Goal: Information Seeking & Learning: Learn about a topic

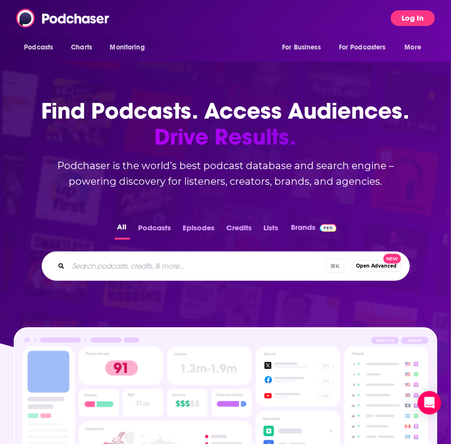
click at [411, 16] on button "Log In" at bounding box center [413, 18] width 44 height 16
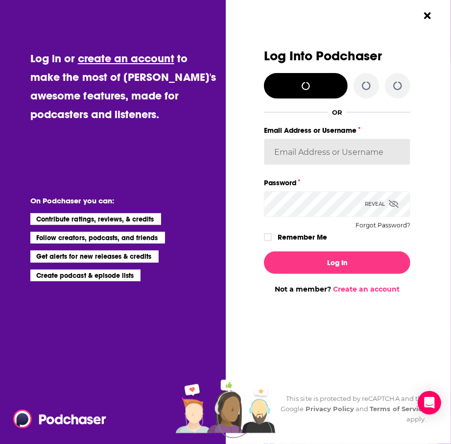
type input "ellien@ellecomm.com"
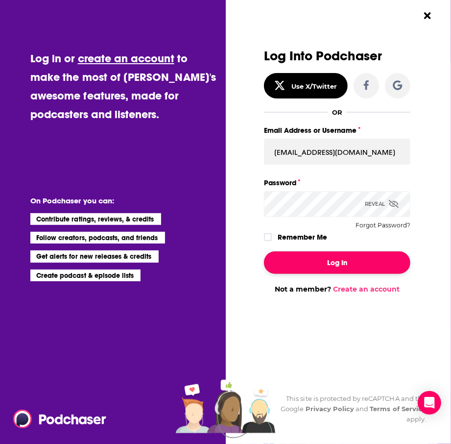
click at [367, 262] on button "Log In" at bounding box center [337, 262] width 146 height 23
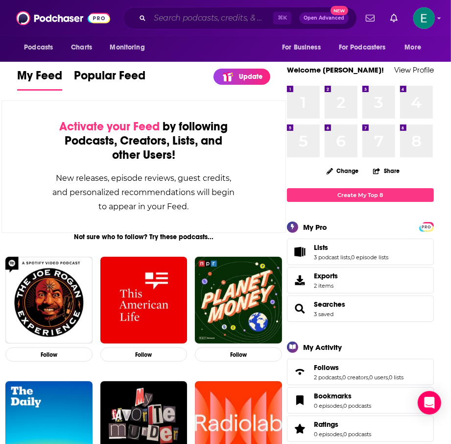
click at [258, 19] on input "Search podcasts, credits, & more..." at bounding box center [211, 18] width 123 height 16
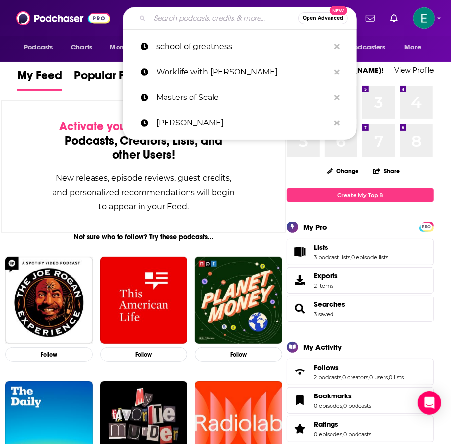
paste input "Hollywood Reprogrammed: AI‑Driven Indie Filmmaking w/ Khoa D. Le"
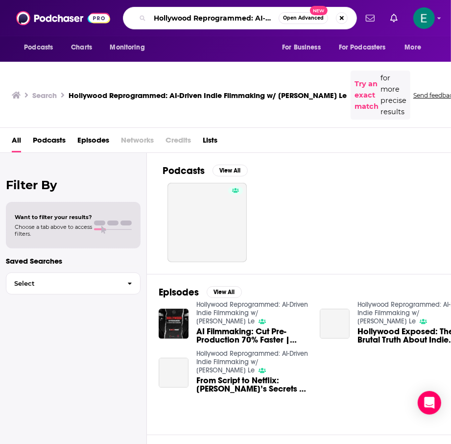
click at [196, 23] on input "Hollywood Reprogrammed: AI‑Driven Indie Filmmaking w/ Khoa D. Le" at bounding box center [214, 18] width 129 height 16
paste input "ard Fork"
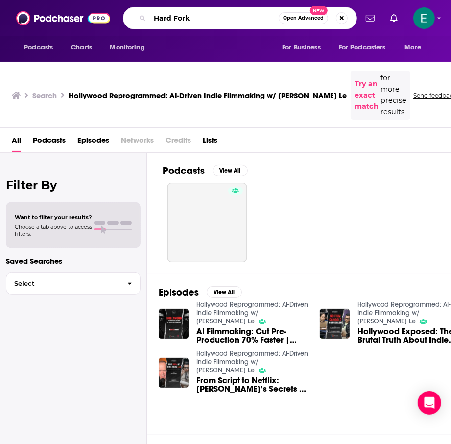
type input "Hard Fork"
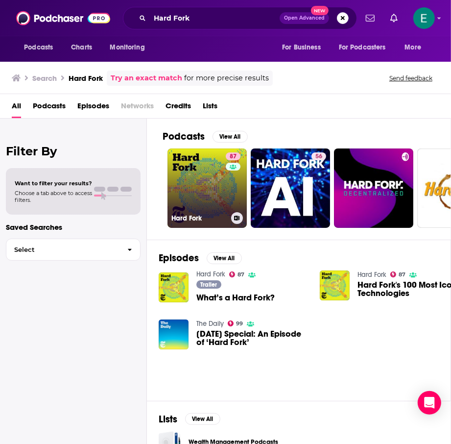
click at [198, 187] on link "87 Hard Fork" at bounding box center [207, 187] width 79 height 79
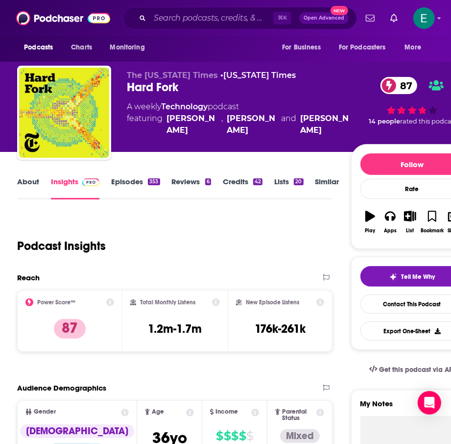
click at [37, 178] on link "About" at bounding box center [28, 188] width 22 height 23
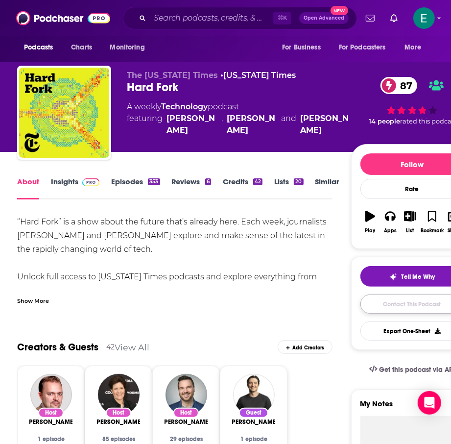
click at [384, 299] on link "Contact This Podcast" at bounding box center [413, 303] width 104 height 19
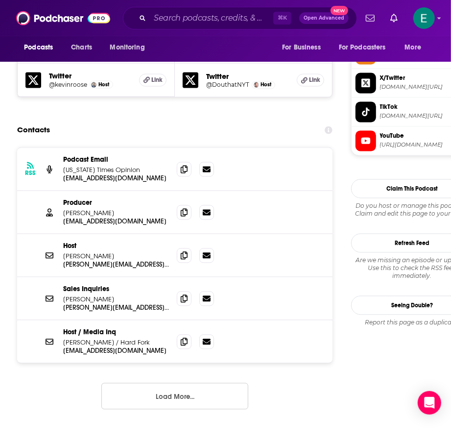
scroll to position [909, 0]
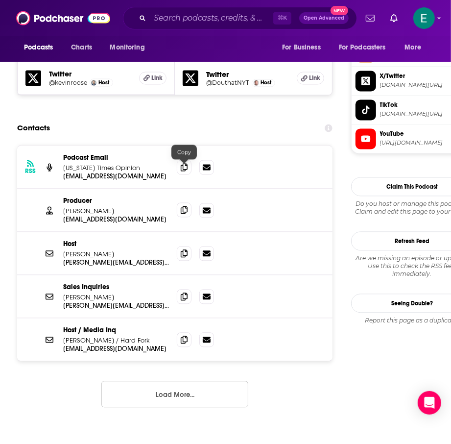
click at [183, 206] on icon at bounding box center [184, 210] width 7 height 8
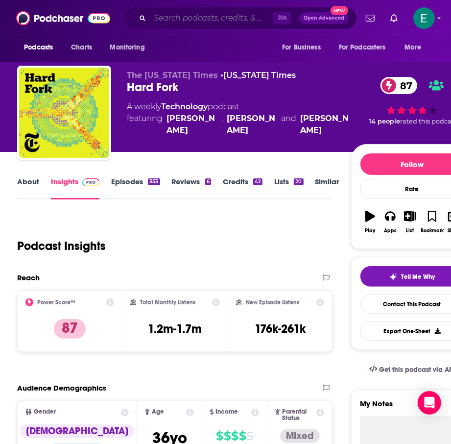
click at [170, 19] on input "Search podcasts, credits, & more..." at bounding box center [211, 18] width 123 height 16
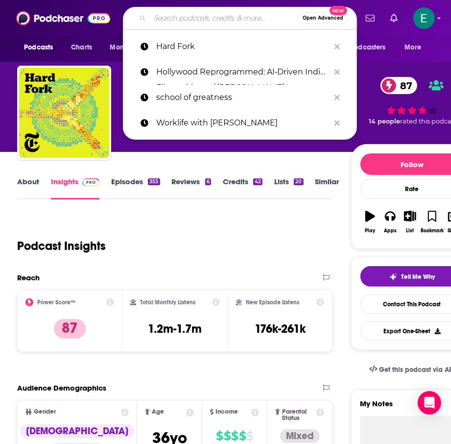
paste input "Eye on AI"
type input "Eye on AI"
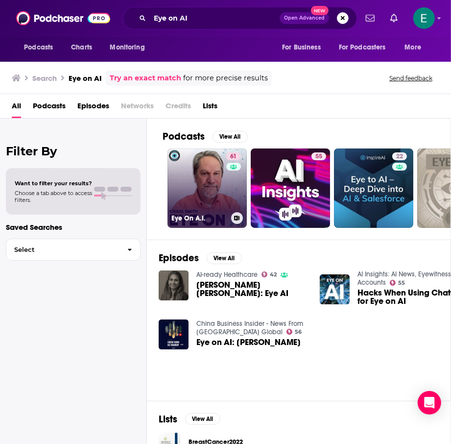
click at [211, 175] on link "61 Eye On A.I." at bounding box center [207, 187] width 79 height 79
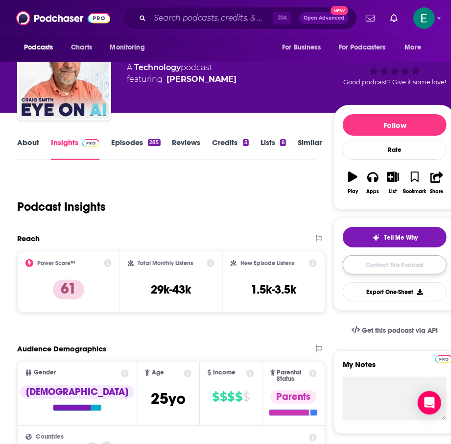
click at [417, 262] on link "Contact This Podcast" at bounding box center [395, 264] width 104 height 19
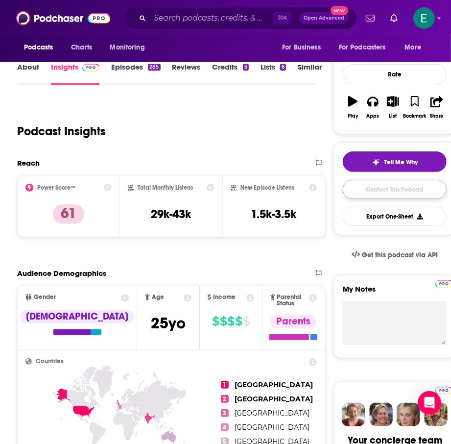
click at [382, 180] on link "Contact This Podcast" at bounding box center [395, 189] width 104 height 19
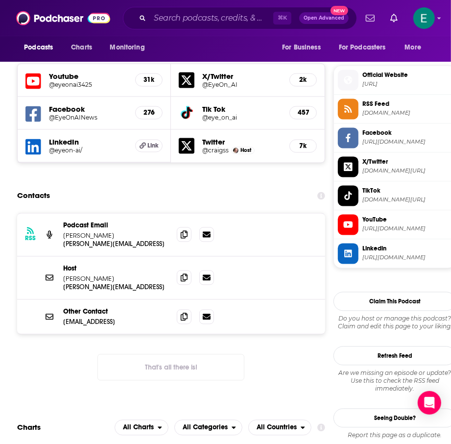
scroll to position [847, 0]
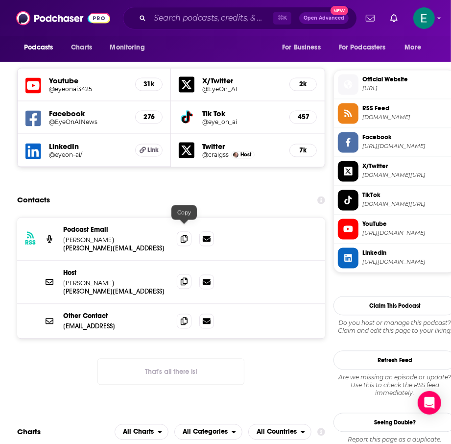
click at [185, 278] on icon at bounding box center [184, 282] width 7 height 8
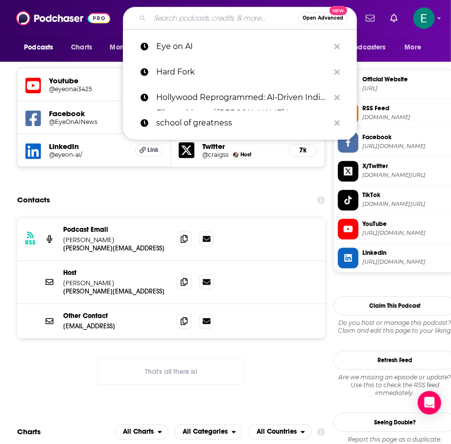
click at [243, 22] on input "Search podcasts, credits, & more..." at bounding box center [224, 18] width 148 height 16
paste input "Your Undivided Attention"
type input "Your Undivided Attention"
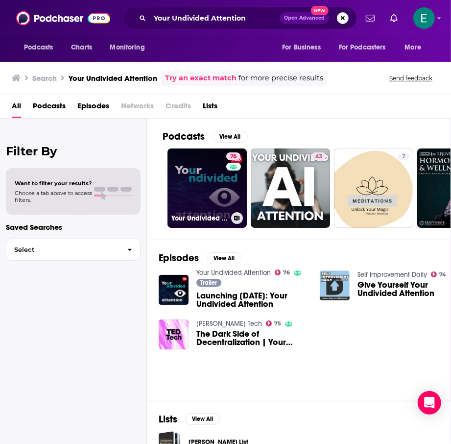
click at [192, 170] on link "76 Your Undivided Attention" at bounding box center [207, 187] width 79 height 79
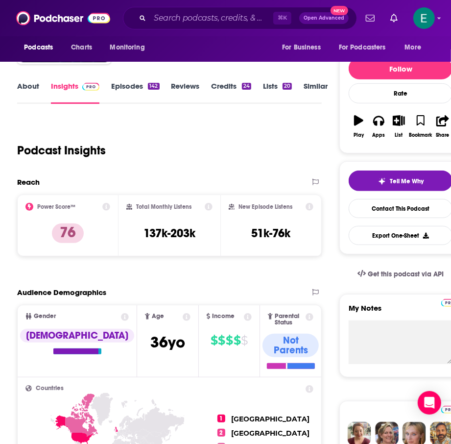
scroll to position [108, 0]
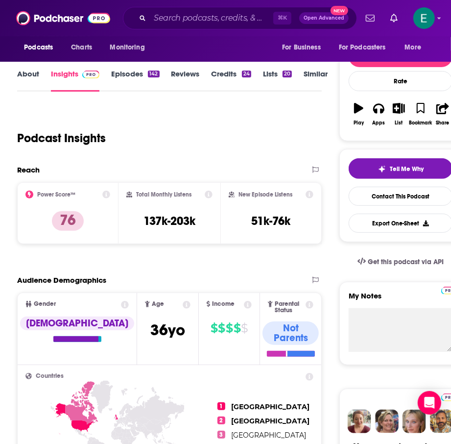
click at [24, 76] on link "About" at bounding box center [28, 80] width 22 height 23
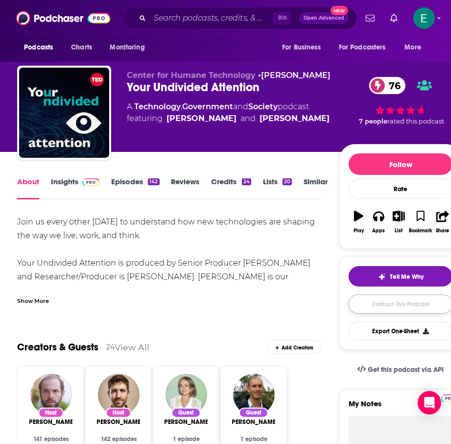
click at [405, 303] on link "Contact This Podcast" at bounding box center [401, 303] width 104 height 19
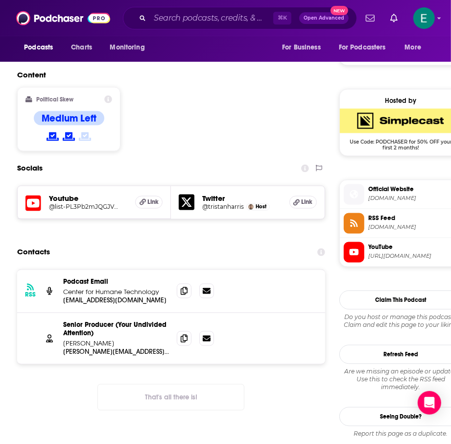
scroll to position [735, 0]
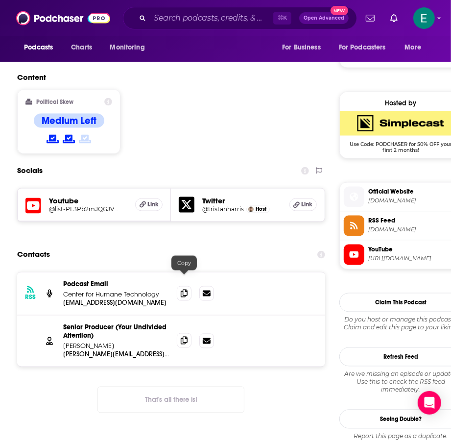
click at [184, 337] on icon at bounding box center [184, 341] width 7 height 8
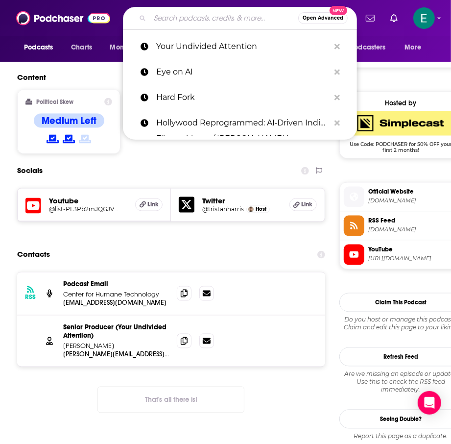
click at [179, 17] on input "Search podcasts, credits, & more..." at bounding box center [224, 18] width 148 height 16
paste input "Scriptnotes"
type input "Scriptnotes"
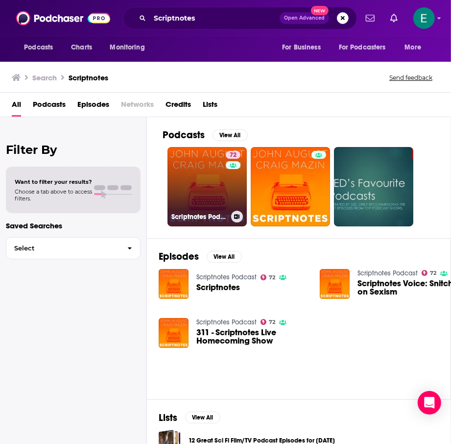
click at [198, 175] on link "72 Scriptnotes Podcast" at bounding box center [207, 186] width 79 height 79
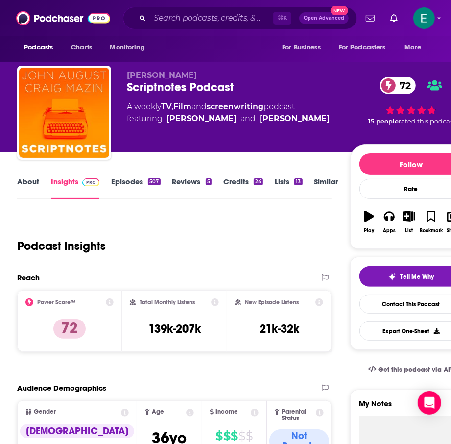
click at [29, 188] on link "About" at bounding box center [28, 188] width 22 height 23
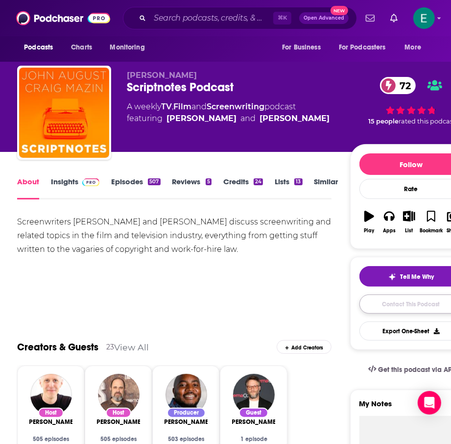
click at [395, 295] on link "Contact This Podcast" at bounding box center [412, 303] width 104 height 19
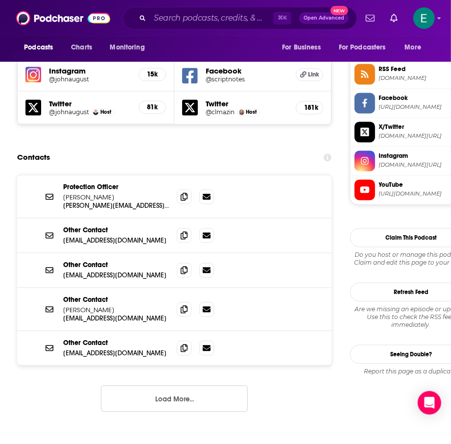
scroll to position [886, 0]
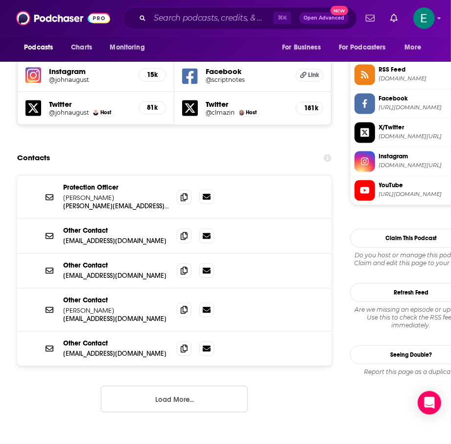
click at [206, 194] on icon at bounding box center [207, 197] width 8 height 6
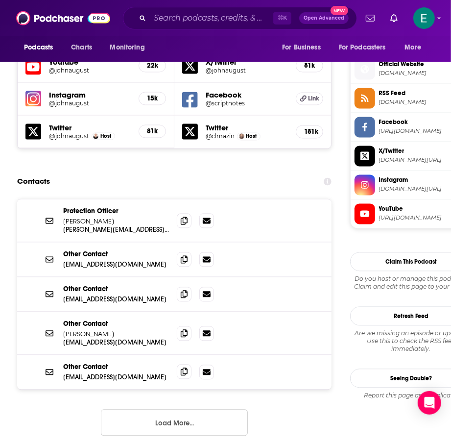
scroll to position [863, 0]
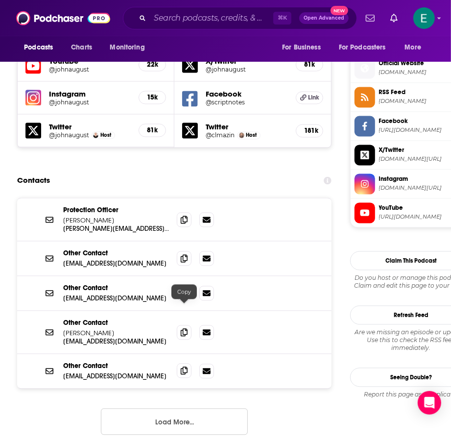
click at [186, 367] on icon at bounding box center [184, 371] width 7 height 8
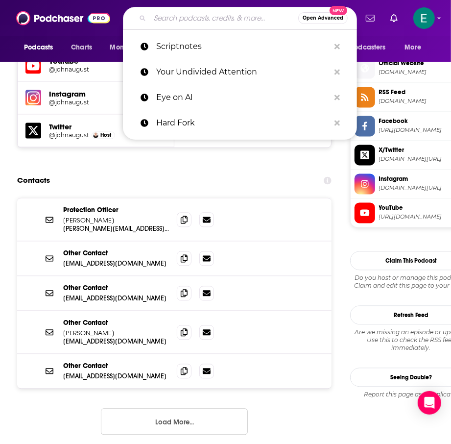
click at [204, 20] on input "Search podcasts, credits, & more..." at bounding box center [224, 18] width 148 height 16
paste input "The Business"
type input "The Business"
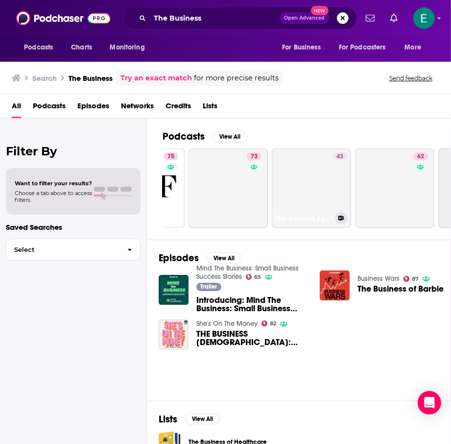
scroll to position [0, 324]
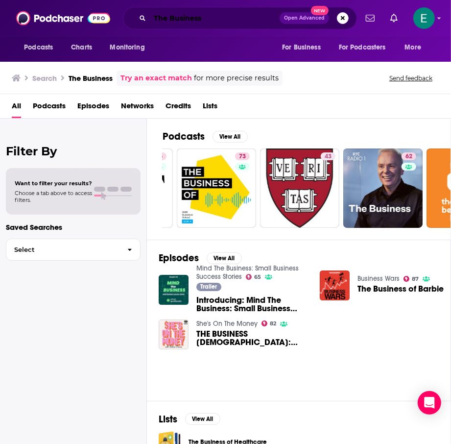
click at [226, 17] on input "The Business" at bounding box center [215, 18] width 130 height 16
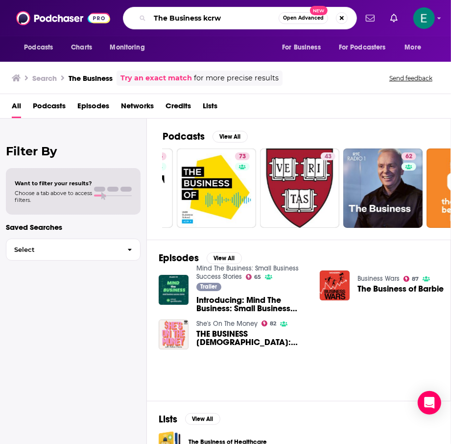
type input "The Business kcrw"
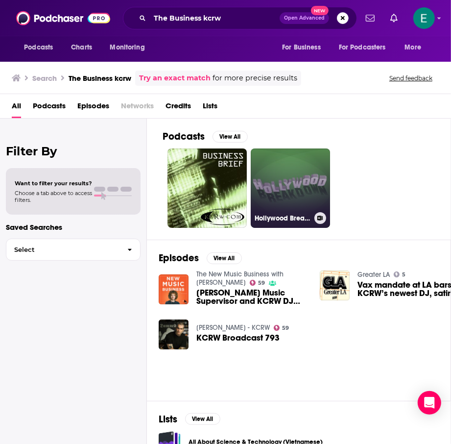
click at [291, 203] on link "Hollywood Breakdown" at bounding box center [290, 187] width 79 height 79
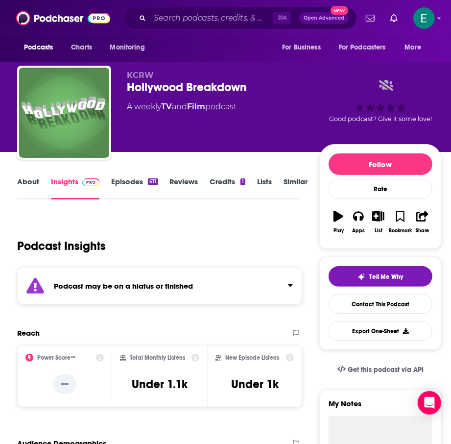
scroll to position [1, 0]
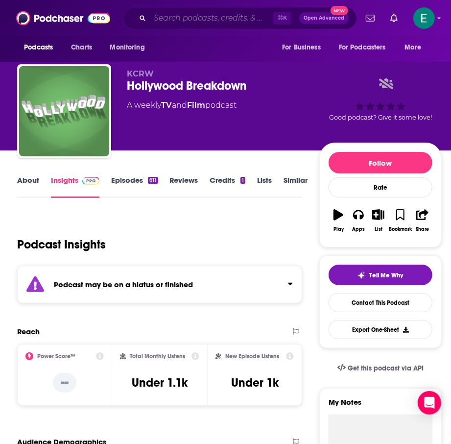
click at [177, 11] on input "Search podcasts, credits, & more..." at bounding box center [211, 18] width 123 height 16
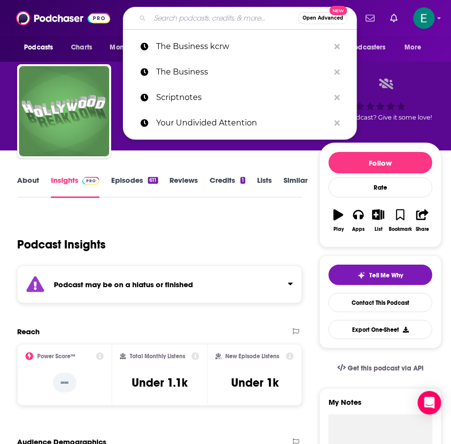
paste input "The Future of Film Podcast"
type input "The Future of Film Podcast"
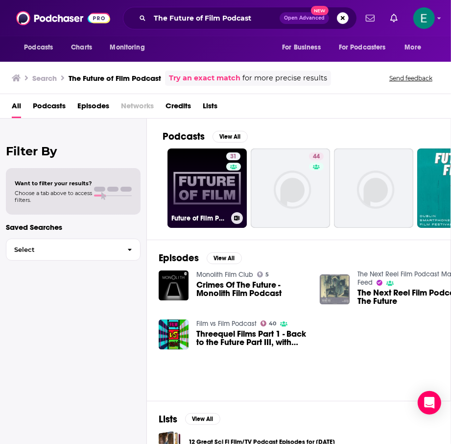
click at [212, 185] on link "31 Future of Film Podcast" at bounding box center [207, 187] width 79 height 79
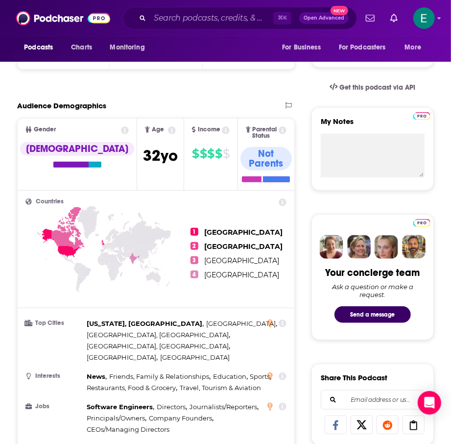
scroll to position [267, 0]
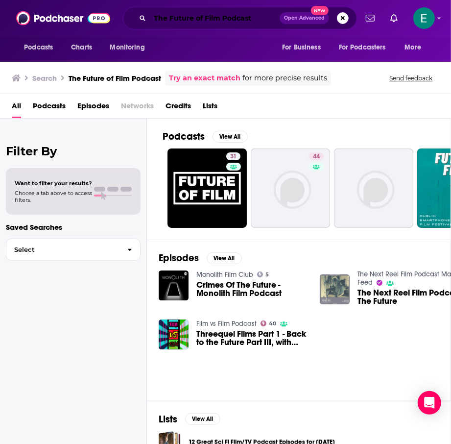
click at [218, 15] on input "The Future of Film Podcast" at bounding box center [215, 18] width 130 height 16
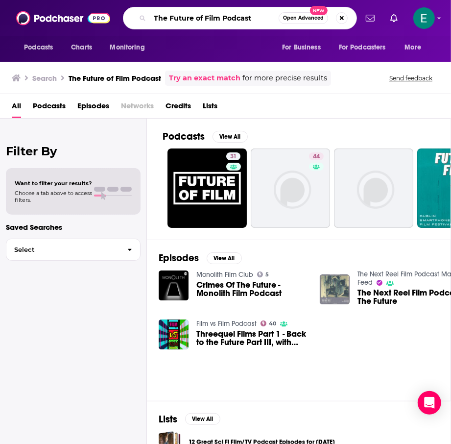
click at [218, 15] on input "The Future of Film Podcast" at bounding box center [214, 18] width 129 height 16
paste input "No One Is Coming to Save Us"
type input "No One Is Coming to Save Us"
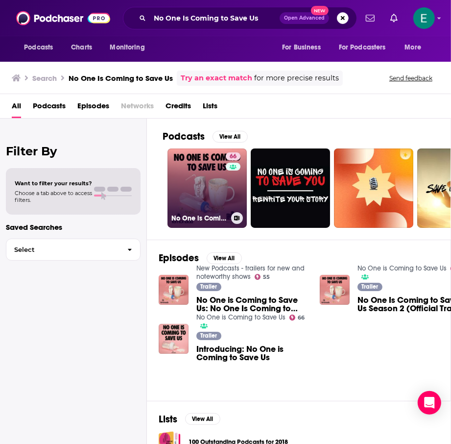
click at [200, 186] on link "66 No One is Coming to Save Us" at bounding box center [207, 187] width 79 height 79
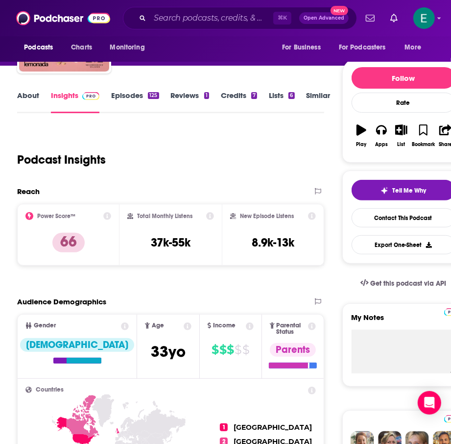
scroll to position [12, 0]
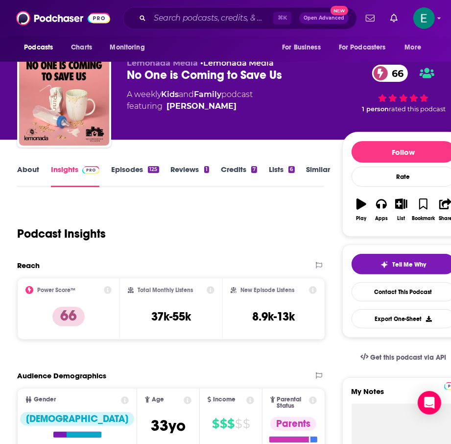
click at [21, 164] on div "About Insights Episodes 125 Reviews 1 Credits 7 Lists 6 Similar" at bounding box center [170, 175] width 307 height 24
click at [21, 167] on link "About" at bounding box center [28, 176] width 22 height 23
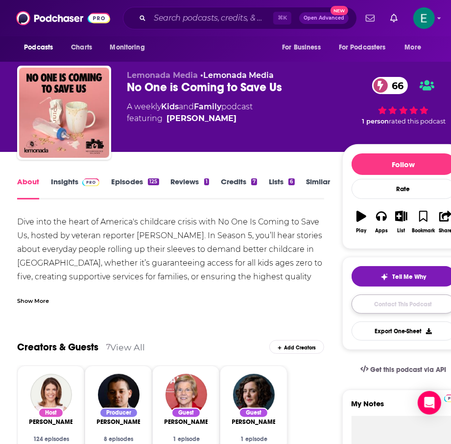
click at [404, 300] on link "Contact This Podcast" at bounding box center [404, 303] width 104 height 19
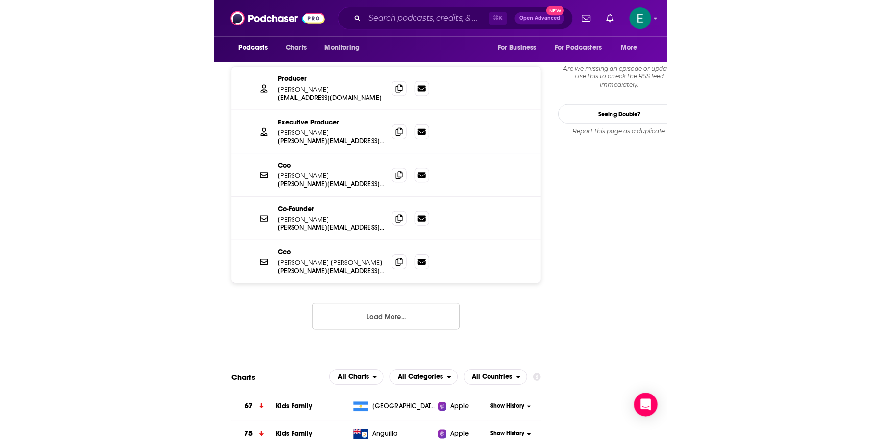
scroll to position [842, 0]
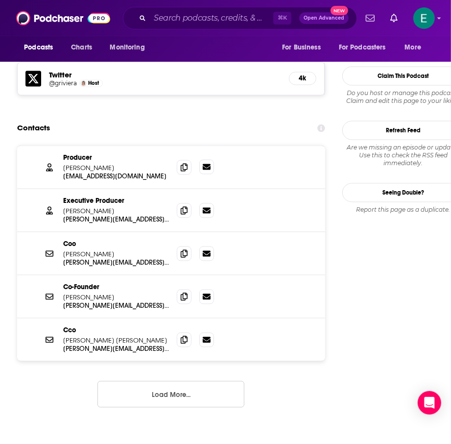
click at [209, 164] on icon at bounding box center [207, 167] width 8 height 6
click at [183, 163] on icon at bounding box center [184, 167] width 7 height 8
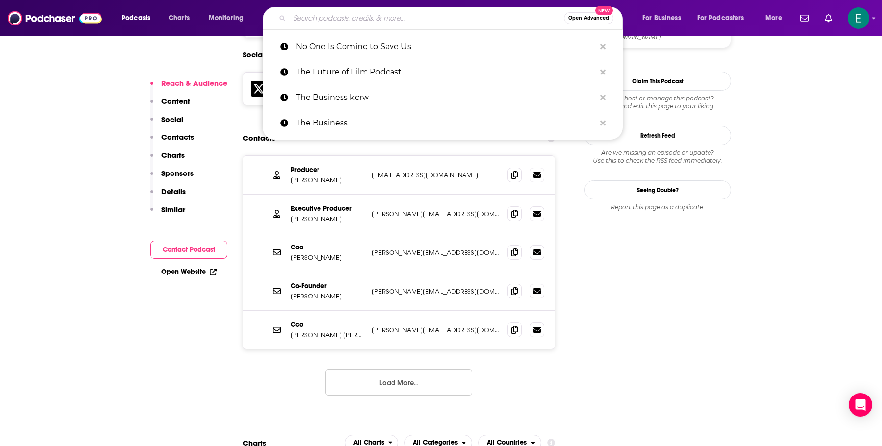
click at [431, 24] on input "Search podcasts, credits, & more..." at bounding box center [426, 18] width 274 height 16
paste input "Pitchfork Economics"
type input "Pitchfork Economics"
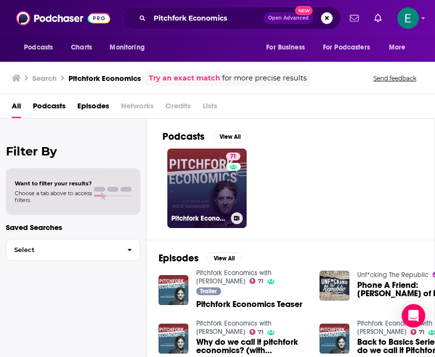
click at [215, 169] on link "71 Pitchfork Economics with Nick Hanauer" at bounding box center [207, 187] width 79 height 79
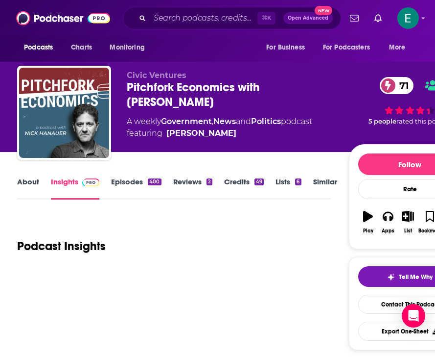
scroll to position [5, 0]
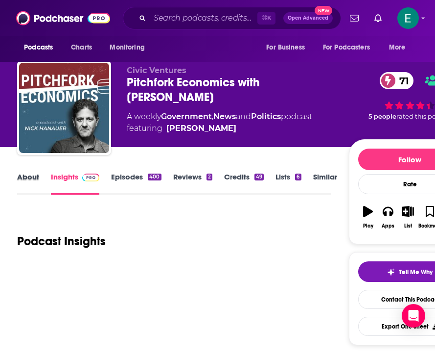
click at [44, 176] on div "About" at bounding box center [34, 183] width 34 height 23
click at [31, 176] on link "About" at bounding box center [28, 183] width 22 height 23
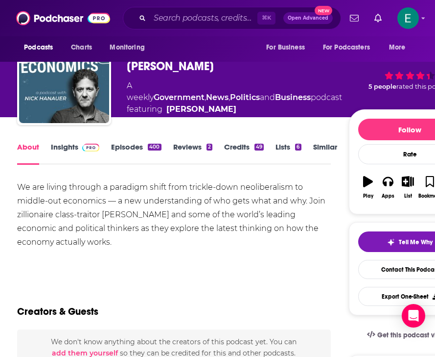
scroll to position [37, 0]
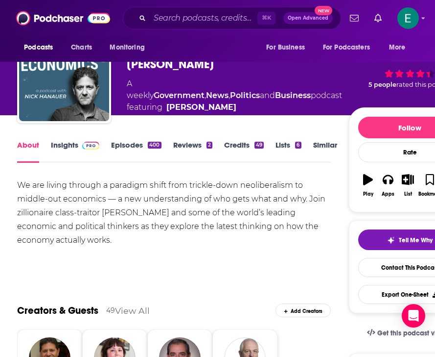
click at [59, 152] on link "Insights" at bounding box center [75, 151] width 48 height 23
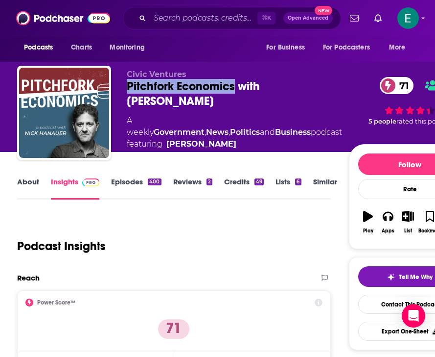
drag, startPoint x: 126, startPoint y: 85, endPoint x: 233, endPoint y: 84, distance: 106.8
click at [233, 84] on div "Civic Ventures Pitchfork Economics with Nick Hanauer 71 A weekly Government , N…" at bounding box center [244, 115] width 454 height 98
copy h2 "Pitchfork Economics"
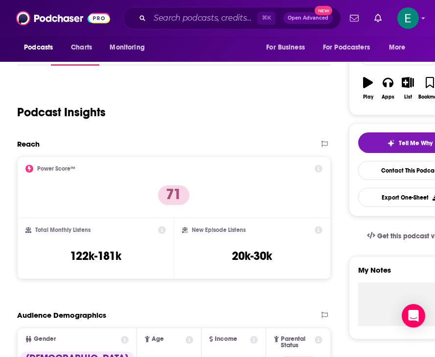
scroll to position [40, 0]
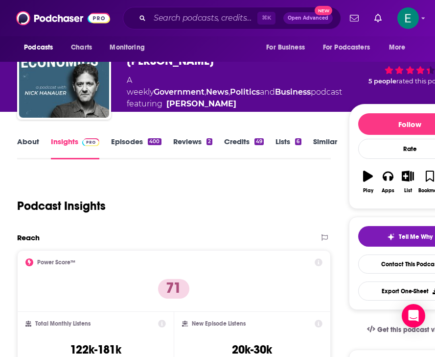
click at [33, 140] on link "About" at bounding box center [28, 148] width 22 height 23
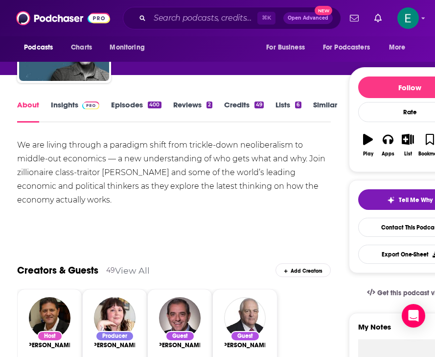
scroll to position [96, 0]
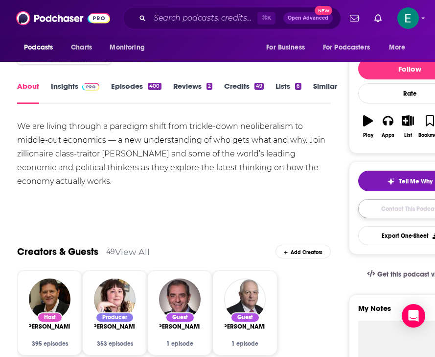
click at [387, 208] on link "Contact This Podcast" at bounding box center [411, 208] width 104 height 19
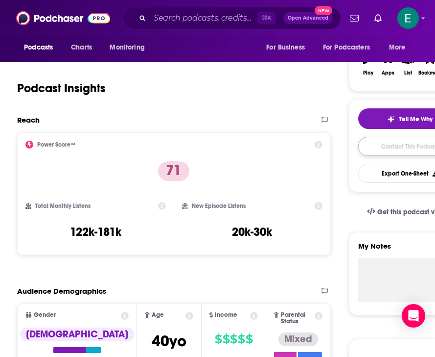
click at [376, 145] on link "Contact This Podcast" at bounding box center [411, 146] width 104 height 19
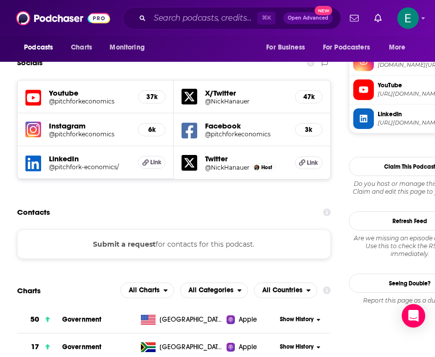
scroll to position [885, 0]
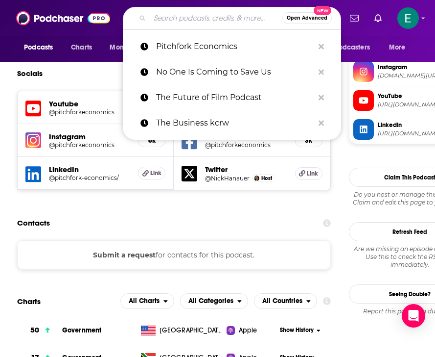
click at [183, 19] on input "Search podcasts, credits, & more..." at bounding box center [216, 18] width 133 height 16
paste input "The [PERSON_NAME] Show"
type input "The [PERSON_NAME] Show"
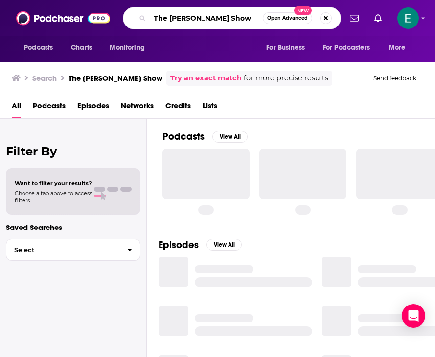
click at [231, 12] on input "The [PERSON_NAME] Show" at bounding box center [206, 18] width 113 height 16
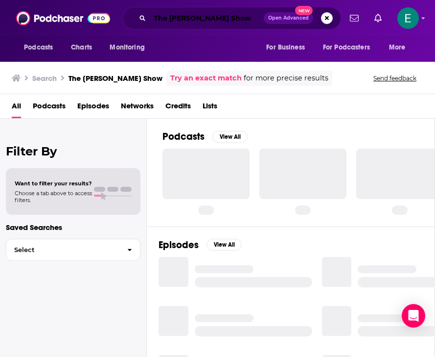
click at [229, 16] on input "The [PERSON_NAME] Show" at bounding box center [207, 18] width 114 height 16
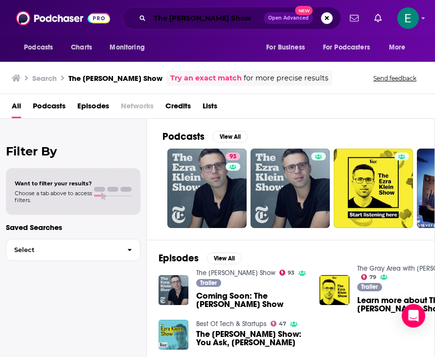
click at [205, 20] on input "The [PERSON_NAME] Show" at bounding box center [207, 18] width 114 height 16
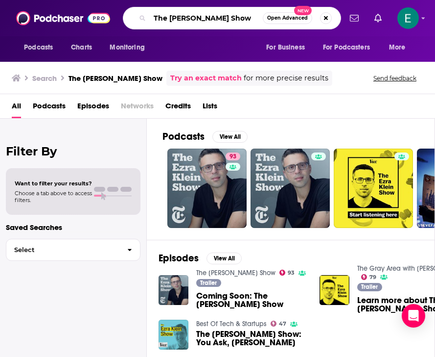
click at [205, 20] on input "The [PERSON_NAME] Show" at bounding box center [206, 18] width 113 height 16
paste input "Voices of AI"
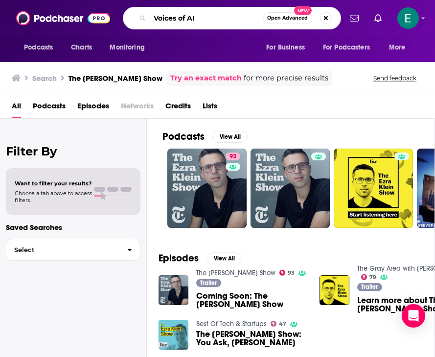
type input "Voices of AI"
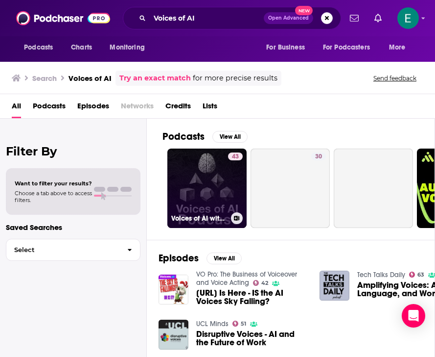
click at [203, 170] on link "43 Voices of AI with Kent Bye" at bounding box center [207, 187] width 79 height 79
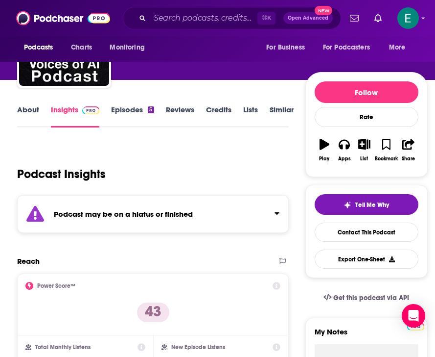
scroll to position [60, 0]
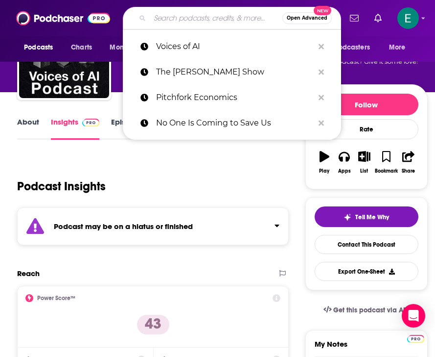
click at [182, 23] on input "Search podcasts, credits, & more..." at bounding box center [216, 18] width 133 height 16
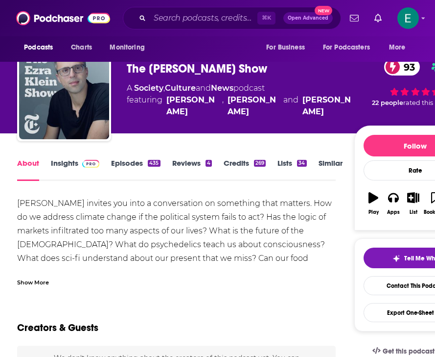
scroll to position [20, 0]
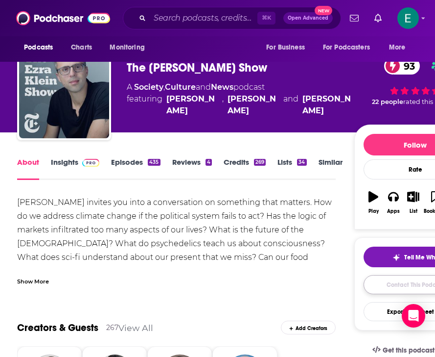
click at [372, 284] on link "Contact This Podcast" at bounding box center [416, 284] width 104 height 19
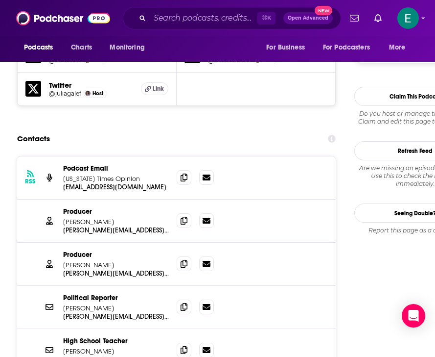
scroll to position [961, 0]
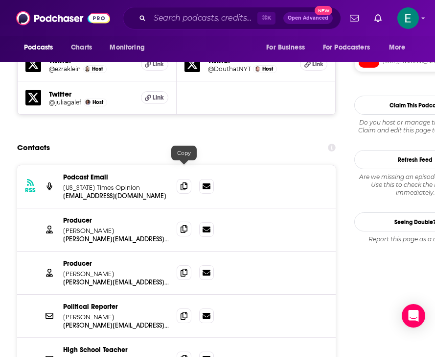
click at [181, 225] on icon at bounding box center [184, 229] width 7 height 8
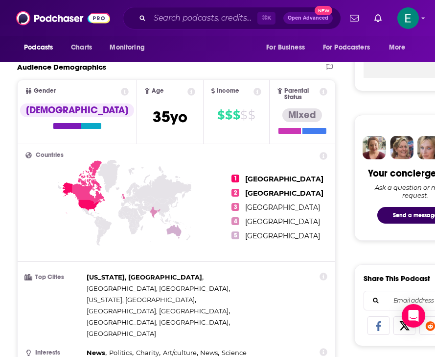
scroll to position [0, 0]
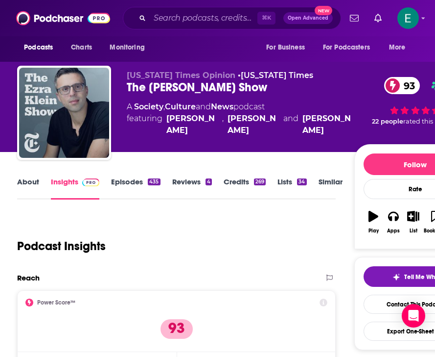
click at [28, 183] on link "About" at bounding box center [28, 188] width 22 height 23
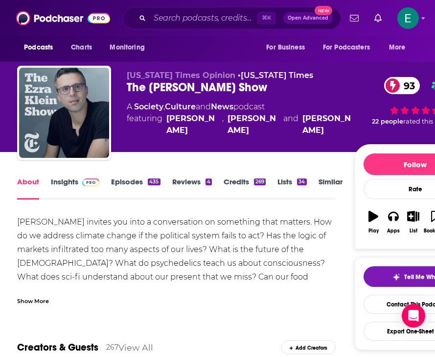
click at [81, 182] on span at bounding box center [88, 181] width 21 height 9
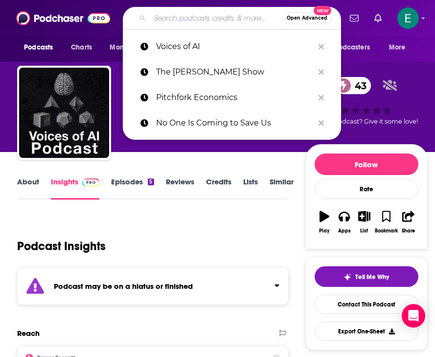
type input "Technically Human"
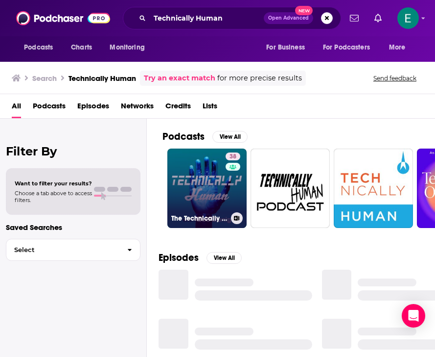
click at [197, 180] on link "38 The Technically Human Podcast" at bounding box center [207, 187] width 79 height 79
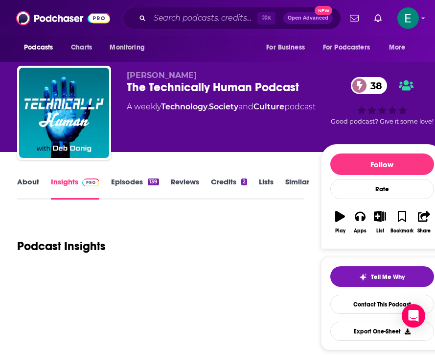
click at [26, 178] on link "About" at bounding box center [28, 188] width 22 height 23
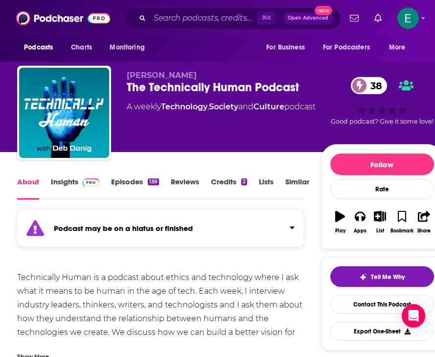
click at [60, 184] on link "Insights" at bounding box center [75, 188] width 48 height 23
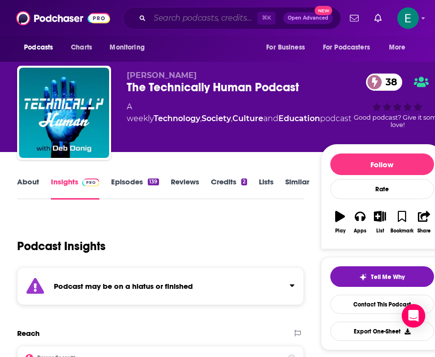
click at [202, 19] on input "Search podcasts, credits, & more..." at bounding box center [204, 18] width 108 height 16
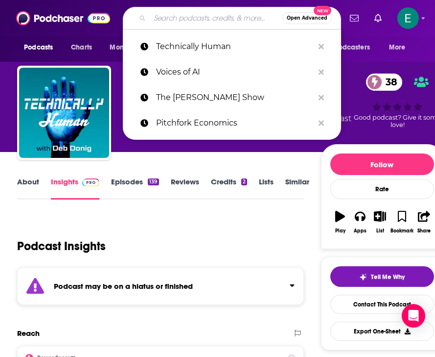
paste input "Blank Check"
type input "Blank Check"
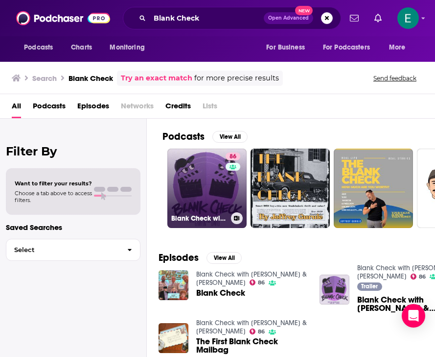
click at [195, 179] on link "86 Blank Check with [PERSON_NAME] & [PERSON_NAME]" at bounding box center [207, 187] width 79 height 79
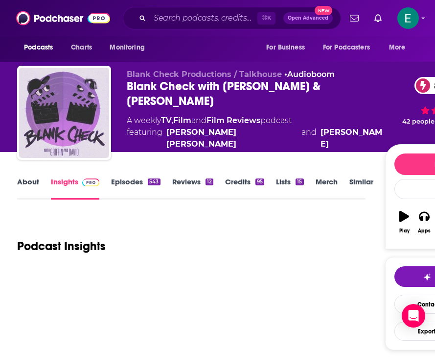
click at [31, 182] on link "About" at bounding box center [28, 188] width 22 height 23
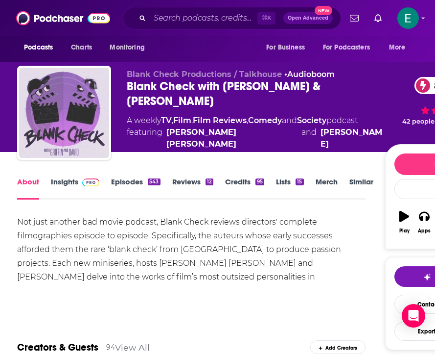
click at [66, 187] on link "Insights" at bounding box center [75, 188] width 48 height 23
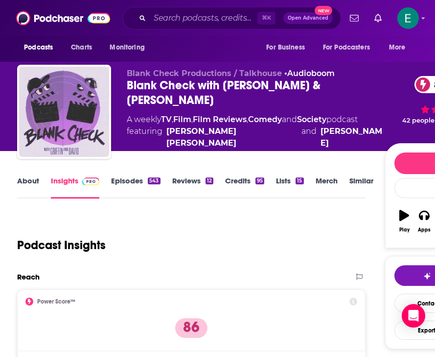
scroll to position [11, 0]
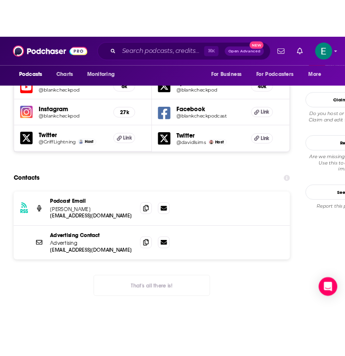
scroll to position [923, 0]
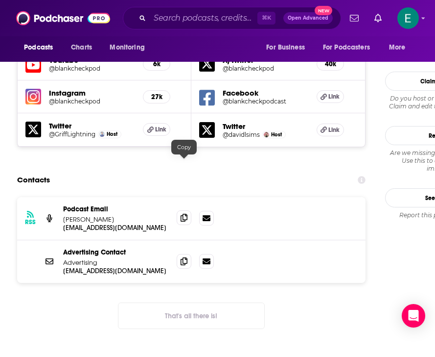
click at [186, 214] on icon at bounding box center [184, 218] width 7 height 8
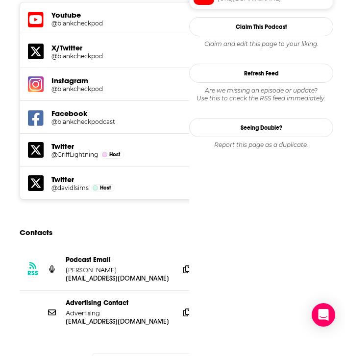
scroll to position [0, 0]
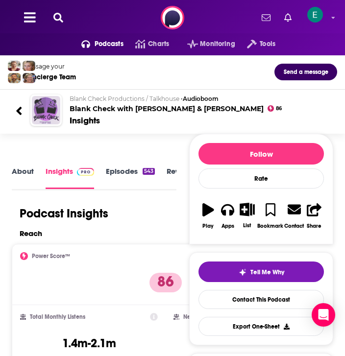
click at [63, 19] on button at bounding box center [58, 17] width 16 height 11
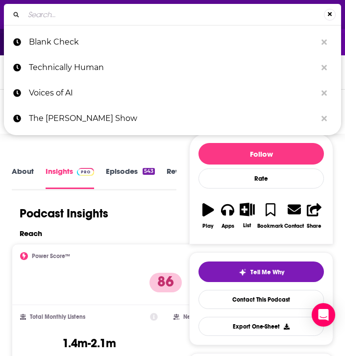
type input "The Big Picture"
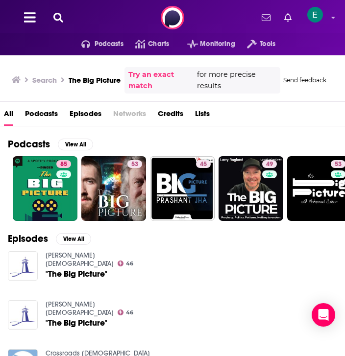
scroll to position [25, 0]
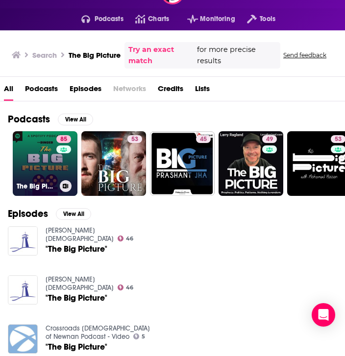
click at [42, 162] on link "85 The Big Picture" at bounding box center [45, 163] width 65 height 65
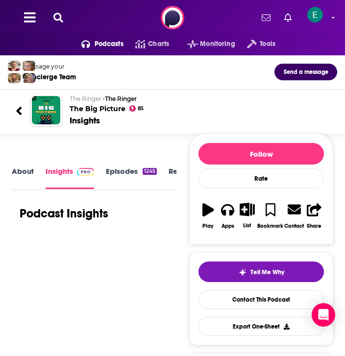
scroll to position [11, 0]
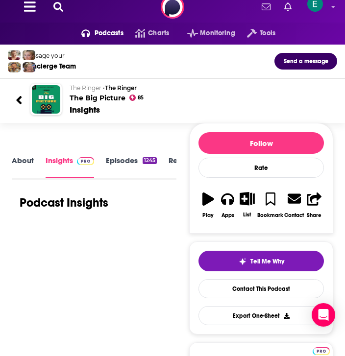
click at [21, 154] on div "About Insights Episodes 1245 Reviews 1 Credits 48 Lists 12 Similar" at bounding box center [94, 166] width 165 height 25
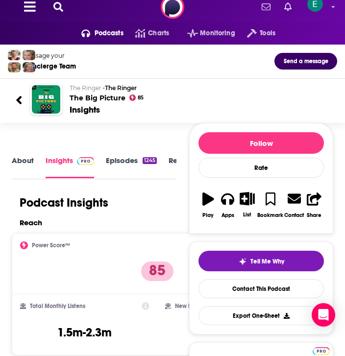
click at [23, 156] on link "About" at bounding box center [23, 167] width 22 height 22
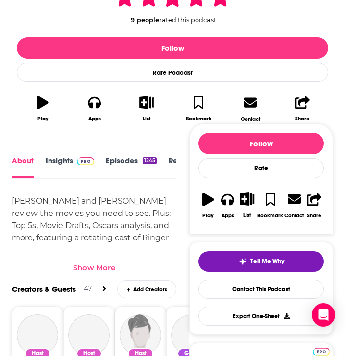
scroll to position [1, 0]
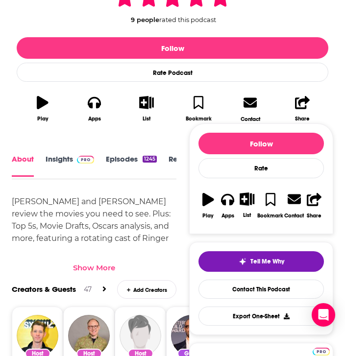
click at [90, 256] on div "Show More" at bounding box center [94, 264] width 165 height 17
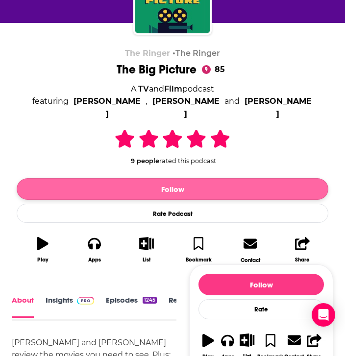
scroll to position [0, 0]
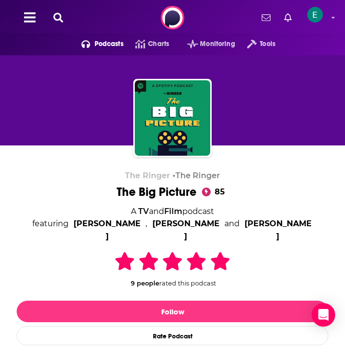
click at [60, 19] on icon at bounding box center [58, 18] width 10 height 10
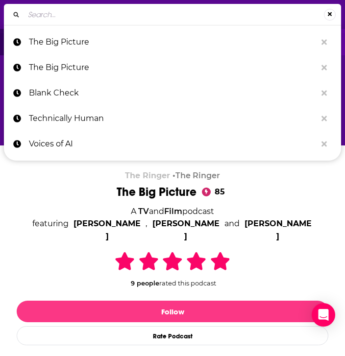
type input "Black Box"
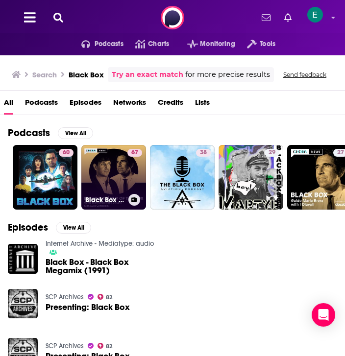
scroll to position [53, 0]
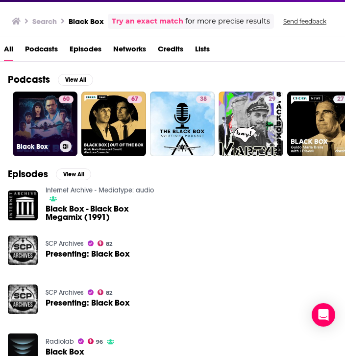
click at [52, 125] on link "60 Black Box" at bounding box center [45, 124] width 65 height 65
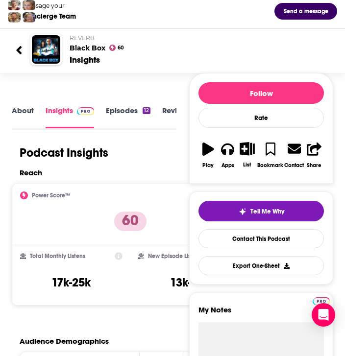
scroll to position [64, 0]
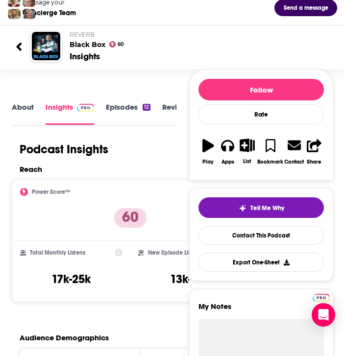
click at [23, 104] on link "About" at bounding box center [23, 113] width 22 height 22
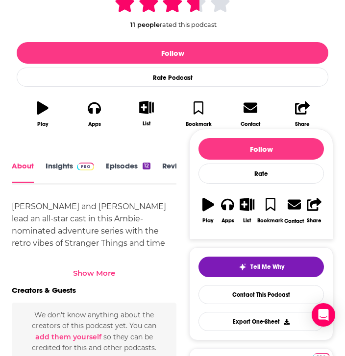
scroll to position [237, 0]
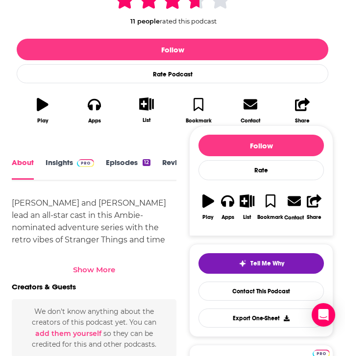
click at [100, 256] on div "[PERSON_NAME] and [PERSON_NAME] lead an all-star cast in this Ambie-nominated a…" at bounding box center [94, 235] width 165 height 77
click at [99, 265] on div "Show More" at bounding box center [94, 269] width 42 height 9
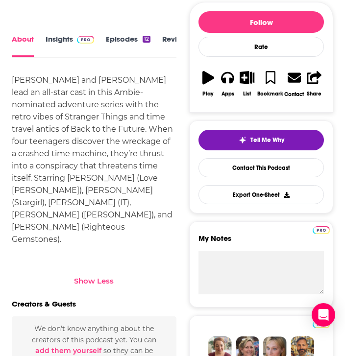
scroll to position [363, 0]
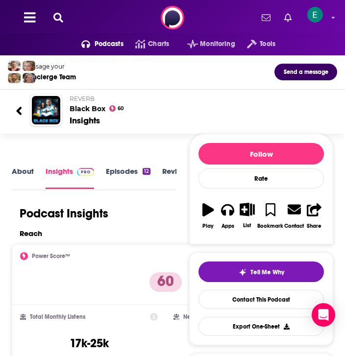
click at [19, 109] on icon at bounding box center [18, 111] width 5 height 8
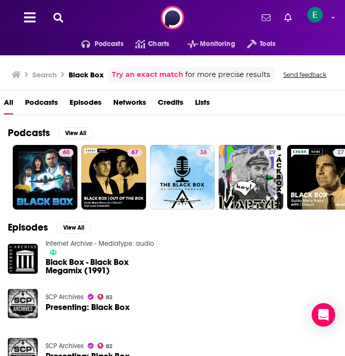
click at [59, 15] on icon at bounding box center [58, 18] width 10 height 10
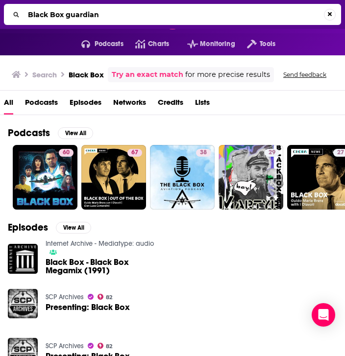
type input "Black Box guardian"
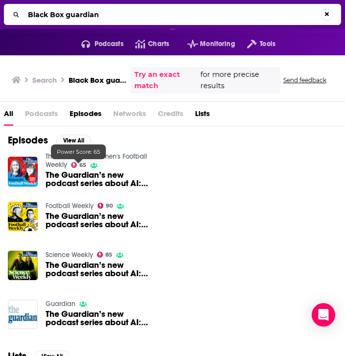
click at [86, 168] on span "65" at bounding box center [82, 165] width 7 height 4
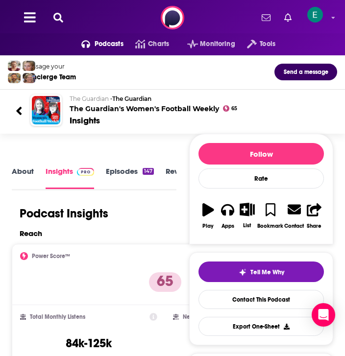
click at [17, 108] on icon at bounding box center [19, 110] width 7 height 13
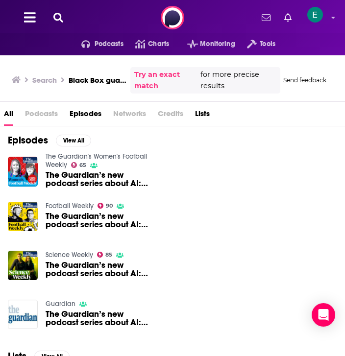
click at [55, 18] on icon at bounding box center [58, 18] width 10 height 10
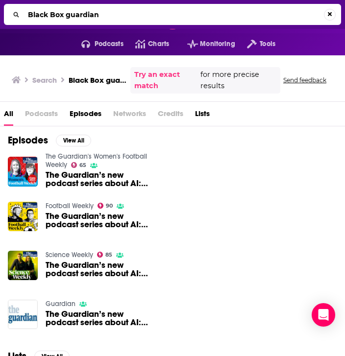
drag, startPoint x: 66, startPoint y: 15, endPoint x: -7, endPoint y: 11, distance: 72.6
click at [0, 11] on html "Podcasts Features Solutions Account Company Resources Say Hello </> Developer A…" at bounding box center [172, 178] width 345 height 356
click at [56, 16] on input "Black Box guardian" at bounding box center [174, 15] width 300 height 16
drag, startPoint x: 64, startPoint y: 16, endPoint x: 14, endPoint y: 16, distance: 50.5
click at [14, 16] on div "Black Box guardian" at bounding box center [172, 14] width 337 height 21
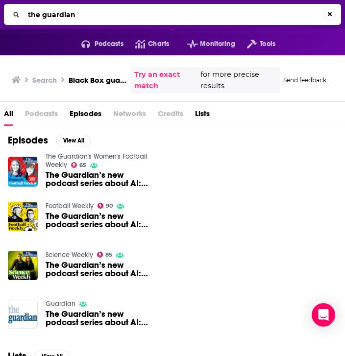
click at [76, 14] on input "the guardian" at bounding box center [174, 15] width 300 height 16
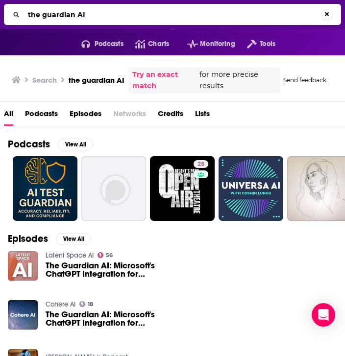
click at [121, 25] on div "the guardian AI" at bounding box center [172, 14] width 345 height 29
click at [136, 16] on input "the guardian AI" at bounding box center [172, 15] width 297 height 16
click at [136, 16] on input "the guardian AI" at bounding box center [174, 15] width 300 height 16
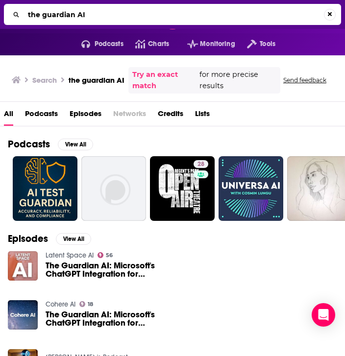
paste input "AI Ethics Diaries: Keeping it Real"
type input "AI Ethics Diaries: Keeping it Real"
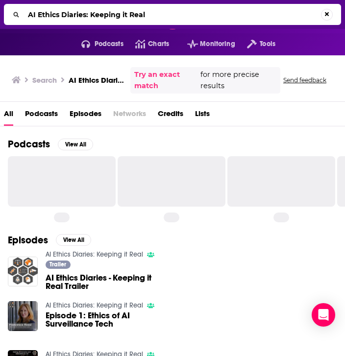
scroll to position [61, 0]
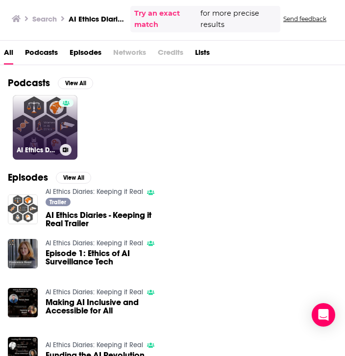
click at [43, 126] on link "AI Ethics Diaries: Keeping it Real" at bounding box center [45, 127] width 65 height 65
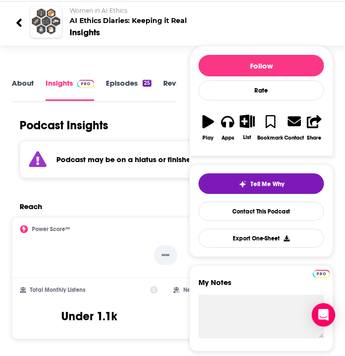
scroll to position [89, 0]
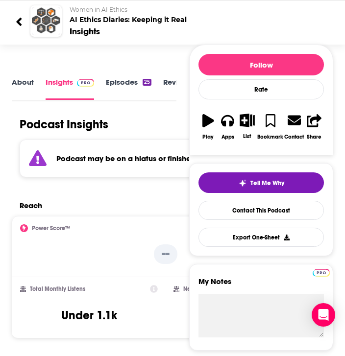
click at [22, 22] on icon at bounding box center [19, 21] width 7 height 13
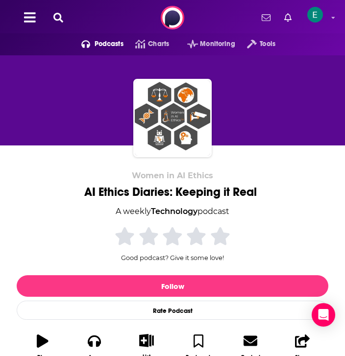
click at [57, 21] on icon at bounding box center [58, 18] width 10 height 10
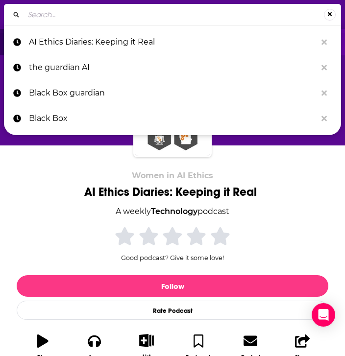
type input "Care Work with [PERSON_NAME]"
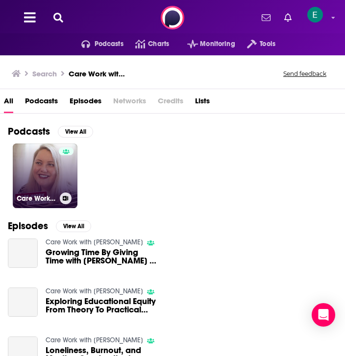
click at [41, 168] on link "Care Work with [PERSON_NAME]" at bounding box center [45, 176] width 65 height 65
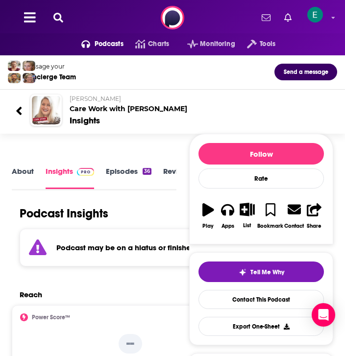
click at [60, 13] on icon at bounding box center [58, 18] width 10 height 10
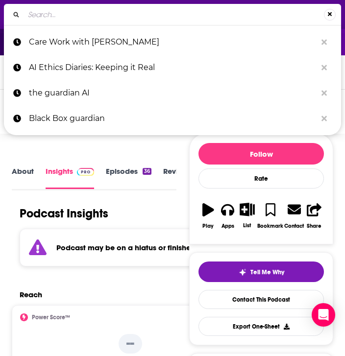
type input "Off‑Kilter"
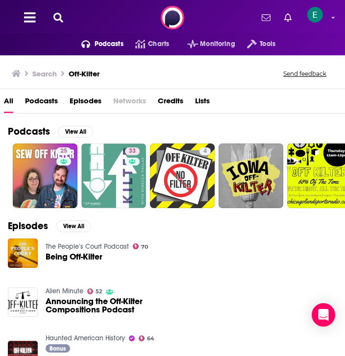
click at [106, 44] on span "Podcasts" at bounding box center [109, 44] width 29 height 14
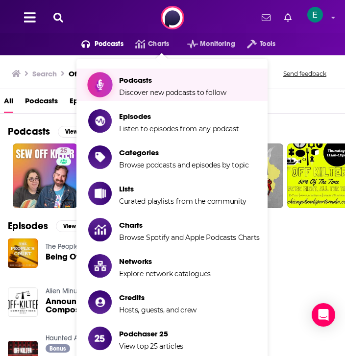
click at [122, 82] on span "Podcasts" at bounding box center [172, 79] width 107 height 9
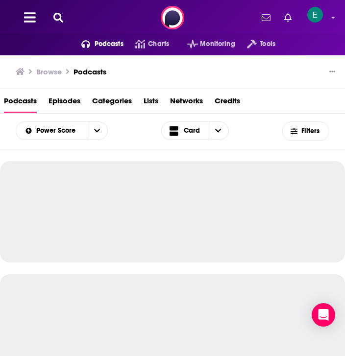
click at [102, 47] on span "Podcasts" at bounding box center [109, 44] width 29 height 14
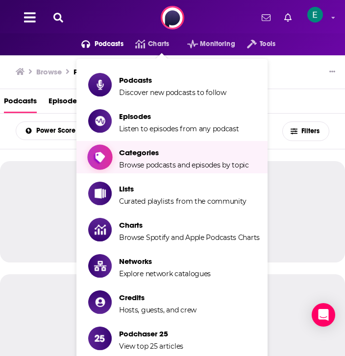
click at [164, 153] on span "Categories" at bounding box center [184, 152] width 130 height 9
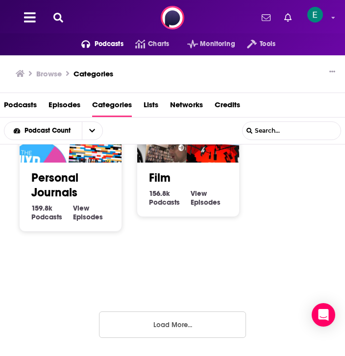
scroll to position [13, 0]
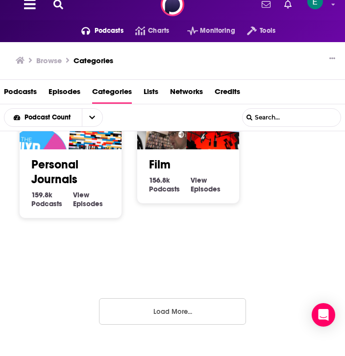
click at [134, 306] on button "Load More..." at bounding box center [172, 311] width 147 height 26
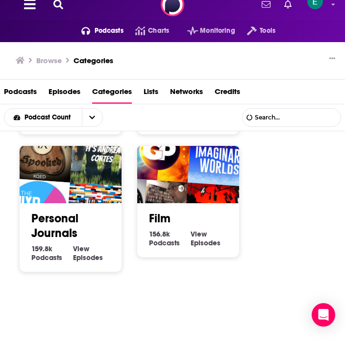
scroll to position [915, 0]
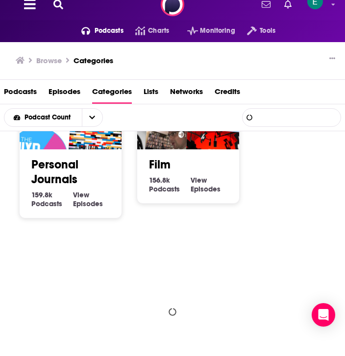
click at [288, 113] on input "List Search Input" at bounding box center [291, 118] width 98 height 18
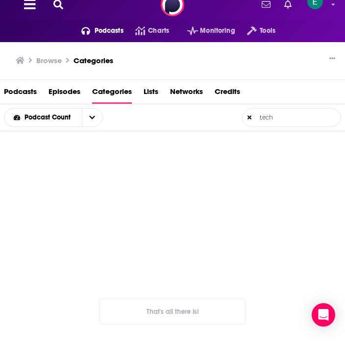
type input "tech"
click at [96, 88] on span "Categories" at bounding box center [112, 94] width 40 height 20
click at [22, 92] on span "Podcasts" at bounding box center [20, 94] width 33 height 20
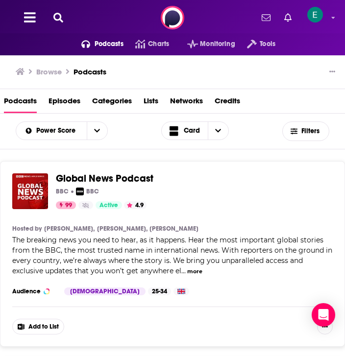
click at [104, 102] on span "Categories" at bounding box center [112, 103] width 40 height 20
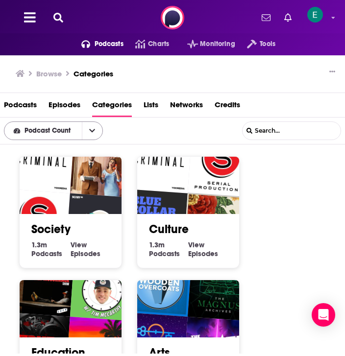
click at [92, 131] on icon "open menu" at bounding box center [92, 130] width 6 height 7
click at [139, 121] on div "Podcast Count Podcast Count List Search Input Search..." at bounding box center [172, 131] width 345 height 27
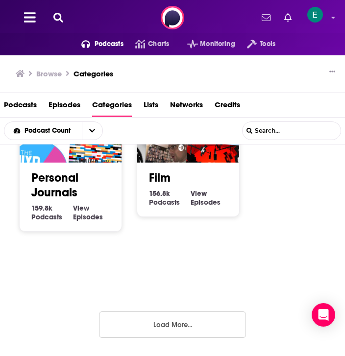
scroll to position [13, 0]
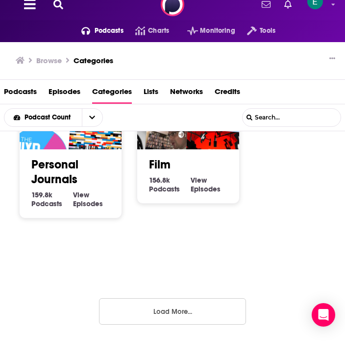
click at [169, 316] on button "Load More..." at bounding box center [172, 311] width 147 height 26
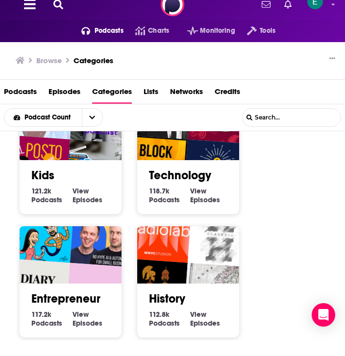
scroll to position [1291, 0]
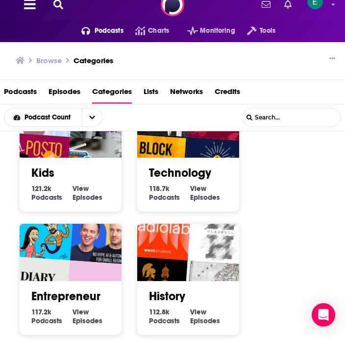
click at [173, 171] on link "Technology" at bounding box center [180, 173] width 62 height 15
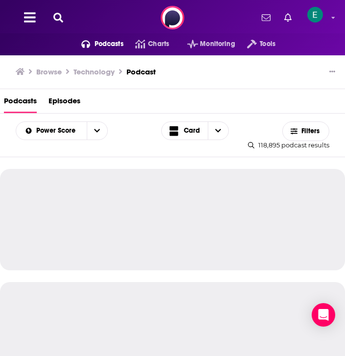
click at [1, 173] on div at bounding box center [172, 219] width 345 height 101
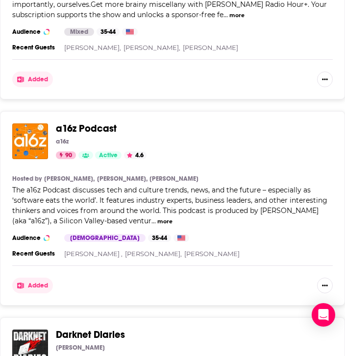
scroll to position [832, 0]
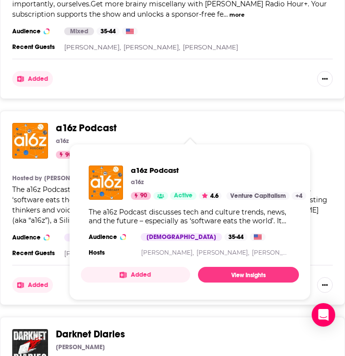
click at [78, 126] on span "a16z Podcast" at bounding box center [86, 128] width 61 height 12
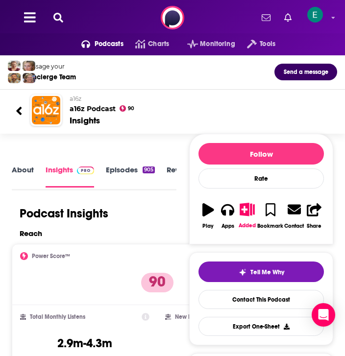
click at [18, 169] on link "About" at bounding box center [23, 176] width 22 height 22
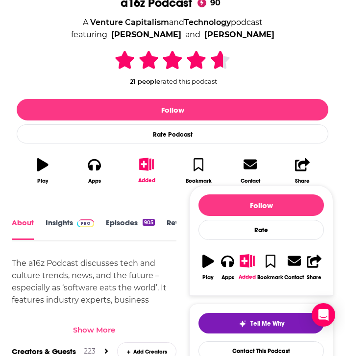
scroll to position [1, 0]
click at [87, 331] on div "Show More" at bounding box center [94, 329] width 42 height 9
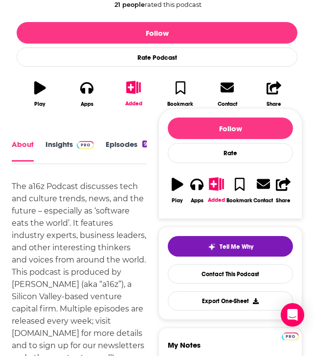
scroll to position [270, 0]
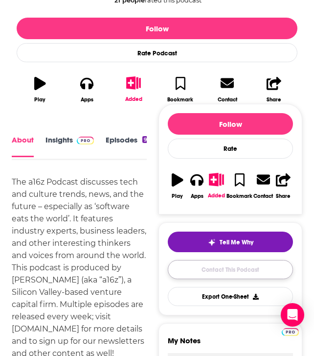
click at [221, 276] on link "Contact This Podcast" at bounding box center [230, 269] width 125 height 19
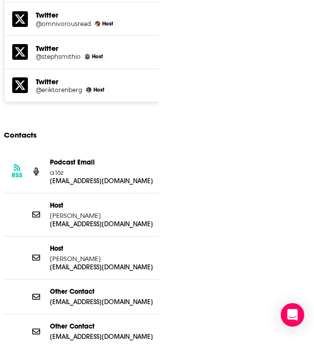
scroll to position [1055, 0]
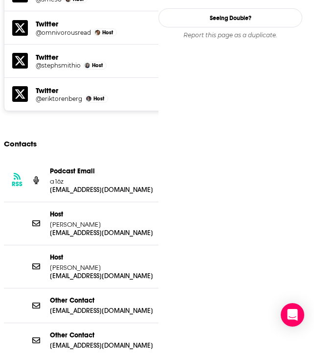
click at [121, 167] on p "Podcast Email" at bounding box center [103, 171] width 106 height 8
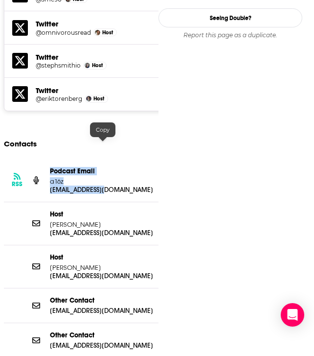
drag, startPoint x: 115, startPoint y: 143, endPoint x: 38, endPoint y: 143, distance: 76.9
click at [38, 159] on div "RSS Podcast Email a16z [EMAIL_ADDRESS][DOMAIN_NAME] [EMAIL_ADDRESS][DOMAIN_NAME]" at bounding box center [150, 180] width 292 height 43
click at [73, 186] on p "[EMAIL_ADDRESS][DOMAIN_NAME]" at bounding box center [103, 190] width 106 height 8
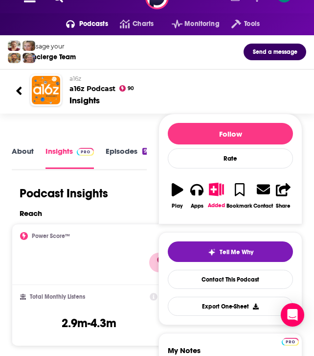
scroll to position [32, 0]
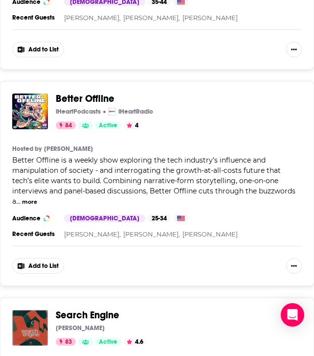
scroll to position [2531, 0]
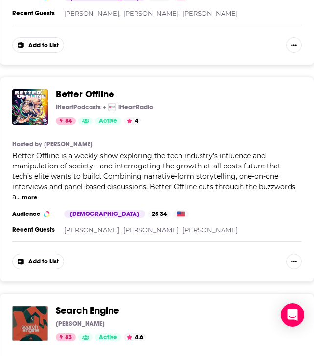
click at [86, 88] on span "Better Offline" at bounding box center [85, 94] width 59 height 12
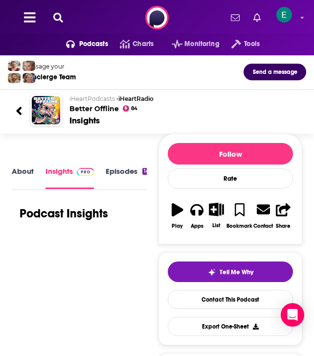
click at [30, 173] on link "About" at bounding box center [23, 178] width 22 height 22
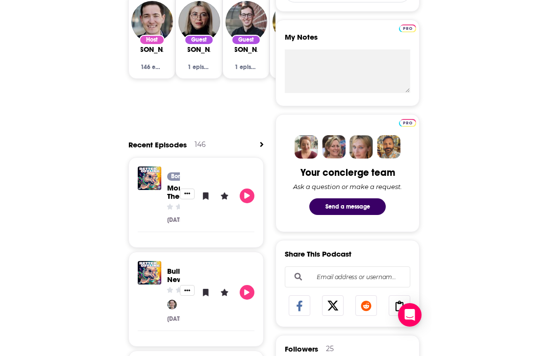
scroll to position [141, 0]
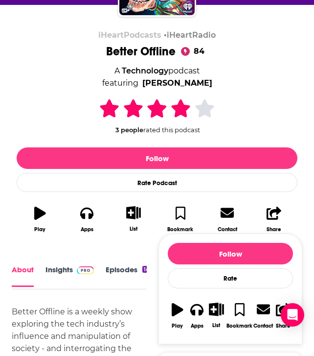
click at [12, 217] on div "iHeartPodcasts • iHeartRadio Better Offline 84 A Technology podcast featuring […" at bounding box center [157, 130] width 296 height 200
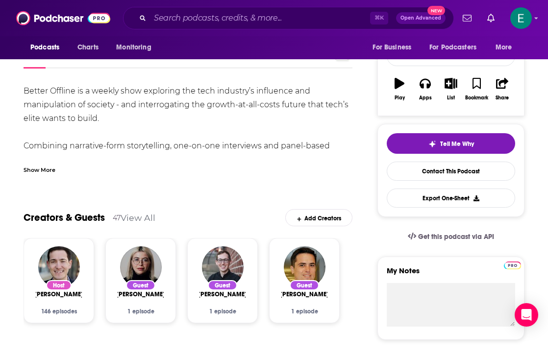
scroll to position [0, 0]
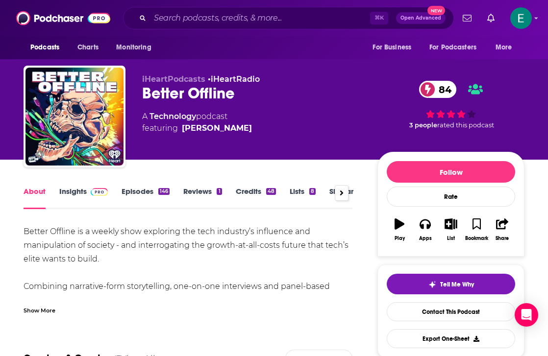
click at [152, 191] on link "Episodes 146" at bounding box center [145, 198] width 48 height 23
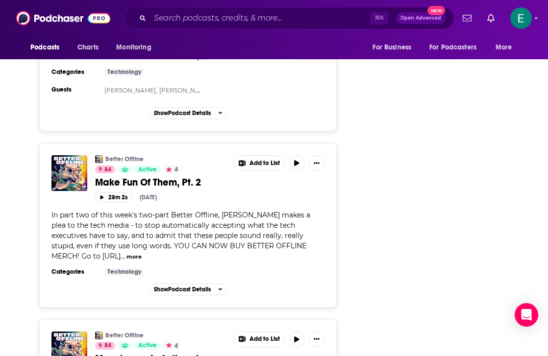
scroll to position [1963, 0]
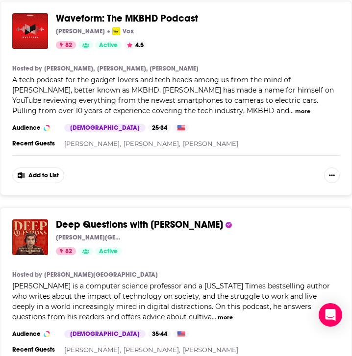
scroll to position [3392, 0]
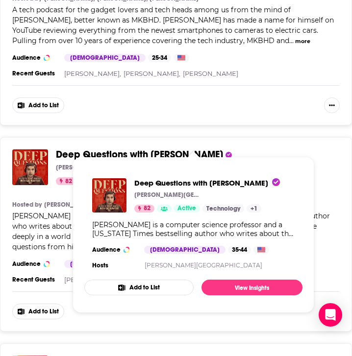
click at [135, 148] on span "Deep Questions with [PERSON_NAME]" at bounding box center [139, 154] width 167 height 12
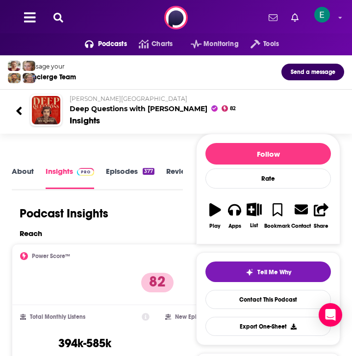
scroll to position [36, 0]
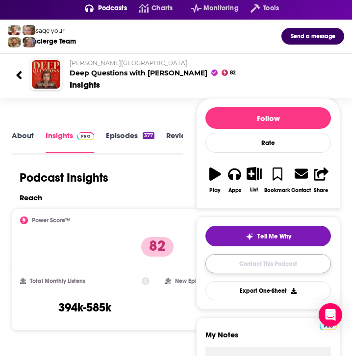
click at [255, 262] on link "Contact This Podcast" at bounding box center [267, 263] width 125 height 19
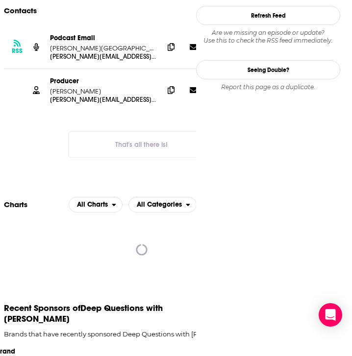
scroll to position [996, 0]
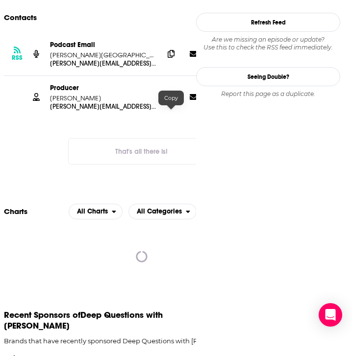
click at [171, 100] on icon at bounding box center [171, 97] width 7 height 8
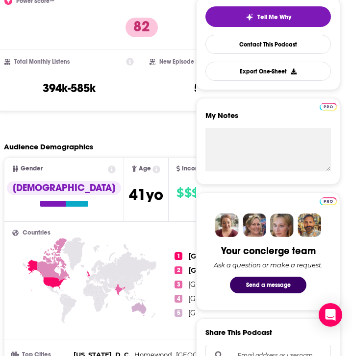
scroll to position [231, 0]
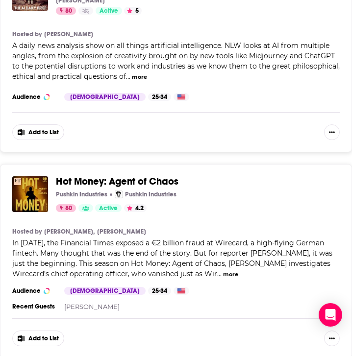
scroll to position [4856, 0]
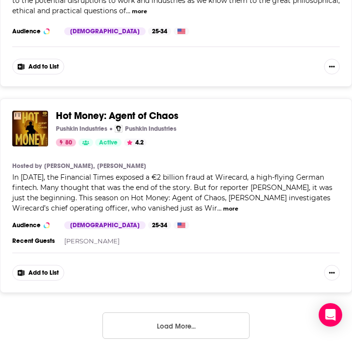
click at [211, 316] on button "Load More..." at bounding box center [175, 326] width 147 height 26
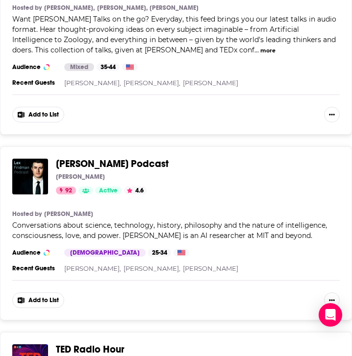
scroll to position [0, 0]
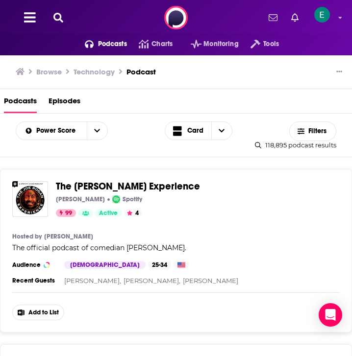
click at [92, 49] on button "Podcasts" at bounding box center [100, 44] width 54 height 16
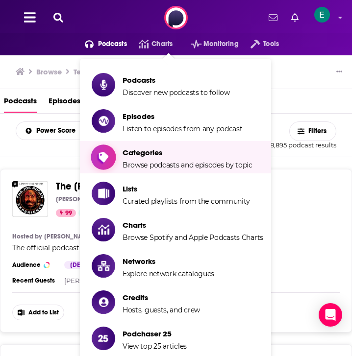
click at [143, 156] on span "Categories" at bounding box center [187, 152] width 130 height 9
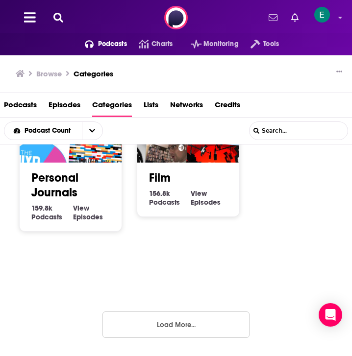
scroll to position [13, 0]
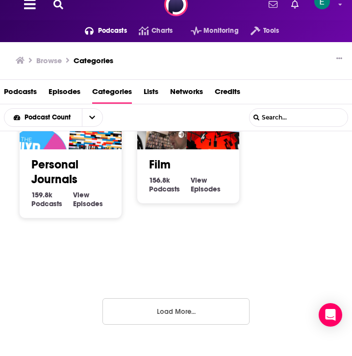
click at [207, 313] on button "Load More..." at bounding box center [175, 311] width 147 height 26
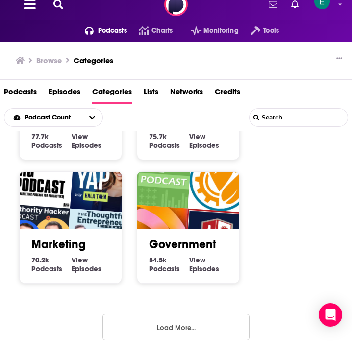
scroll to position [1843, 0]
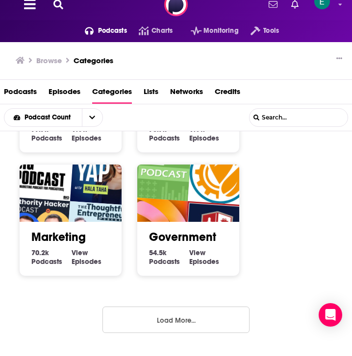
click at [188, 311] on button "Load More..." at bounding box center [175, 320] width 147 height 26
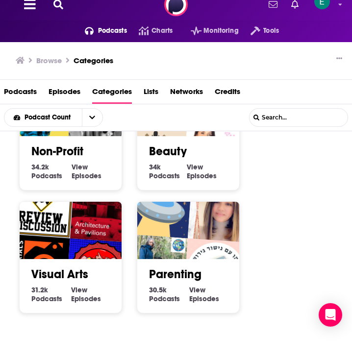
scroll to position [2854, 0]
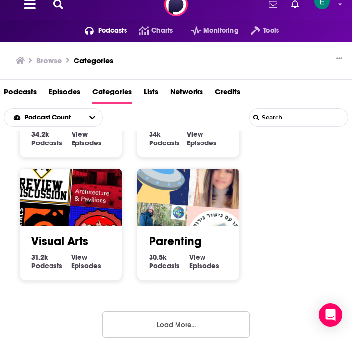
click at [193, 325] on div "Society 1.3m Society Podcasts View Society Episodes Culture 1.3m Culture Podcas…" at bounding box center [176, 235] width 352 height 209
click at [195, 312] on button "Load More..." at bounding box center [175, 325] width 147 height 26
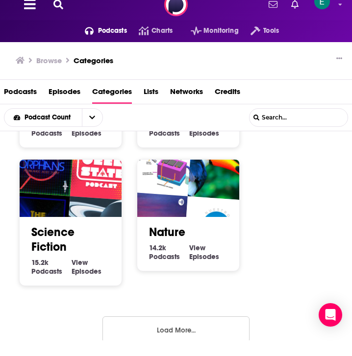
scroll to position [3865, 0]
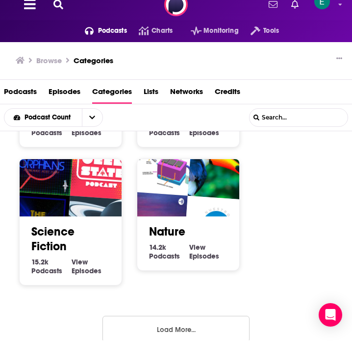
click at [94, 233] on h2 "Science Fiction" at bounding box center [70, 238] width 78 height 29
click at [51, 224] on link "Science Fiction" at bounding box center [52, 238] width 43 height 29
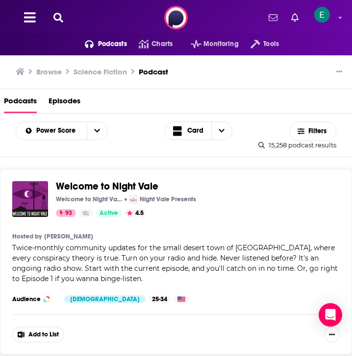
click at [60, 21] on icon at bounding box center [58, 18] width 10 height 10
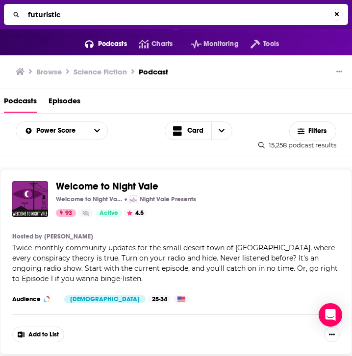
type input "futuristic"
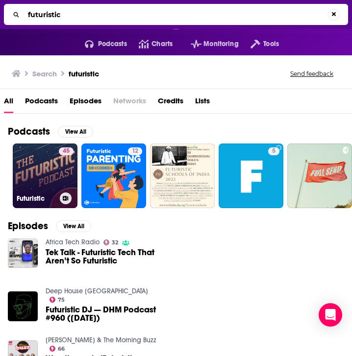
click at [42, 182] on link "45 Futuristic" at bounding box center [45, 176] width 65 height 65
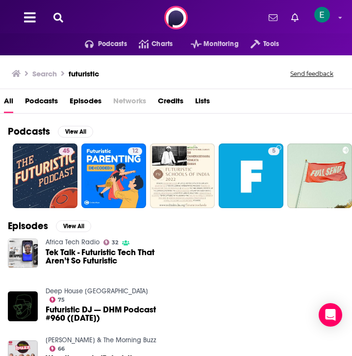
click at [51, 9] on div "Podcasts Charts Monitoring Tools For Business For Podcasters More" at bounding box center [176, 17] width 352 height 35
click at [55, 13] on icon at bounding box center [58, 18] width 10 height 10
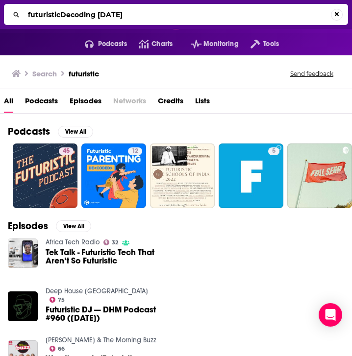
click at [55, 13] on input "futuristicDecoding [DATE]" at bounding box center [177, 15] width 307 height 16
type input "Decoding [DATE]"
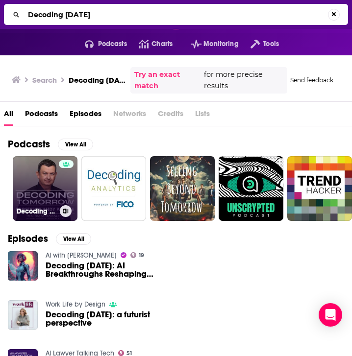
click at [41, 200] on link "Decoding [DATE]" at bounding box center [45, 188] width 65 height 65
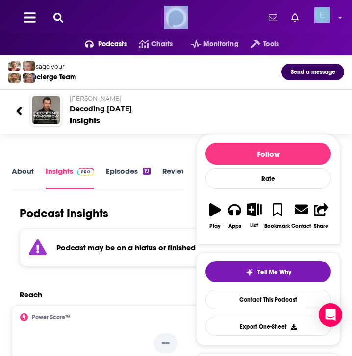
drag, startPoint x: 212, startPoint y: 31, endPoint x: 155, endPoint y: 30, distance: 57.3
click at [157, 30] on div "Podcasts Charts Monitoring Tools For Business For Podcasters More" at bounding box center [176, 17] width 352 height 35
click at [66, 18] on button at bounding box center [58, 17] width 16 height 11
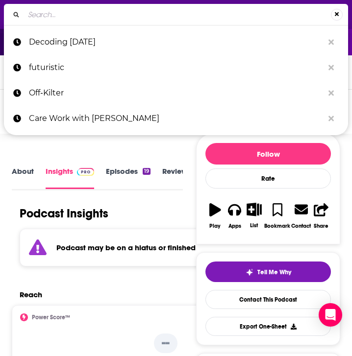
type input "Ologies"
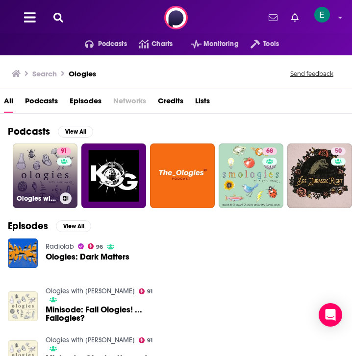
click at [41, 185] on link "91 Ologies with [PERSON_NAME]" at bounding box center [45, 176] width 65 height 65
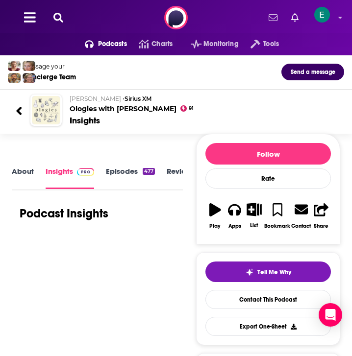
click at [18, 173] on link "About" at bounding box center [23, 178] width 22 height 22
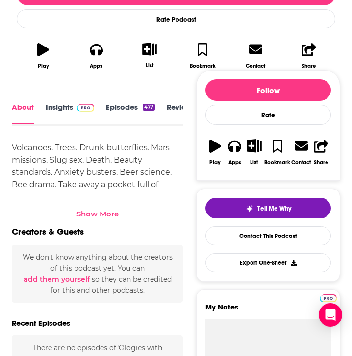
scroll to position [306, 0]
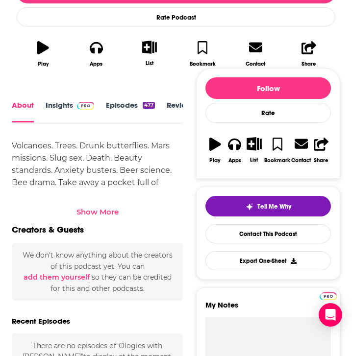
click at [98, 225] on div "Creators & Guests" at bounding box center [97, 233] width 171 height 19
click at [98, 216] on div "Show More" at bounding box center [97, 211] width 42 height 9
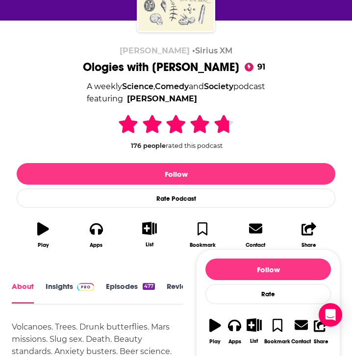
scroll to position [93, 0]
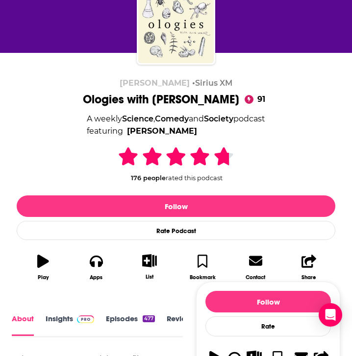
click at [126, 317] on link "Episodes 477" at bounding box center [130, 325] width 49 height 22
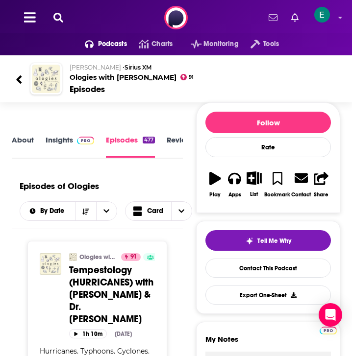
click at [60, 21] on icon at bounding box center [58, 18] width 10 height 10
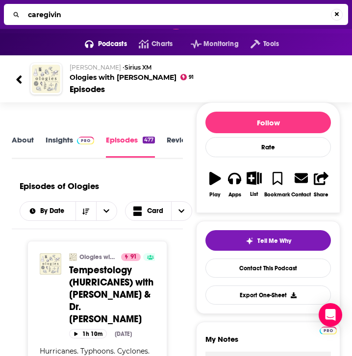
type input "caregiving"
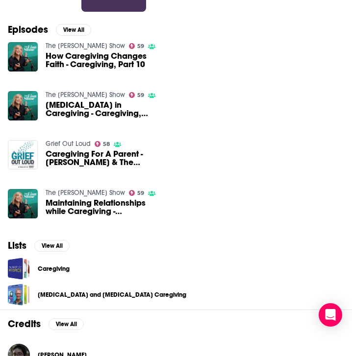
scroll to position [200, 0]
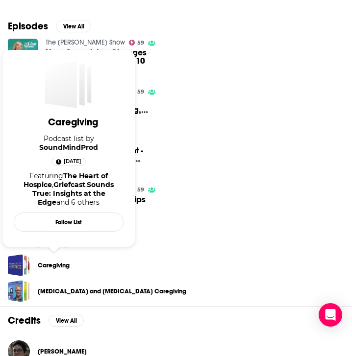
click at [54, 269] on link "Caregiving" at bounding box center [54, 265] width 32 height 11
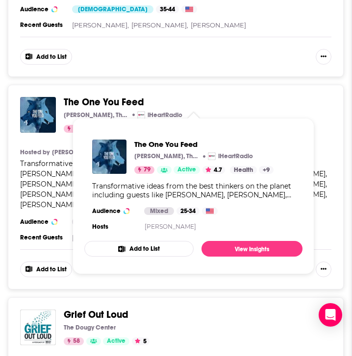
scroll to position [863, 0]
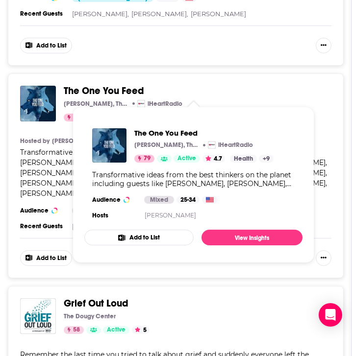
click at [331, 144] on div "The One You Feed [PERSON_NAME], The One You Feed iHeartRadio 79 Active 4.7 Cate…" at bounding box center [176, 175] width 336 height 205
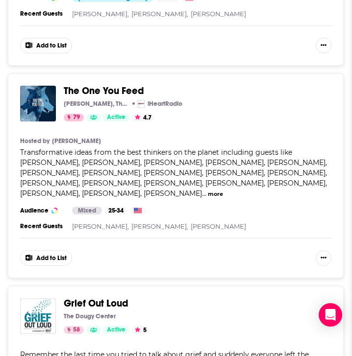
click at [223, 190] on button "more" at bounding box center [215, 194] width 15 height 8
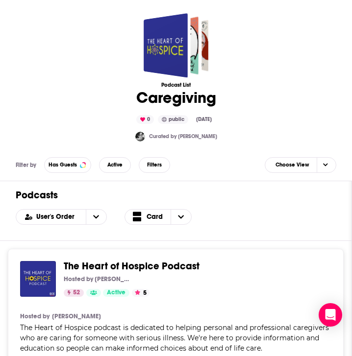
scroll to position [0, 0]
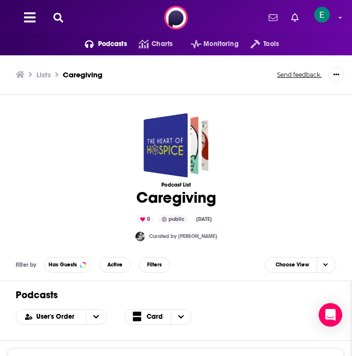
click at [57, 20] on icon at bounding box center [58, 18] width 10 height 10
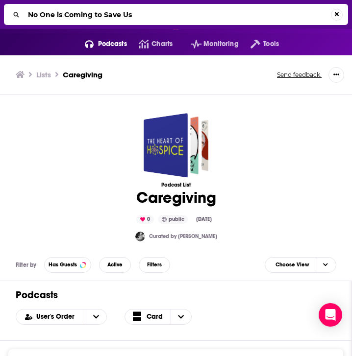
type input "No One is Coming to Save Us"
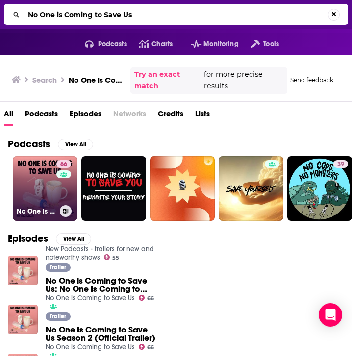
click at [34, 185] on link "66 No One is Coming to Save Us" at bounding box center [45, 188] width 65 height 65
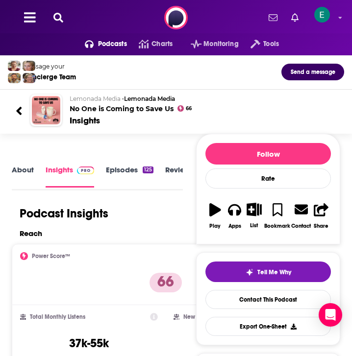
scroll to position [0, 0]
click at [19, 165] on div "About Insights Episodes 125 Reviews 1 Credits 7 Lists 6 Similar" at bounding box center [97, 177] width 171 height 25
click at [19, 168] on link "About" at bounding box center [23, 177] width 22 height 22
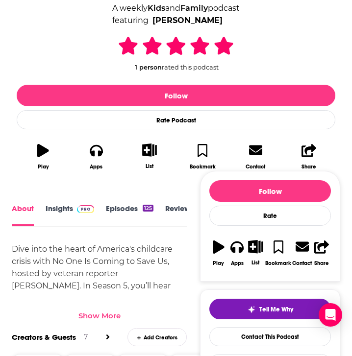
scroll to position [253, 0]
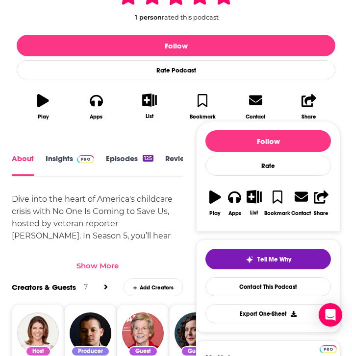
click at [87, 267] on div "Show More" at bounding box center [97, 265] width 42 height 9
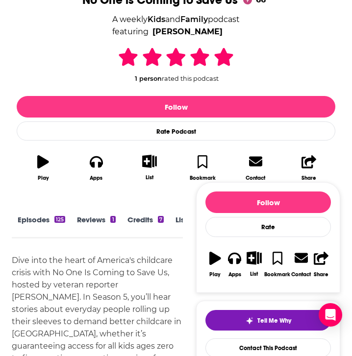
scroll to position [0, 154]
click at [163, 215] on link "Similar" at bounding box center [159, 226] width 24 height 22
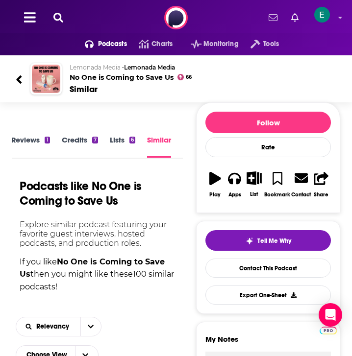
click at [56, 17] on icon at bounding box center [58, 18] width 10 height 10
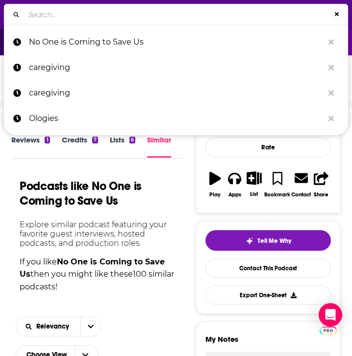
type input "AI and the Future of Work:"
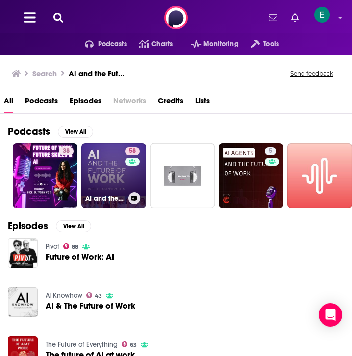
click at [103, 169] on link "58 AI and the Future of Work: Artificial Intelligence in the Workplace, Busines…" at bounding box center [113, 176] width 65 height 65
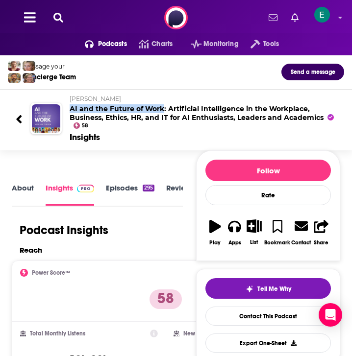
drag, startPoint x: 69, startPoint y: 107, endPoint x: 163, endPoint y: 109, distance: 94.6
click at [163, 109] on div "[PERSON_NAME] AI and the Future of Work: Artificial Intelligence in the Workpla…" at bounding box center [199, 119] width 274 height 48
copy h2 "AI and the Future of Work"
click at [81, 104] on div "[PERSON_NAME] AI and the Future of Work: Artificial Intelligence in the Workpla…" at bounding box center [203, 112] width 266 height 35
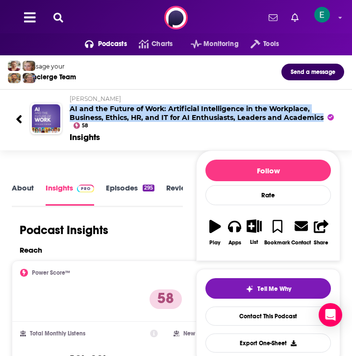
drag, startPoint x: 61, startPoint y: 103, endPoint x: 323, endPoint y: 118, distance: 262.0
click at [323, 118] on div "[PERSON_NAME] AI and the Future of Work: Artificial Intelligence in the Workpla…" at bounding box center [199, 119] width 274 height 48
copy h2 "AI and the Future of Work: Artificial Intelligence in the Workplace, Business, …"
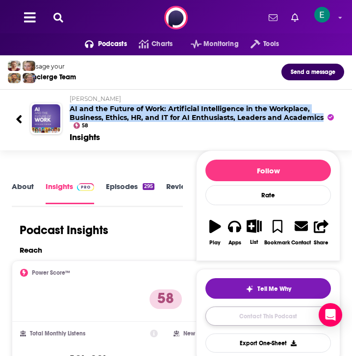
click at [279, 319] on link "Contact This Podcast" at bounding box center [267, 316] width 125 height 19
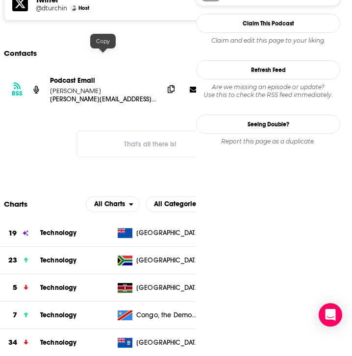
scroll to position [943, 0]
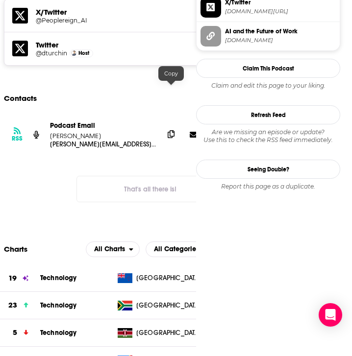
click at [170, 130] on icon at bounding box center [171, 134] width 7 height 8
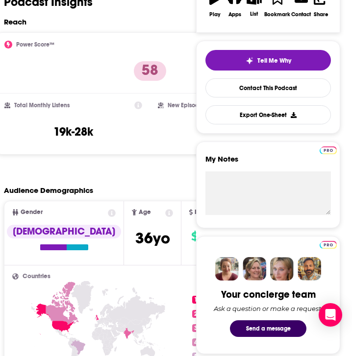
scroll to position [0, 0]
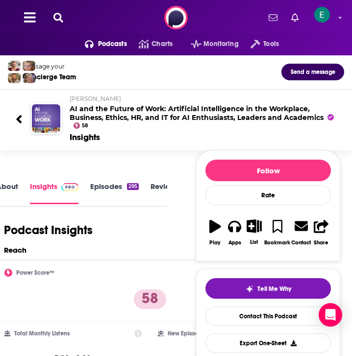
click at [102, 189] on link "Episodes 295" at bounding box center [114, 193] width 48 height 22
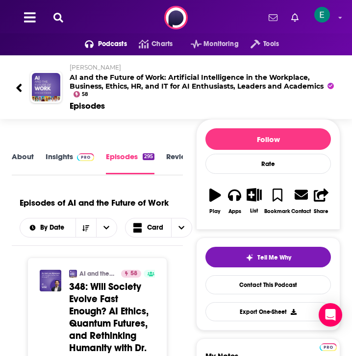
click at [16, 95] on div at bounding box center [23, 86] width 15 height 23
click at [49, 17] on div "Podcasts Charts Monitoring Tools For Business For Podcasters More" at bounding box center [176, 17] width 352 height 35
click at [59, 17] on icon at bounding box center [58, 18] width 10 height 10
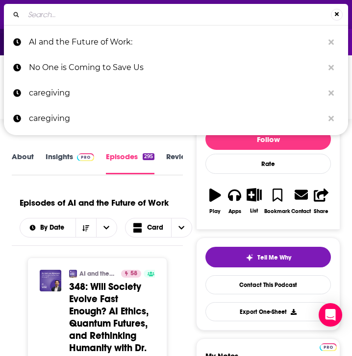
type input "A Question of Care:"
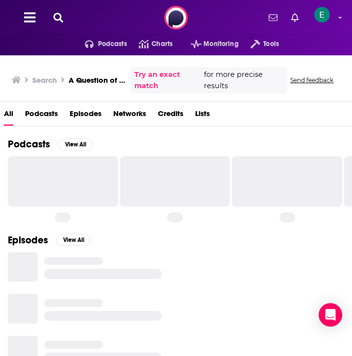
click at [55, 26] on div "Podcasts Charts Monitoring Tools For Business For Podcasters More" at bounding box center [176, 17] width 352 height 35
click at [62, 16] on icon at bounding box center [58, 18] width 10 height 10
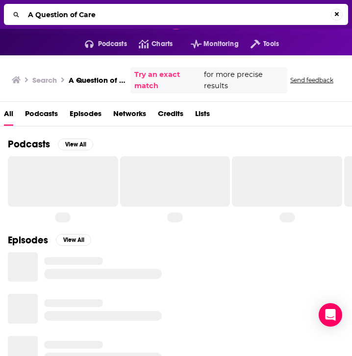
type input "A Question of Care"
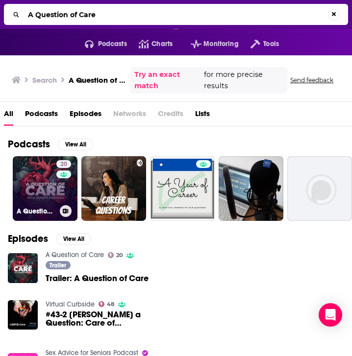
click at [38, 190] on link "20 A Question of Care" at bounding box center [45, 188] width 65 height 65
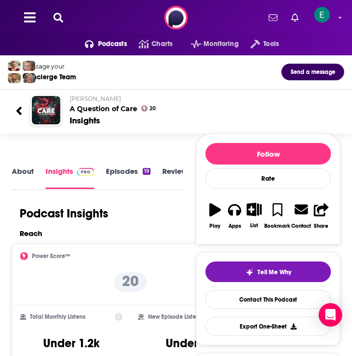
click at [51, 19] on button at bounding box center [58, 17] width 16 height 11
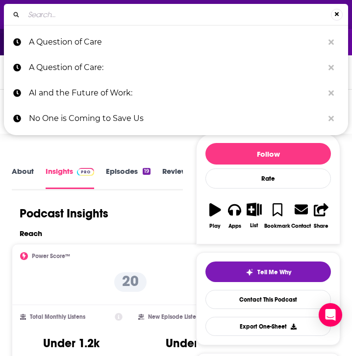
type input "The Double Shift"
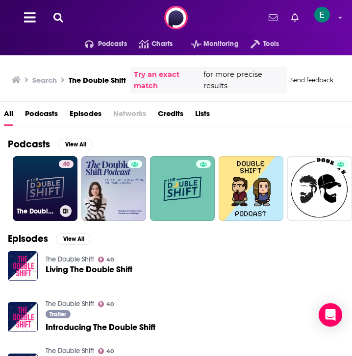
click at [56, 181] on link "40 The Double Shift" at bounding box center [45, 188] width 65 height 65
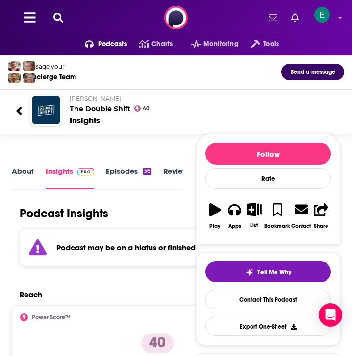
scroll to position [71, 0]
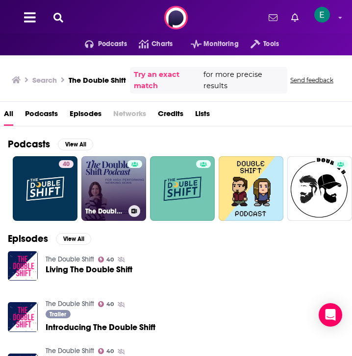
click at [104, 210] on h3 "The Double Shift Podcast" at bounding box center [104, 211] width 39 height 8
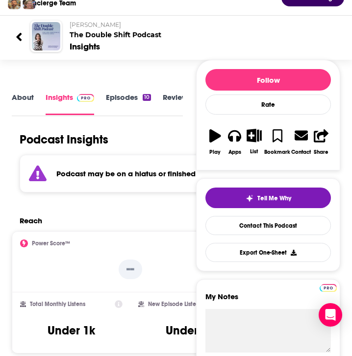
scroll to position [92, 0]
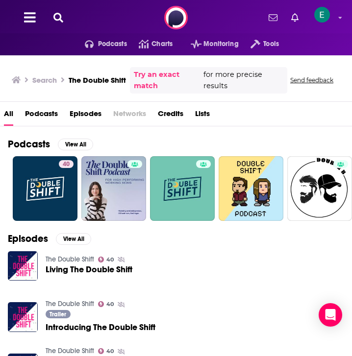
click at [58, 19] on icon at bounding box center [58, 18] width 10 height 10
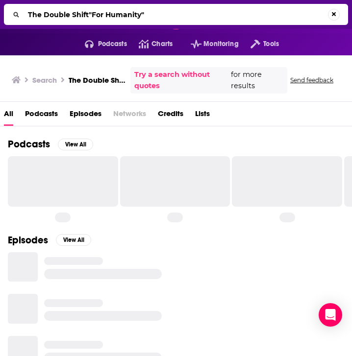
click at [58, 19] on input "The Double Shift"For Humanity"" at bounding box center [176, 15] width 304 height 16
click at [58, 19] on input "The Double Shift"For Humanity"" at bounding box center [177, 15] width 307 height 16
paste input "Search..."
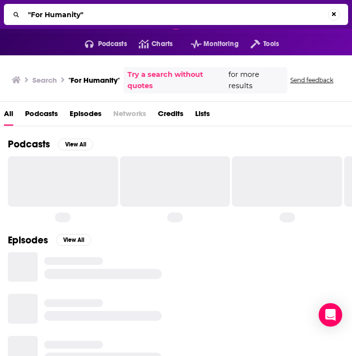
click at [148, 76] on link "Try a search without quotes" at bounding box center [176, 80] width 99 height 23
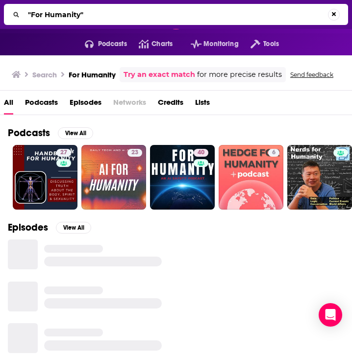
click at [96, 14] on input ""For Humanity"" at bounding box center [176, 15] width 304 height 16
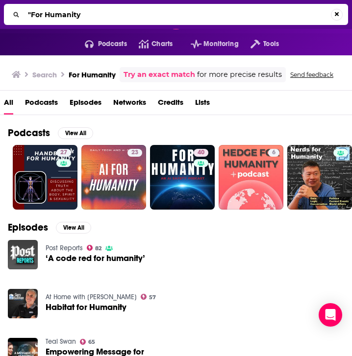
click at [31, 12] on input ""For Humanity" at bounding box center [177, 15] width 307 height 16
type input "For Humanity"
click at [101, 18] on input "For Humanity" at bounding box center [176, 15] width 304 height 16
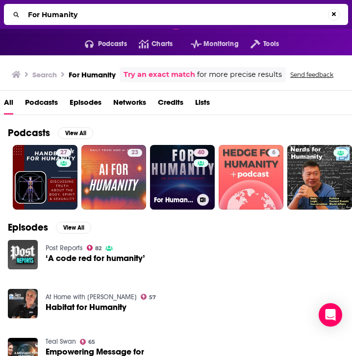
click at [174, 172] on link "40 For Humanity: An AI Safety Podcast" at bounding box center [182, 177] width 65 height 65
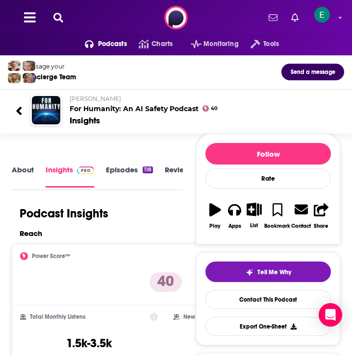
click at [126, 167] on link "Episodes 118" at bounding box center [129, 176] width 47 height 22
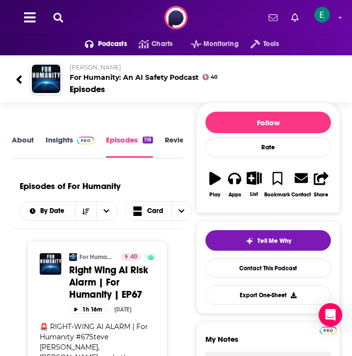
click at [23, 150] on link "About" at bounding box center [23, 146] width 22 height 23
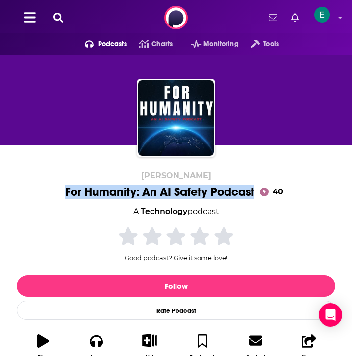
drag, startPoint x: 55, startPoint y: 192, endPoint x: 253, endPoint y: 187, distance: 197.4
click at [253, 187] on div "[PERSON_NAME] For Humanity: An AI Safety Podcast 40 A Technology podcast 40 Goo…" at bounding box center [176, 269] width 318 height 196
copy h1 "For Humanity: An AI Safety Podcast"
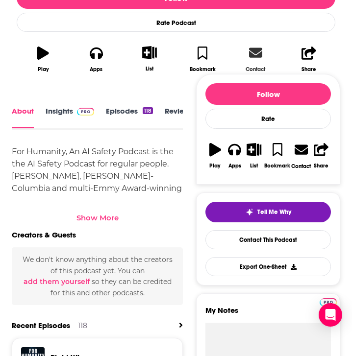
click at [248, 53] on link "Contact" at bounding box center [255, 59] width 53 height 39
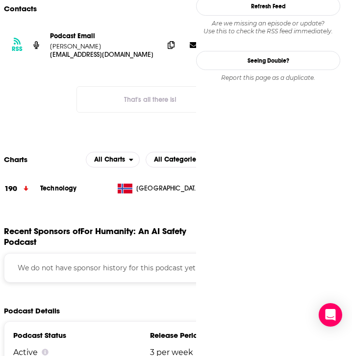
scroll to position [774, 0]
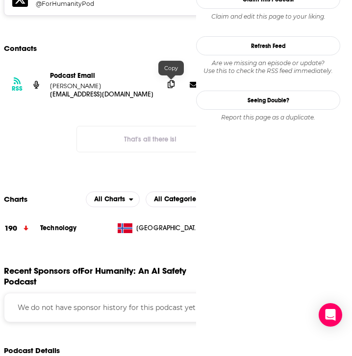
click at [169, 87] on icon at bounding box center [171, 84] width 7 height 8
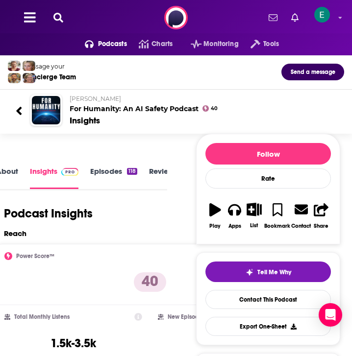
click at [53, 16] on icon at bounding box center [58, 18] width 10 height 10
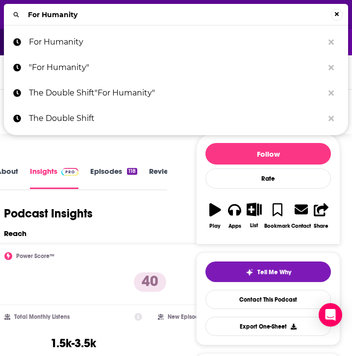
type input "For HumanityHuman versus AI"
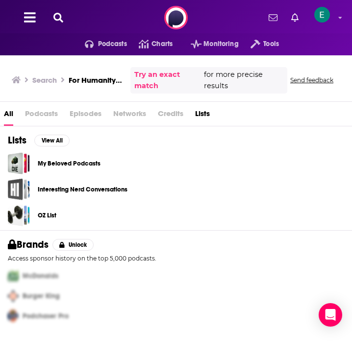
click at [64, 18] on button at bounding box center [58, 17] width 16 height 11
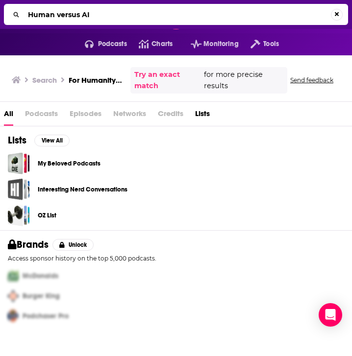
type input "Human versus AI"
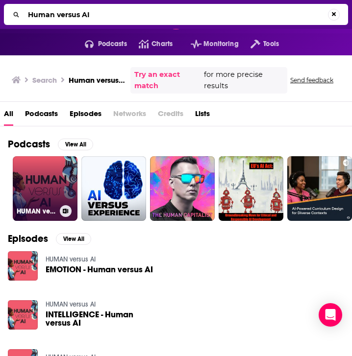
click at [43, 175] on link "HUMAN versus AI" at bounding box center [45, 188] width 65 height 65
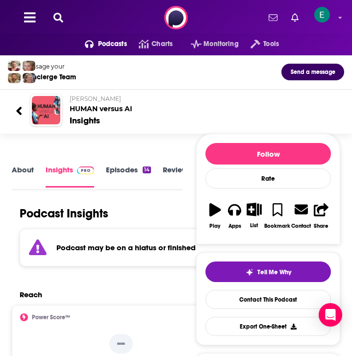
click at [59, 22] on icon at bounding box center [58, 18] width 10 height 10
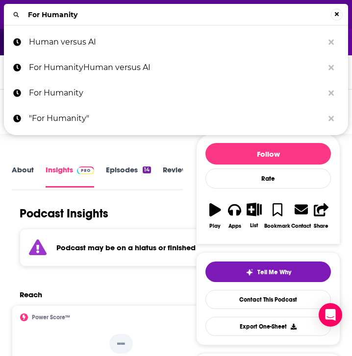
type input "For HumanityLex [PERSON_NAME]"
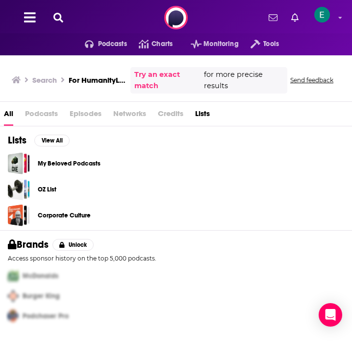
click at [57, 19] on icon at bounding box center [58, 18] width 10 height 10
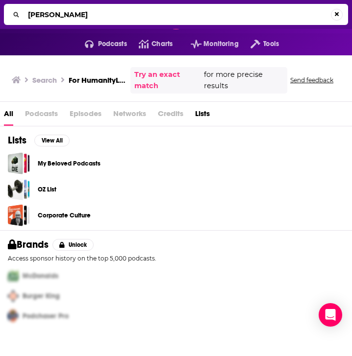
type input "[PERSON_NAME]"
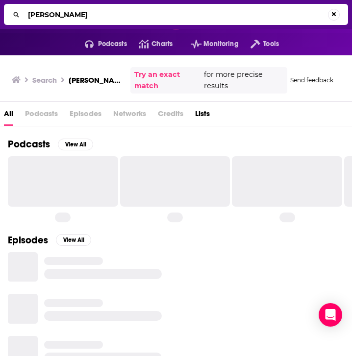
click at [180, 138] on div "Podcasts View All" at bounding box center [180, 147] width 344 height 18
click at [113, 23] on div "[PERSON_NAME]" at bounding box center [176, 14] width 344 height 21
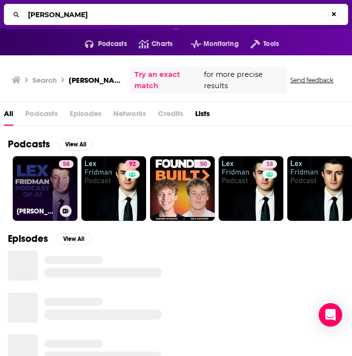
click at [39, 189] on link "58 [PERSON_NAME] Podcast of AI" at bounding box center [45, 188] width 65 height 65
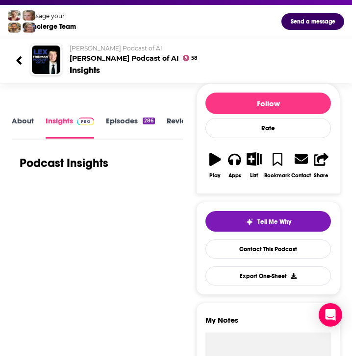
scroll to position [51, 0]
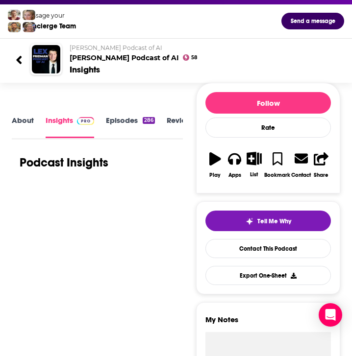
click at [27, 125] on link "About" at bounding box center [23, 127] width 22 height 22
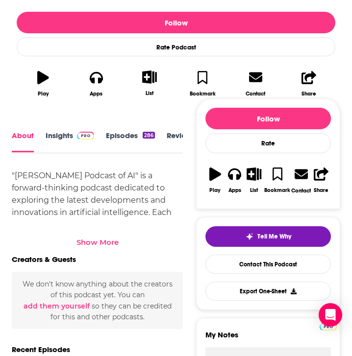
scroll to position [267, 0]
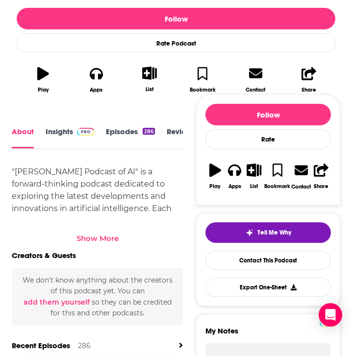
click at [99, 230] on div "Show More" at bounding box center [97, 234] width 171 height 17
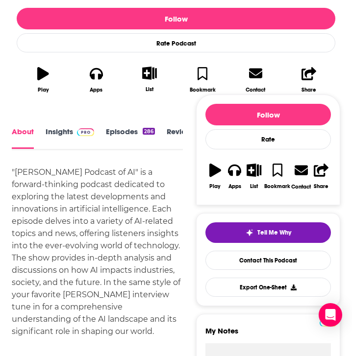
scroll to position [282, 0]
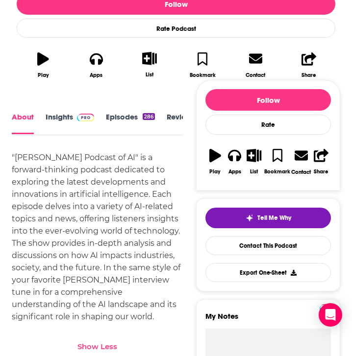
click at [46, 113] on link "Insights" at bounding box center [70, 124] width 48 height 22
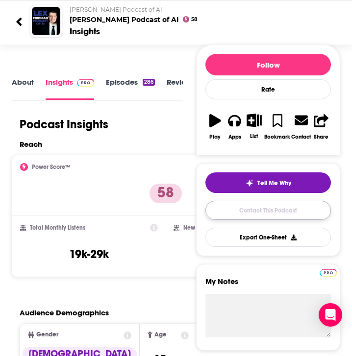
click at [265, 203] on link "Contact This Podcast" at bounding box center [267, 210] width 125 height 19
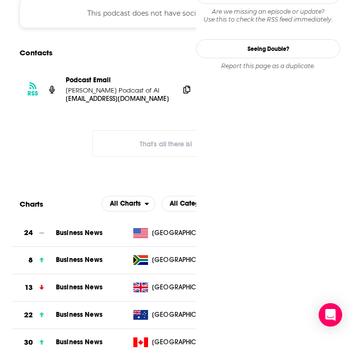
scroll to position [0, 16]
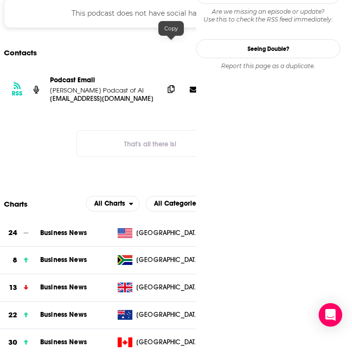
click at [172, 85] on icon at bounding box center [171, 89] width 7 height 8
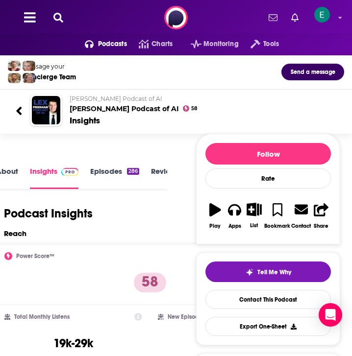
click at [64, 14] on button at bounding box center [58, 17] width 16 height 11
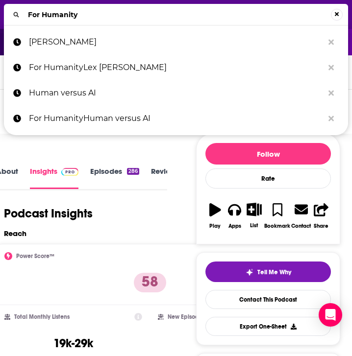
type input "For HumanityThe State of Working America"
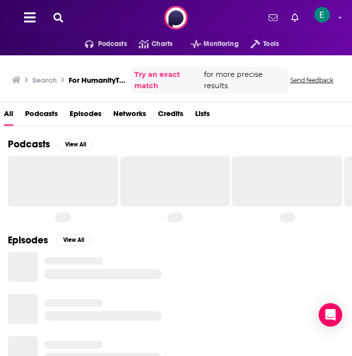
click at [64, 17] on button at bounding box center [58, 17] width 16 height 11
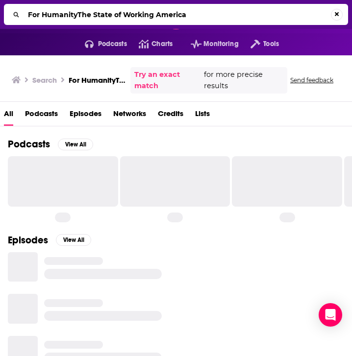
click at [74, 18] on input "For HumanityThe State of Working America" at bounding box center [177, 15] width 307 height 16
type input "The State of Working America"
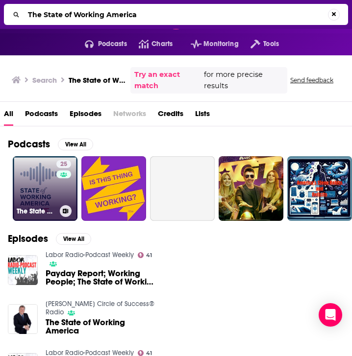
click at [48, 195] on link "25 The State of Working America Podcast" at bounding box center [45, 188] width 65 height 65
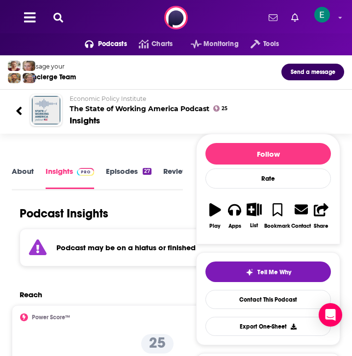
click at [100, 40] on span "Podcasts" at bounding box center [112, 44] width 29 height 14
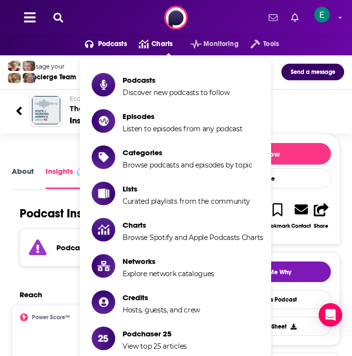
click at [170, 41] on span "Charts" at bounding box center [161, 44] width 21 height 14
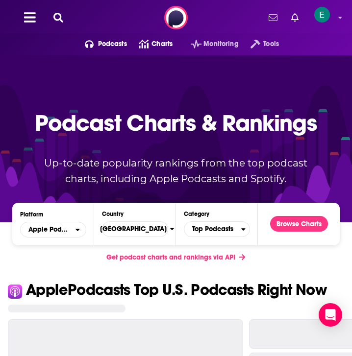
click at [169, 41] on span "Charts" at bounding box center [161, 44] width 21 height 14
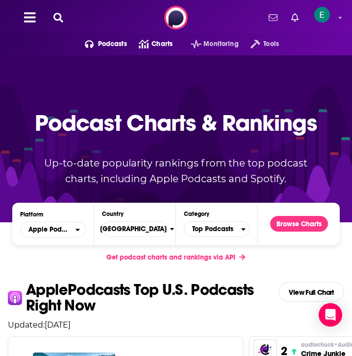
click at [109, 40] on span "Podcasts" at bounding box center [112, 44] width 29 height 14
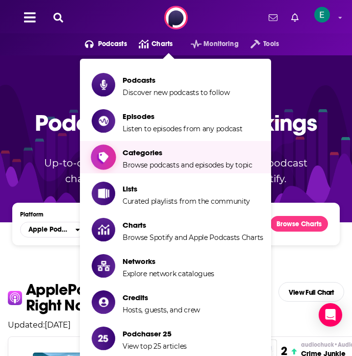
click at [128, 162] on span "Browse podcasts and episodes by topic" at bounding box center [187, 165] width 130 height 9
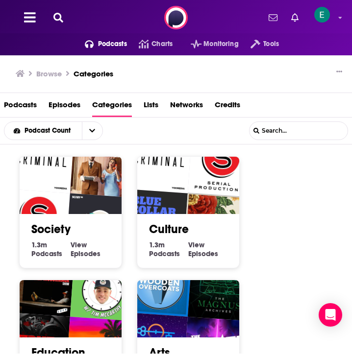
click at [67, 194] on img "Serial" at bounding box center [37, 221] width 65 height 65
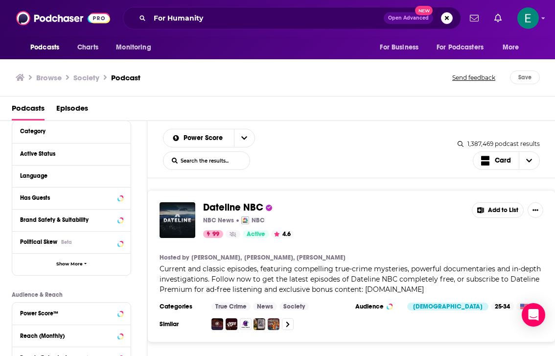
scroll to position [90, 0]
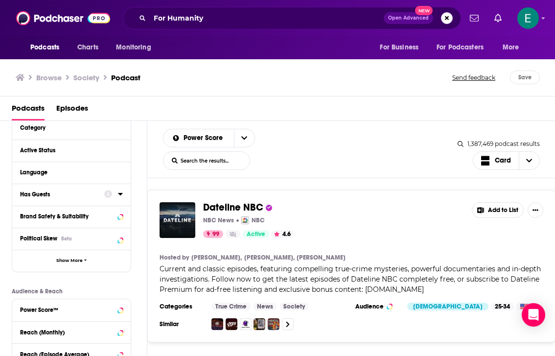
click at [72, 199] on button "Has Guests" at bounding box center [62, 194] width 84 height 12
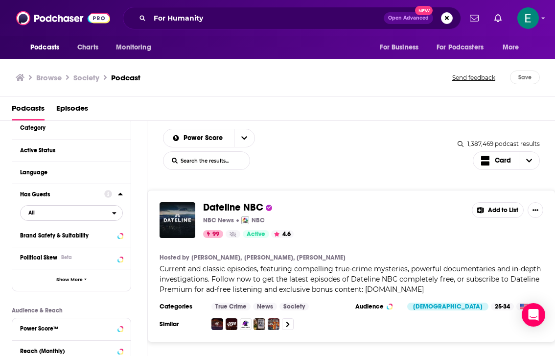
click at [42, 219] on span "All" at bounding box center [67, 212] width 92 height 13
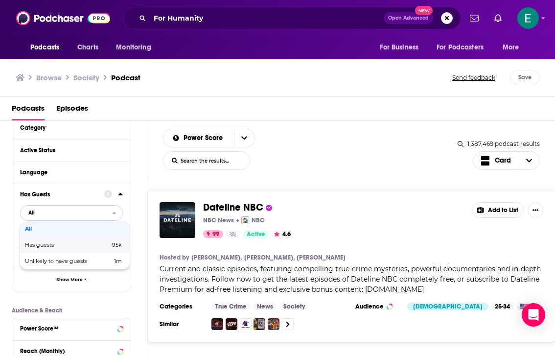
click at [41, 244] on span "Has guests" at bounding box center [53, 244] width 57 height 5
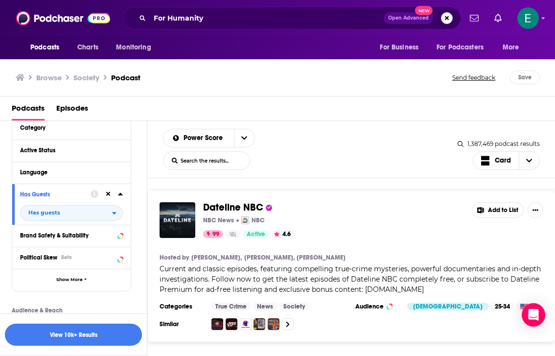
click at [66, 334] on button "View 10k+ Results" at bounding box center [73, 335] width 137 height 22
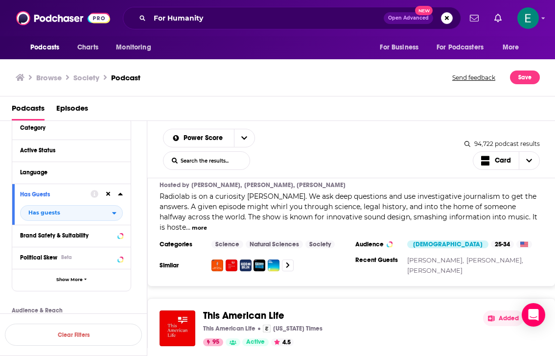
scroll to position [811, 0]
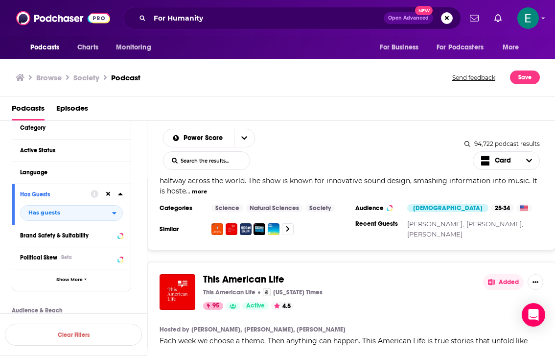
click at [351, 275] on div "This American Life This American Life New York Times 95 Active 4.5 Added Hosted…" at bounding box center [351, 346] width 409 height 169
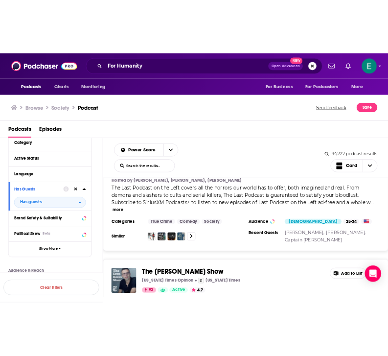
scroll to position [2528, 0]
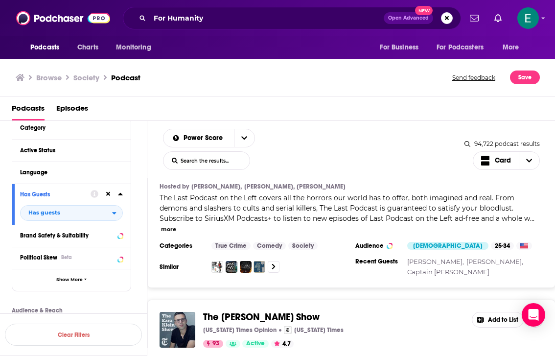
click at [245, 311] on span "The [PERSON_NAME] Show" at bounding box center [261, 317] width 117 height 12
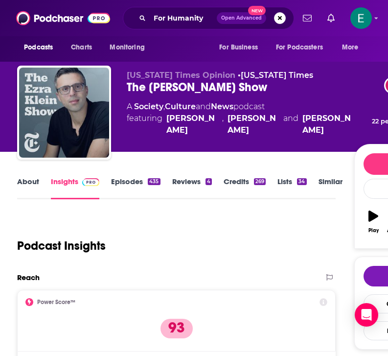
click at [80, 227] on div "Podcast Insights" at bounding box center [172, 240] width 311 height 50
click at [331, 184] on link "Similar" at bounding box center [331, 188] width 24 height 23
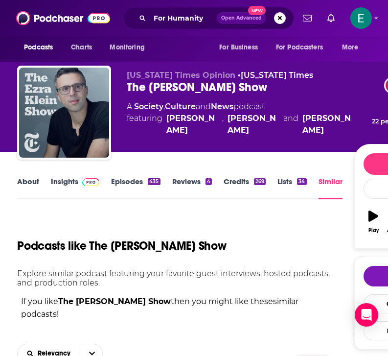
click at [320, 181] on link "Similar" at bounding box center [331, 188] width 24 height 23
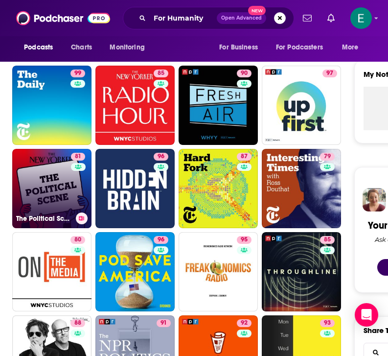
scroll to position [335, 0]
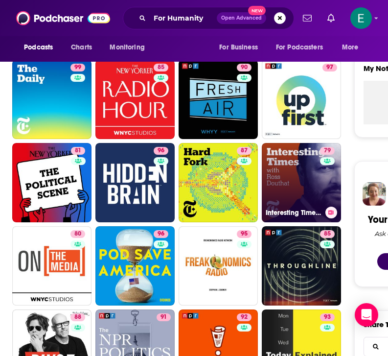
click at [287, 159] on link "79 Interesting Times with Ross Douthat" at bounding box center [301, 182] width 79 height 79
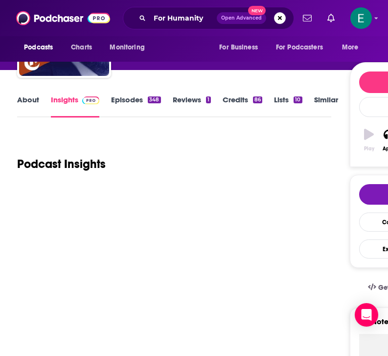
scroll to position [82, 0]
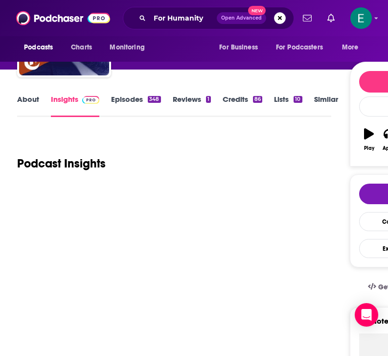
click at [27, 106] on link "About" at bounding box center [28, 106] width 22 height 23
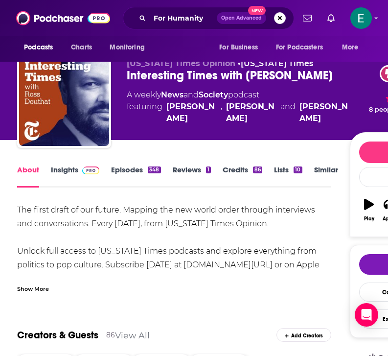
scroll to position [3, 0]
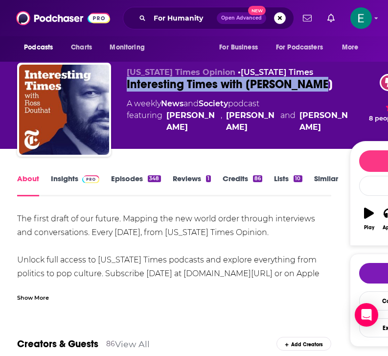
drag, startPoint x: 125, startPoint y: 90, endPoint x: 325, endPoint y: 82, distance: 199.5
click at [325, 82] on div "New York Times Opinion • New York Times Interesting Times with Ross Douthat 79 …" at bounding box center [244, 112] width 455 height 98
copy h1 "Interesting Times with Ross Douthat"
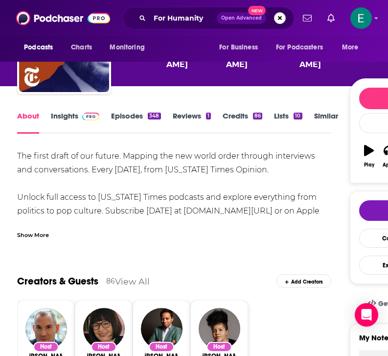
scroll to position [76, 0]
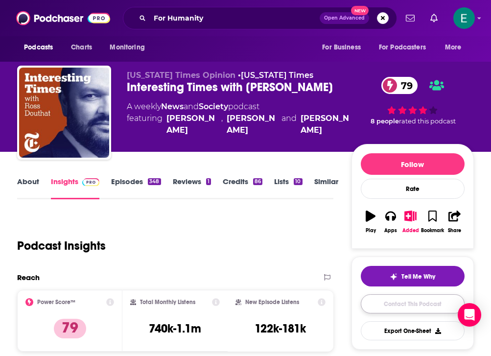
click at [351, 306] on link "Contact This Podcast" at bounding box center [413, 303] width 104 height 19
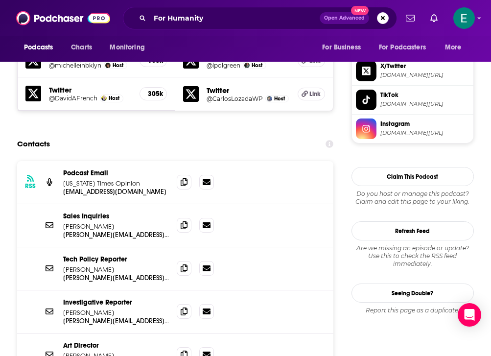
scroll to position [971, 0]
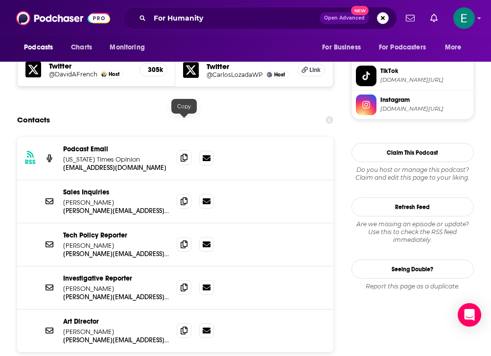
click at [182, 154] on icon at bounding box center [184, 158] width 7 height 8
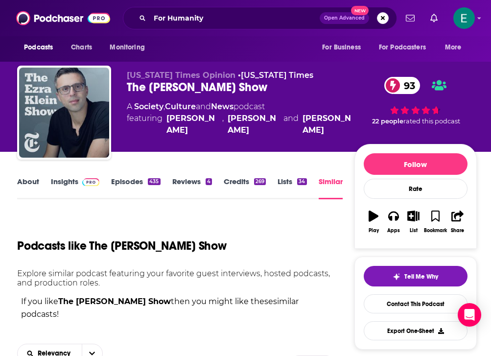
click at [331, 179] on link "Similar" at bounding box center [331, 188] width 24 height 23
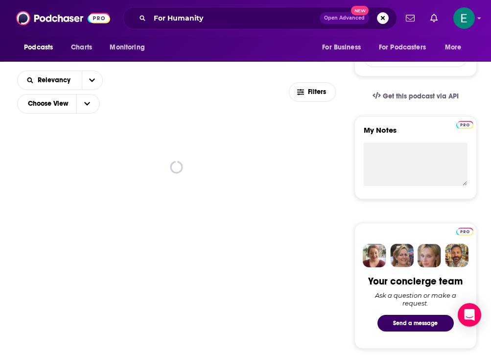
scroll to position [300, 0]
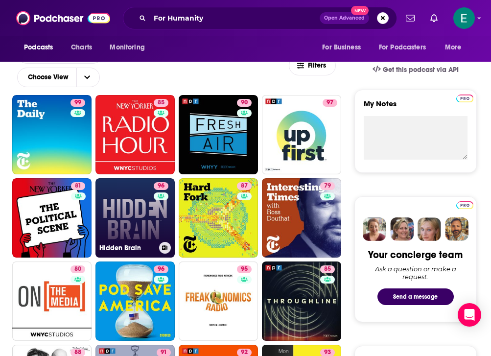
click at [137, 206] on link "96 Hidden Brain" at bounding box center [135, 217] width 79 height 79
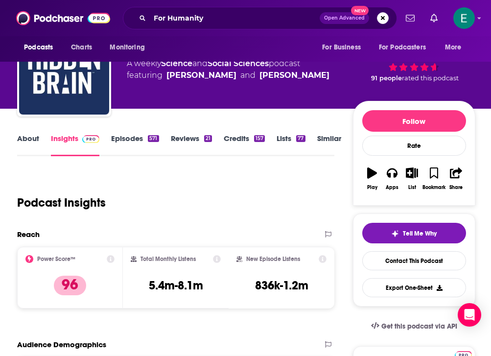
scroll to position [54, 0]
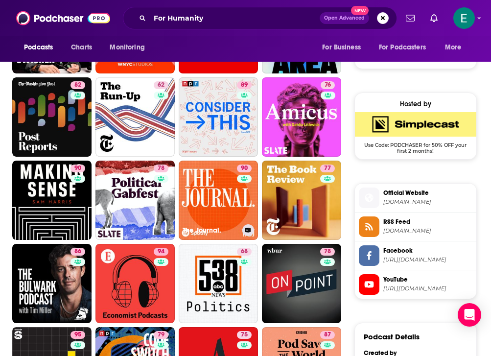
scroll to position [735, 0]
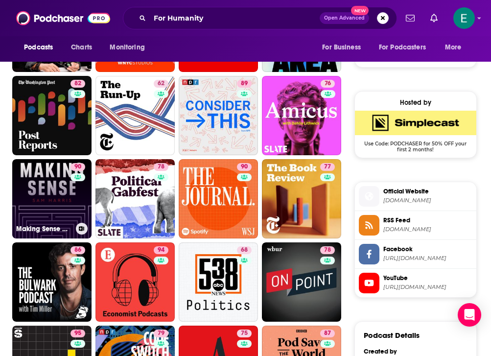
click at [36, 196] on link "90 Making Sense with Sam Harris" at bounding box center [51, 198] width 79 height 79
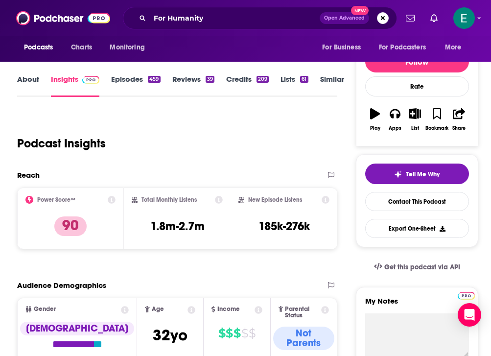
scroll to position [77, 0]
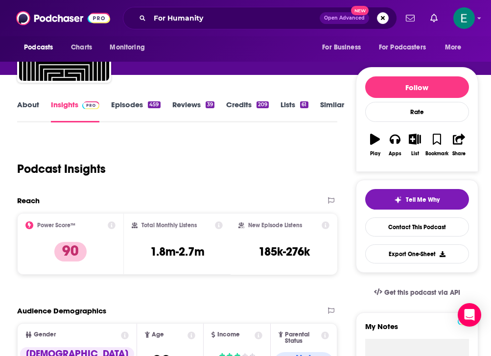
click at [19, 98] on div "About Insights Episodes 459 Reviews 39 Credits 209 Lists 61 Similar" at bounding box center [177, 110] width 320 height 24
click at [22, 114] on link "About" at bounding box center [28, 111] width 22 height 23
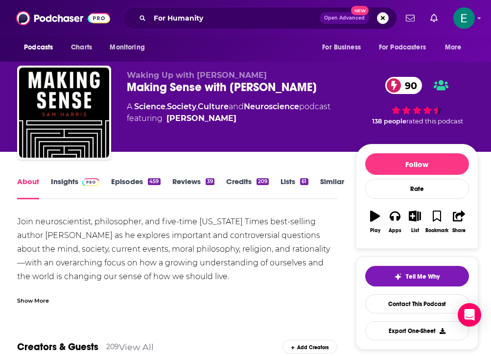
click at [137, 219] on div "Join neuroscientist, philosopher, and five-time New York Times best-selling aut…" at bounding box center [177, 338] width 320 height 247
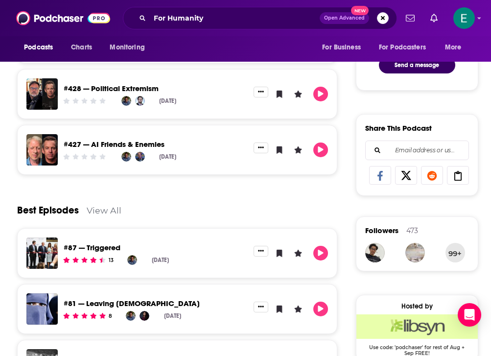
scroll to position [451, 0]
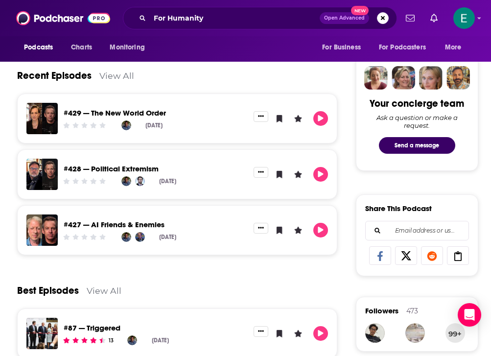
click at [131, 221] on link "#427 — AI Friends & Enemies" at bounding box center [114, 224] width 101 height 9
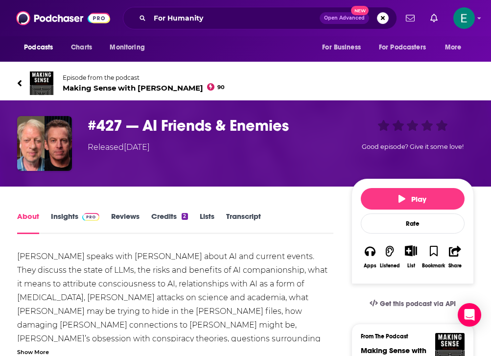
click at [17, 83] on icon at bounding box center [19, 83] width 5 height 10
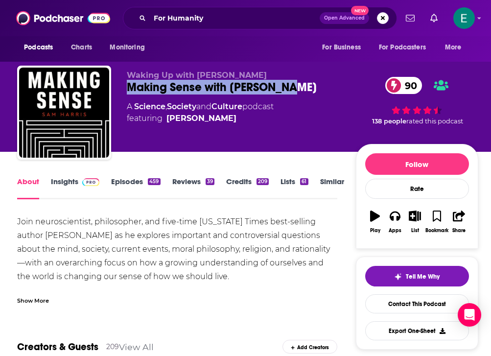
drag, startPoint x: 124, startPoint y: 89, endPoint x: 292, endPoint y: 86, distance: 168.0
click at [292, 86] on div "Waking Up with Sam Harris Making Sense with Sam Harris 90 A Science , Society a…" at bounding box center [247, 115] width 461 height 98
copy h1 "Making Sense with Sam Harris"
click at [351, 299] on link "Contact This Podcast" at bounding box center [417, 303] width 104 height 19
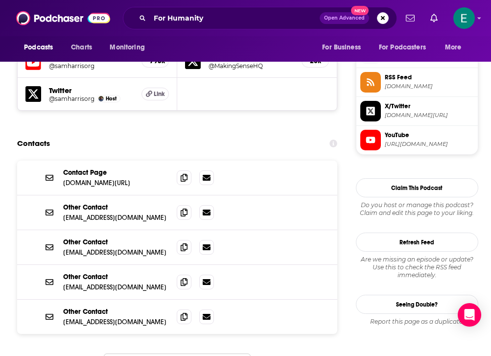
scroll to position [877, 0]
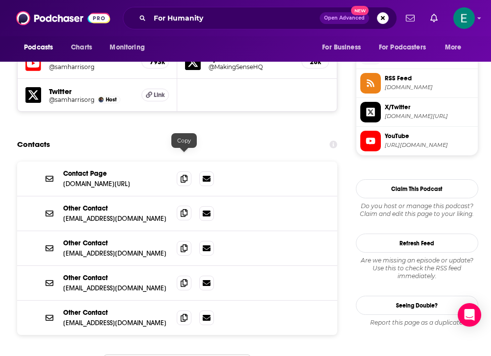
click at [187, 209] on icon at bounding box center [184, 213] width 7 height 8
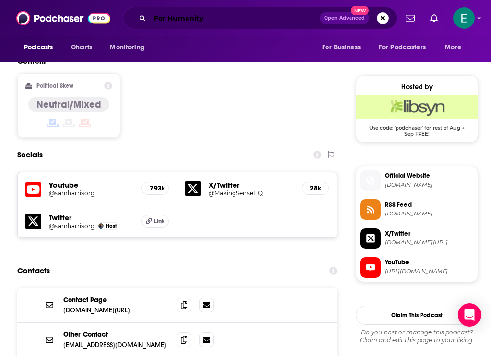
click at [219, 22] on input "For Humanity" at bounding box center [235, 18] width 170 height 16
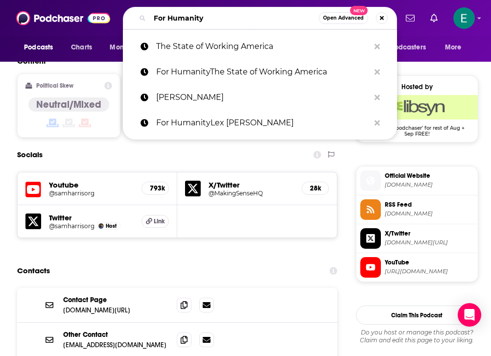
click at [219, 22] on input "For Humanity" at bounding box center [234, 18] width 169 height 16
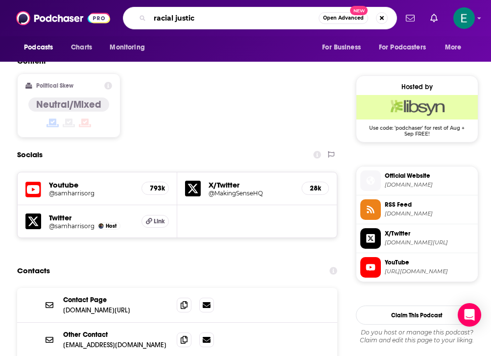
type input "racial justice"
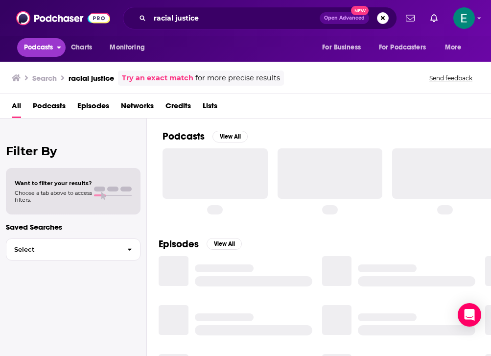
click at [40, 46] on span "Podcasts" at bounding box center [38, 48] width 29 height 14
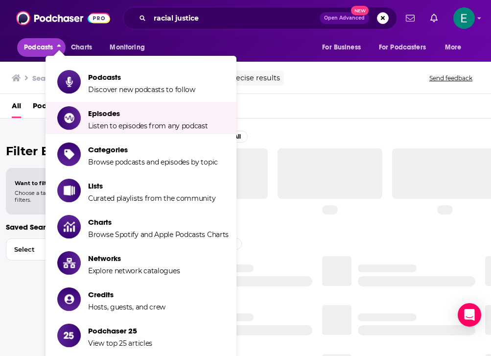
click at [98, 87] on span "Discover new podcasts to follow" at bounding box center [141, 89] width 107 height 9
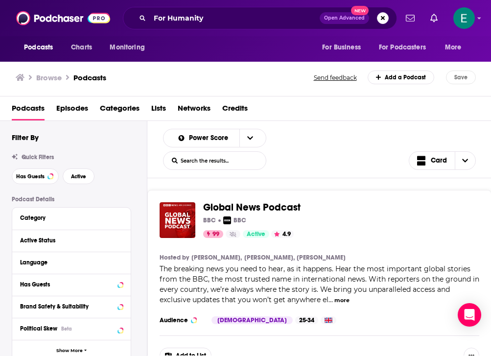
click at [125, 108] on span "Categories" at bounding box center [120, 110] width 40 height 20
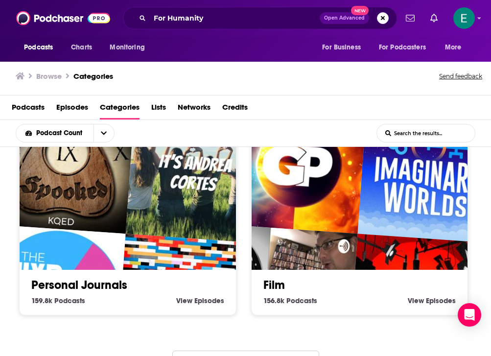
scroll to position [1424, 0]
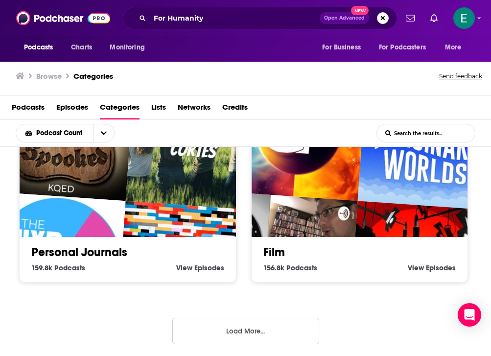
click at [272, 320] on button "Load More..." at bounding box center [245, 331] width 147 height 26
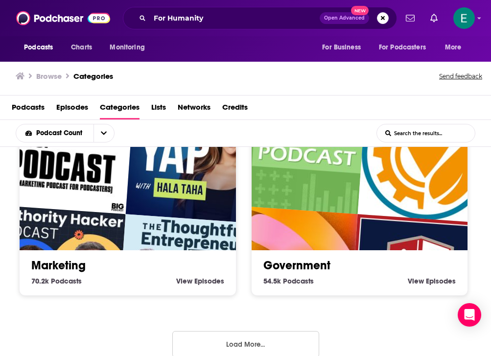
scroll to position [2983, 0]
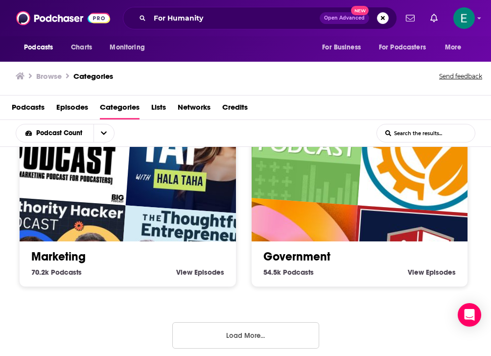
click at [272, 322] on button "Load More..." at bounding box center [245, 335] width 147 height 26
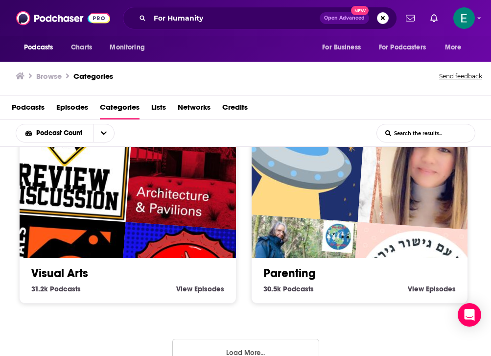
scroll to position [4543, 0]
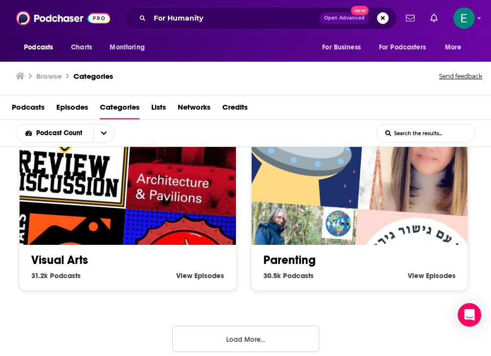
click at [266, 326] on button "Load More..." at bounding box center [245, 339] width 147 height 26
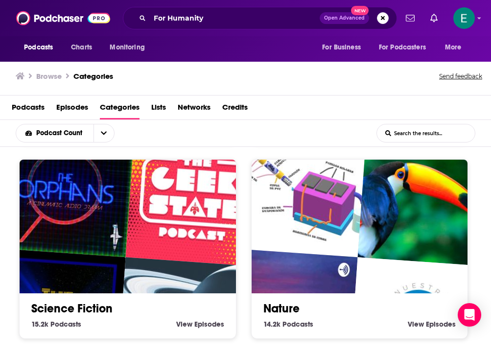
scroll to position [6102, 0]
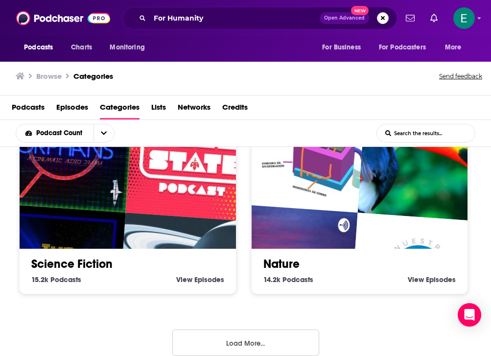
click at [260, 330] on button "Load More..." at bounding box center [245, 343] width 147 height 26
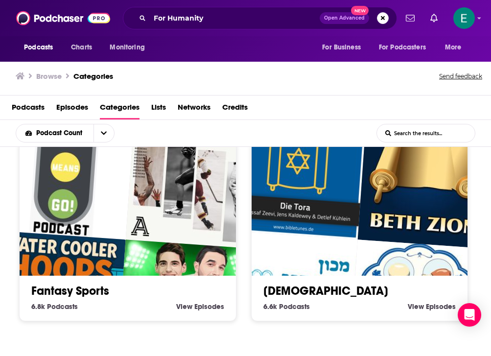
scroll to position [7662, 0]
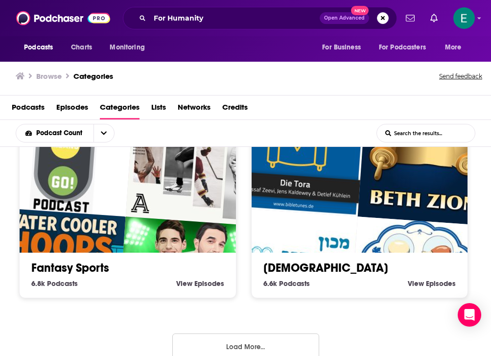
click at [260, 334] on button "Load More..." at bounding box center [245, 347] width 147 height 26
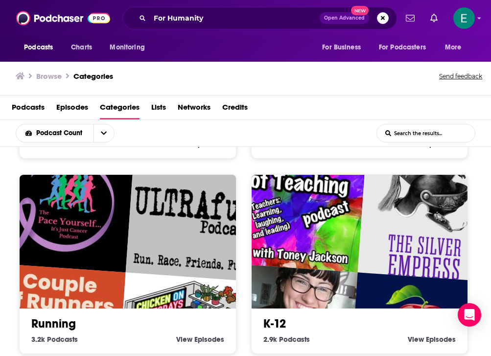
scroll to position [8588, 0]
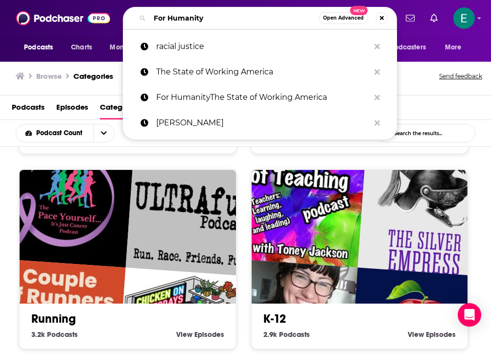
click at [200, 19] on input "For Humanity" at bounding box center [234, 18] width 169 height 16
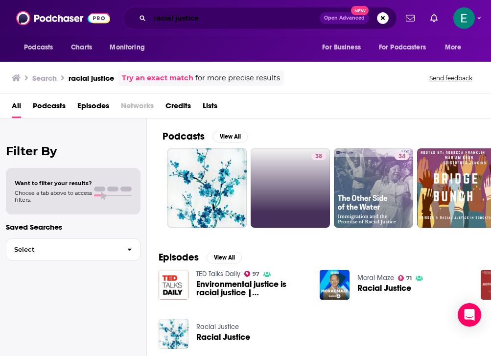
click at [162, 22] on input "racial justice" at bounding box center [235, 18] width 170 height 16
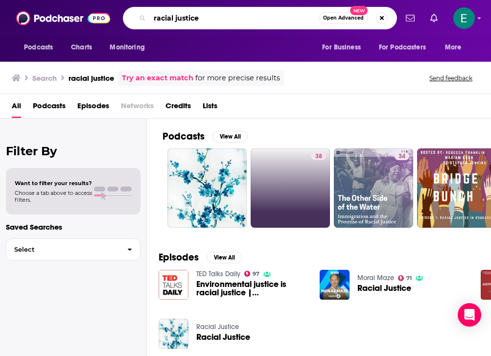
click at [162, 22] on input "racial justice" at bounding box center [234, 18] width 169 height 16
paste input "Pod Save the Peopl"
type input "Pod Save the People"
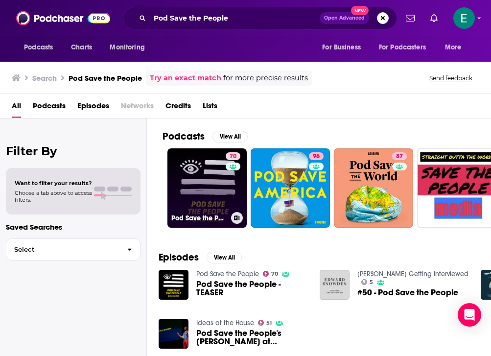
click at [204, 180] on link "70 Pod Save the People" at bounding box center [207, 187] width 79 height 79
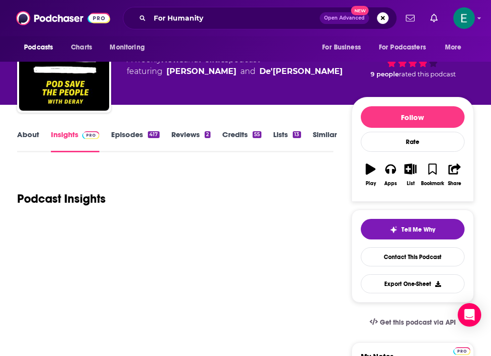
scroll to position [66, 0]
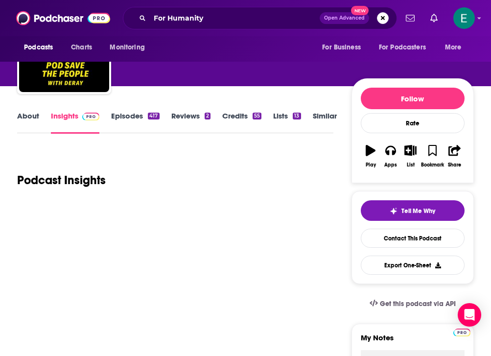
click at [37, 116] on link "About" at bounding box center [28, 122] width 22 height 23
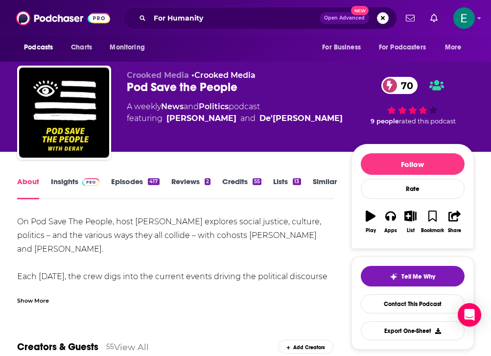
click at [126, 179] on link "Episodes 417" at bounding box center [135, 188] width 48 height 23
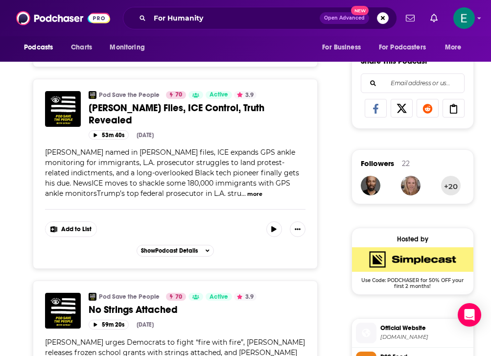
scroll to position [601, 0]
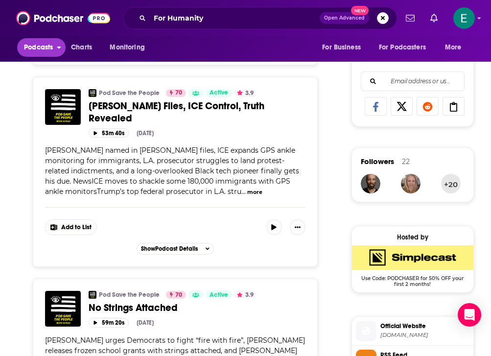
click at [39, 52] on span "Podcasts" at bounding box center [38, 48] width 29 height 14
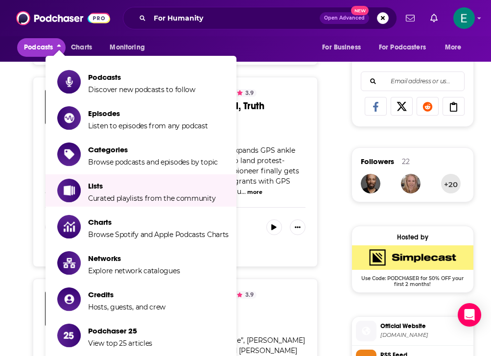
click at [303, 244] on div "Pod Save the People 70 Active 3.9 Categories News + 3 Epstein Files, ICE Contro…" at bounding box center [175, 172] width 285 height 190
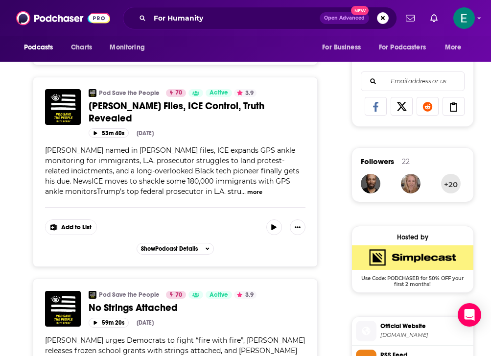
scroll to position [484, 0]
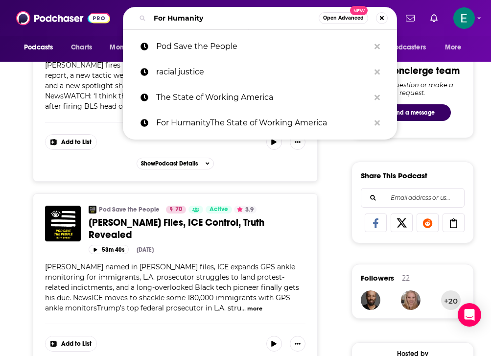
click at [188, 20] on input "For Humanity" at bounding box center [234, 18] width 169 height 16
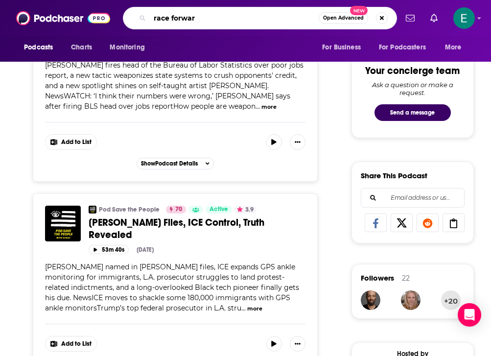
type input "race forward"
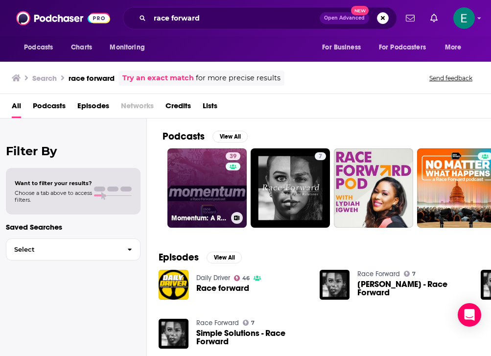
click at [226, 189] on div "39" at bounding box center [234, 182] width 17 height 60
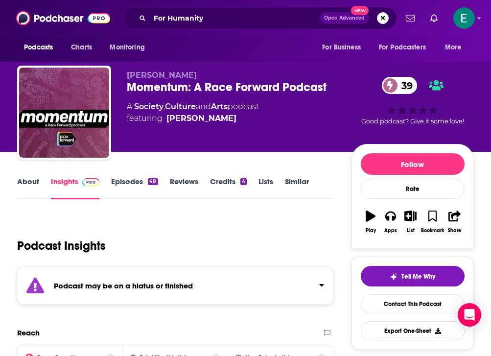
click at [247, 27] on div "For Humanity Open Advanced New" at bounding box center [260, 18] width 274 height 23
click at [248, 20] on input "For Humanity" at bounding box center [235, 18] width 170 height 16
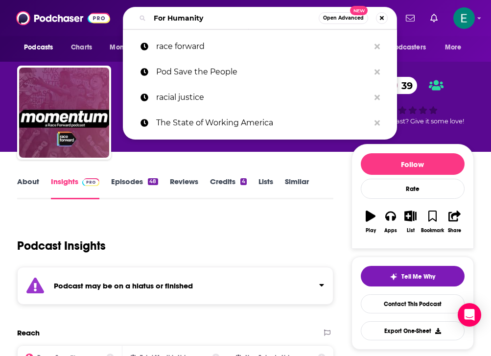
click at [248, 20] on input "For Humanity" at bounding box center [234, 18] width 169 height 16
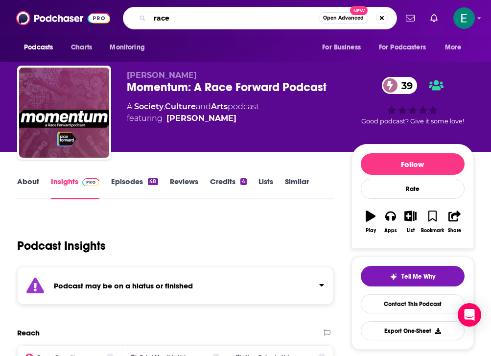
type input "race"
click at [343, 17] on span "Open Advanced" at bounding box center [343, 18] width 41 height 5
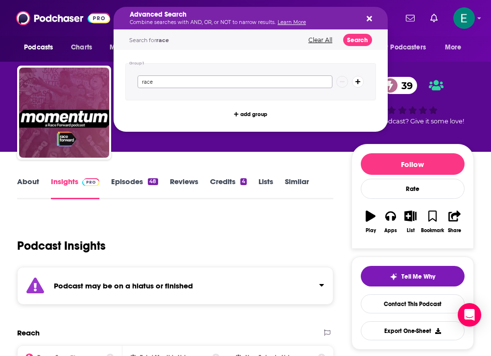
click at [248, 87] on input "race" at bounding box center [235, 81] width 195 height 13
click at [351, 38] on button "Search" at bounding box center [357, 40] width 29 height 12
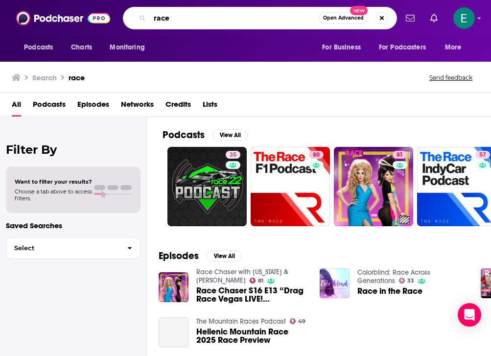
click at [227, 19] on input "race" at bounding box center [234, 18] width 169 height 16
type input "code switch"
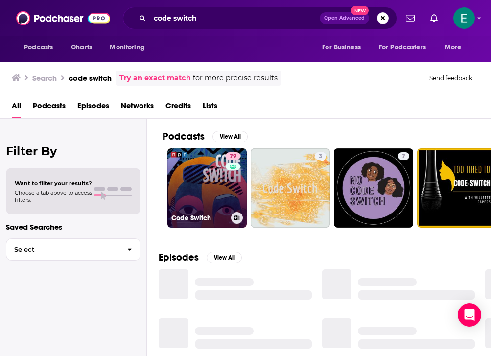
click at [202, 199] on link "79 Code Switch" at bounding box center [207, 187] width 79 height 79
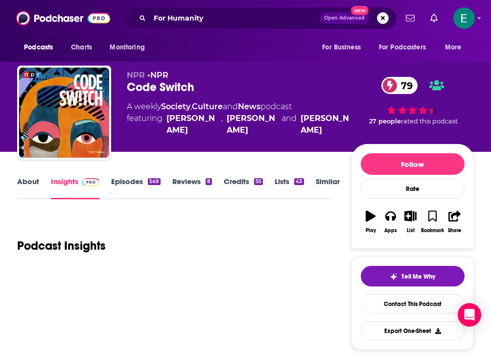
scroll to position [58, 0]
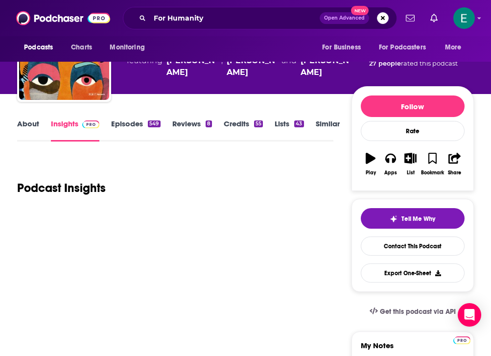
click at [28, 129] on link "About" at bounding box center [28, 130] width 22 height 23
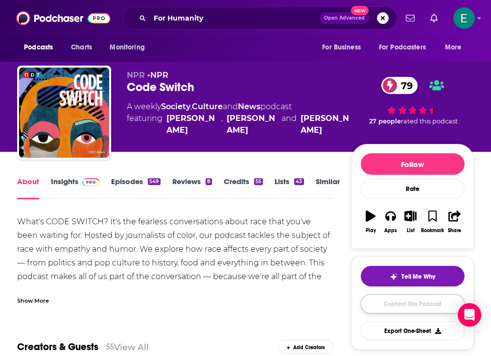
click at [351, 311] on link "Contact This Podcast" at bounding box center [413, 303] width 104 height 19
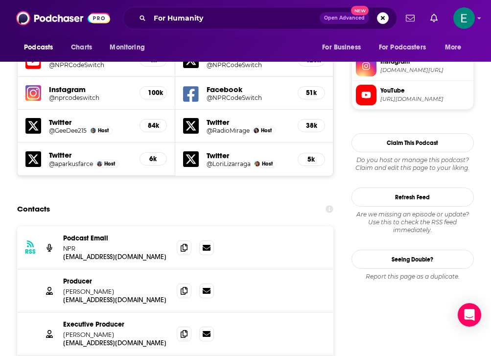
scroll to position [940, 0]
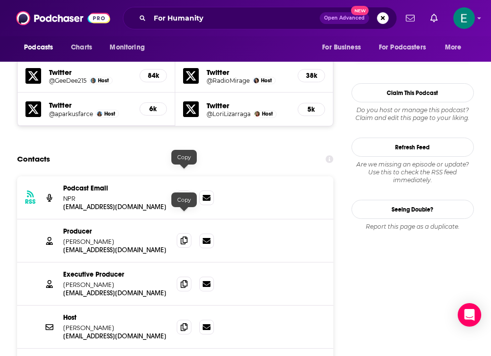
click at [186, 237] on icon at bounding box center [184, 241] width 7 height 8
click at [71, 238] on p "Kumari Devarajan" at bounding box center [116, 242] width 106 height 8
copy p "Kumari"
click at [103, 238] on p "Kumari Devarajan" at bounding box center [116, 242] width 106 height 8
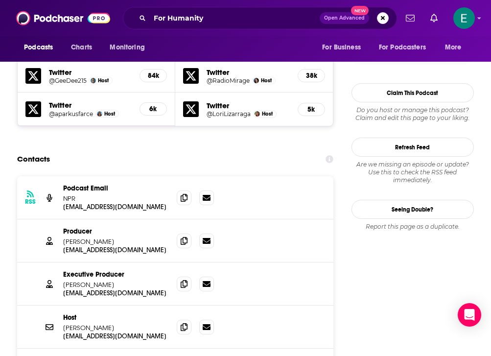
copy p "Devarajan"
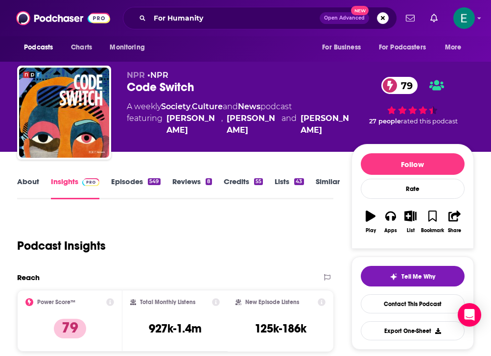
click at [316, 181] on link "Similar" at bounding box center [328, 188] width 24 height 23
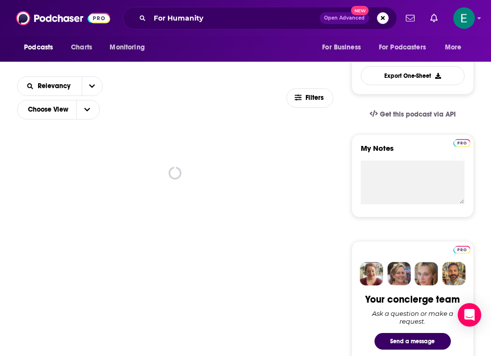
scroll to position [257, 0]
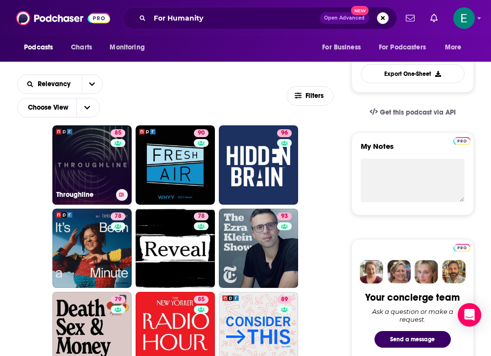
click at [80, 160] on link "85 Throughline" at bounding box center [91, 164] width 79 height 79
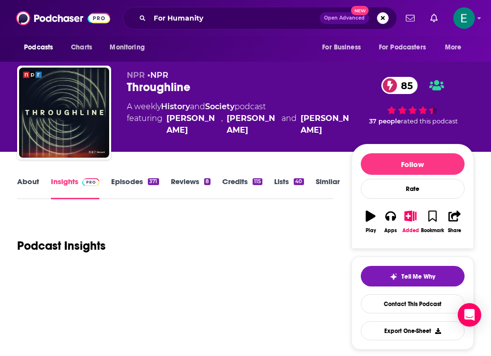
click at [32, 181] on link "About" at bounding box center [28, 188] width 22 height 23
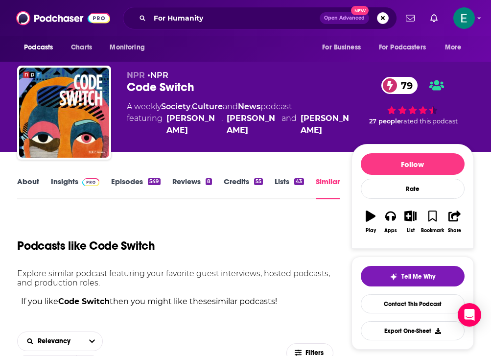
click at [327, 188] on link "Similar" at bounding box center [328, 188] width 24 height 23
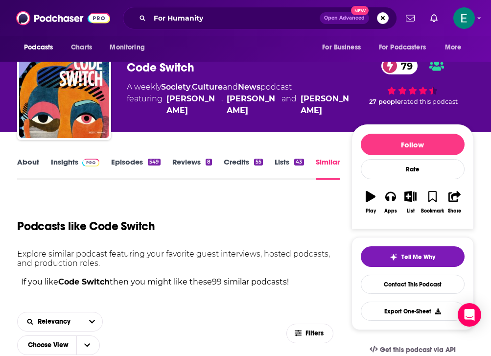
scroll to position [319, 0]
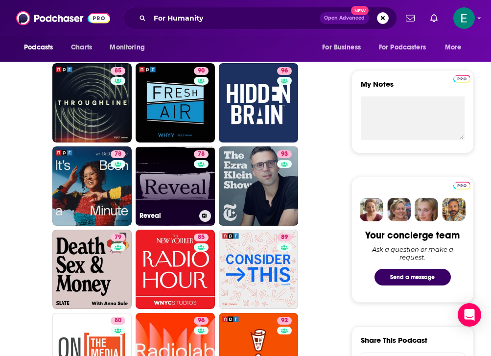
click at [146, 193] on link "78 Reveal" at bounding box center [175, 185] width 79 height 79
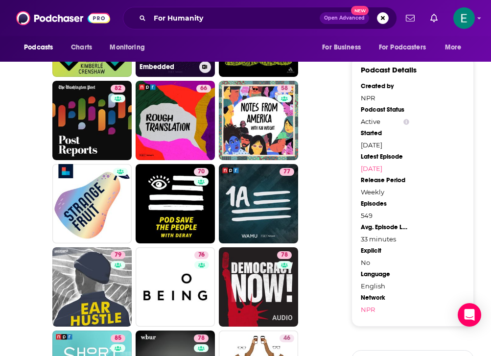
scroll to position [977, 0]
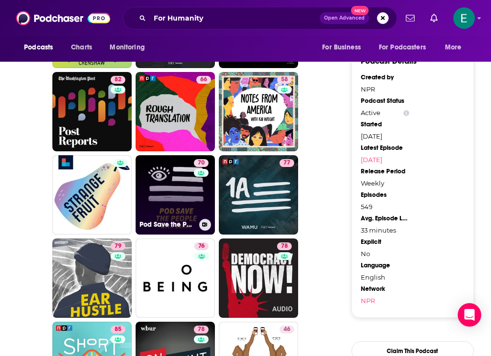
click at [166, 196] on link "70 Pod Save the People" at bounding box center [175, 194] width 79 height 79
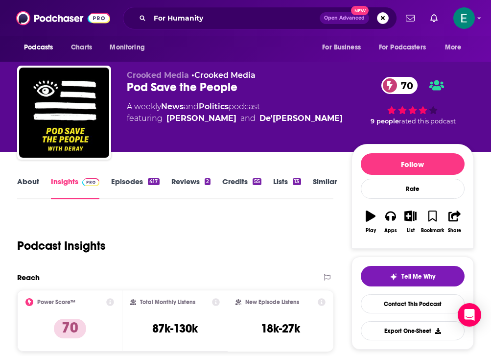
click at [34, 186] on link "About" at bounding box center [28, 188] width 22 height 23
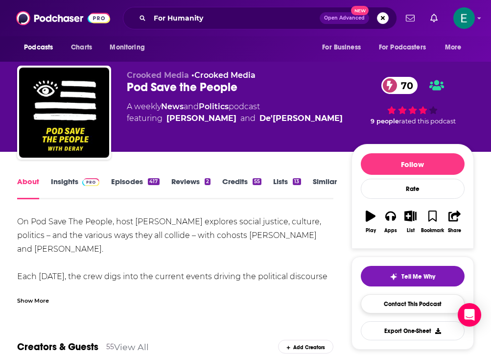
scroll to position [29, 0]
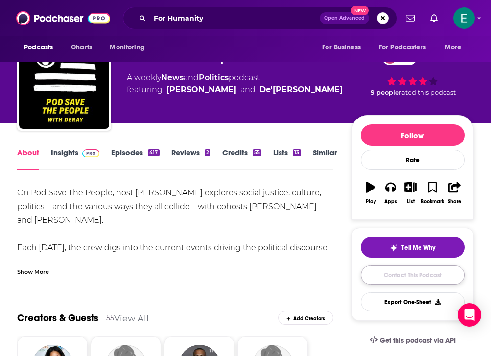
click at [351, 272] on link "Contact This Podcast" at bounding box center [413, 274] width 104 height 19
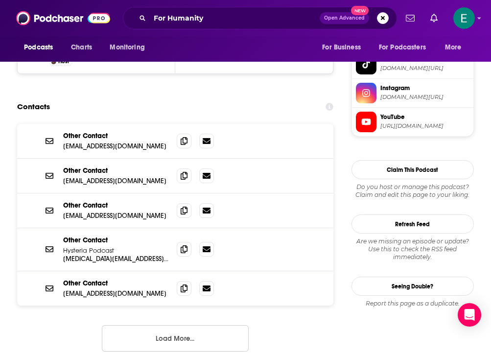
scroll to position [935, 0]
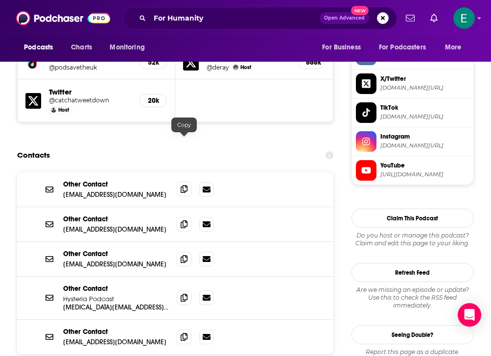
click at [188, 182] on span at bounding box center [184, 189] width 15 height 15
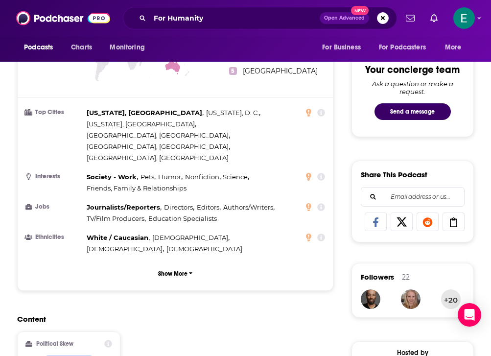
scroll to position [0, 0]
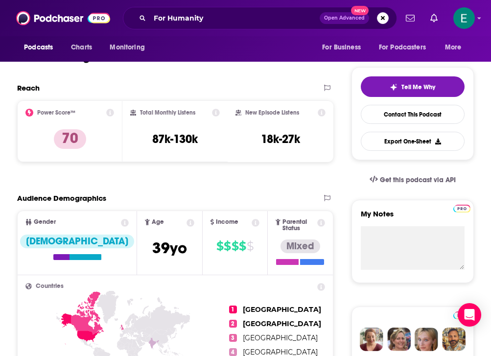
scroll to position [167, 0]
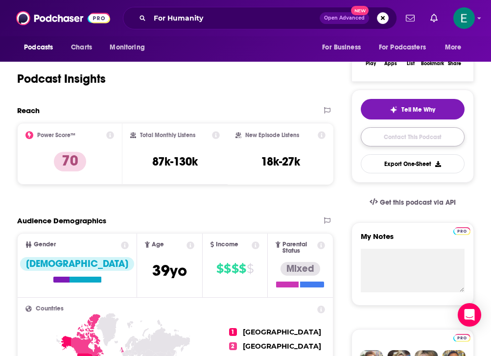
click at [351, 132] on link "Contact This Podcast" at bounding box center [413, 136] width 104 height 19
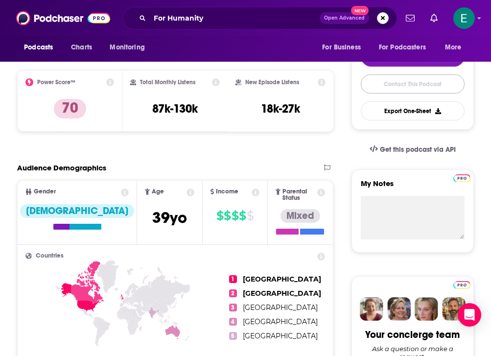
scroll to position [0, 0]
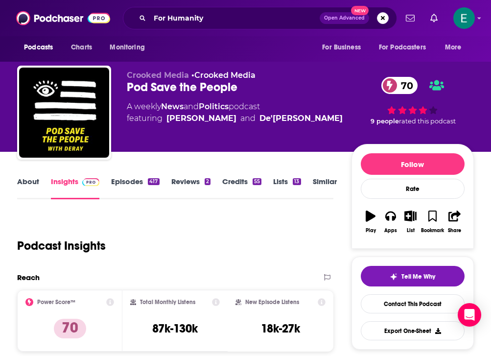
click at [333, 179] on link "Similar" at bounding box center [325, 188] width 24 height 23
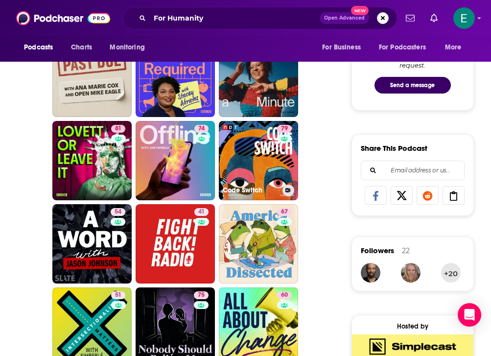
scroll to position [520, 0]
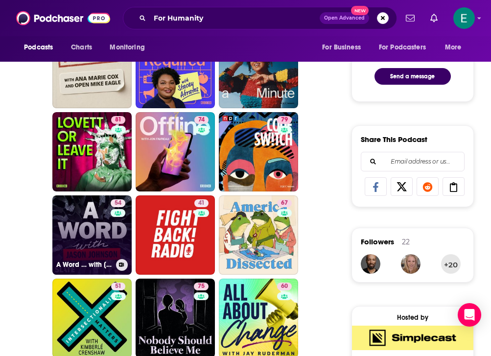
click at [91, 246] on link "54 A Word … with Jason Johnson" at bounding box center [91, 234] width 79 height 79
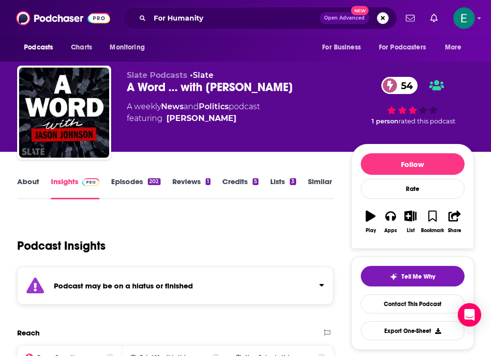
click at [34, 184] on link "About" at bounding box center [28, 188] width 22 height 23
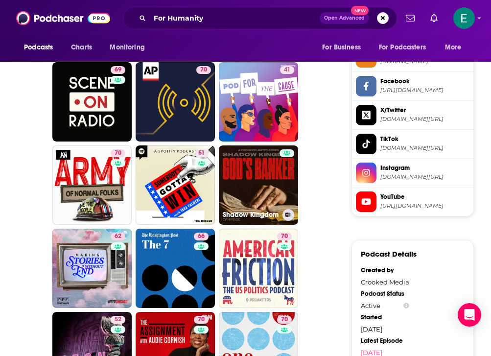
scroll to position [904, 0]
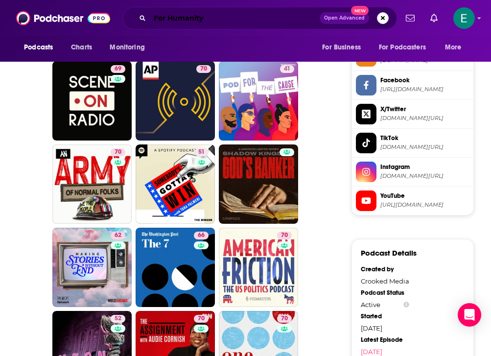
click at [245, 24] on input "For Humanity" at bounding box center [235, 18] width 170 height 16
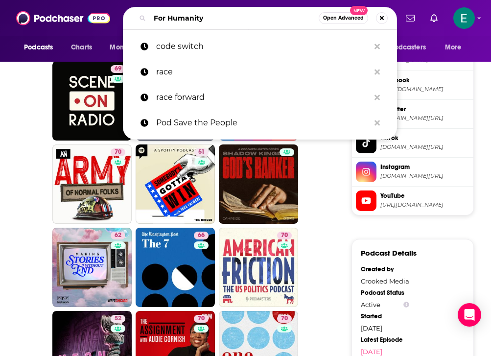
click at [245, 24] on input "For Humanity" at bounding box center [234, 18] width 169 height 16
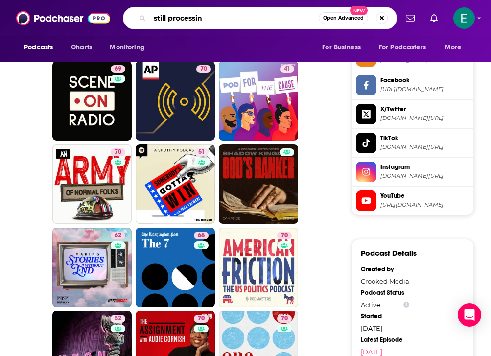
type input "still processing"
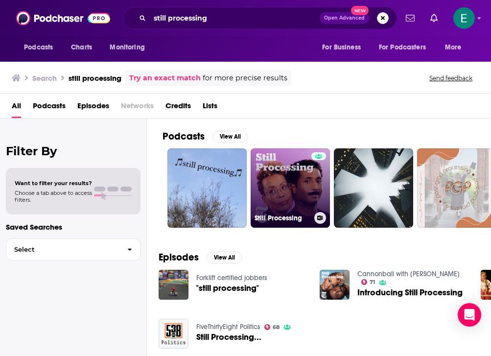
click at [297, 191] on link "Still Processing" at bounding box center [290, 187] width 79 height 79
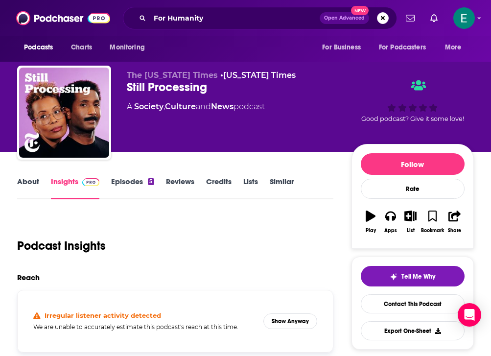
click at [17, 183] on link "About" at bounding box center [28, 188] width 22 height 23
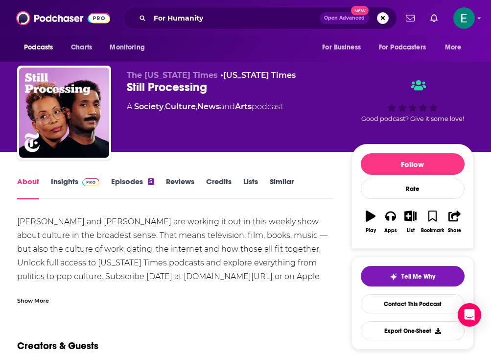
click at [75, 184] on link "Insights" at bounding box center [75, 188] width 48 height 23
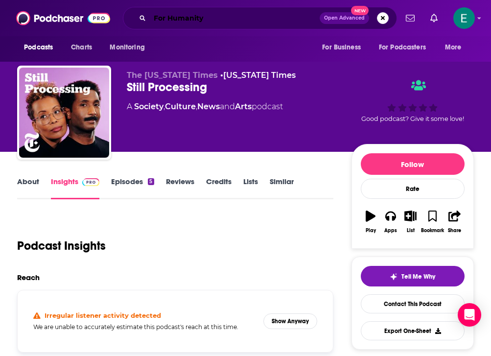
click at [183, 16] on input "For Humanity" at bounding box center [235, 18] width 170 height 16
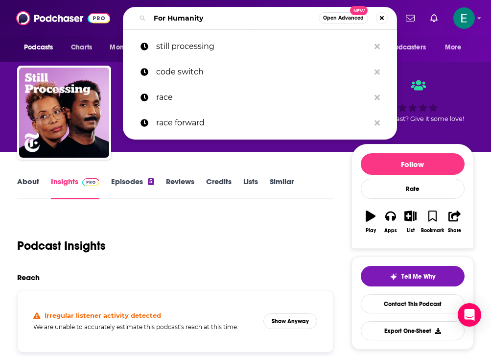
click at [183, 16] on input "For Humanity" at bounding box center [234, 18] width 169 height 16
paste input "Eye On Sci-F"
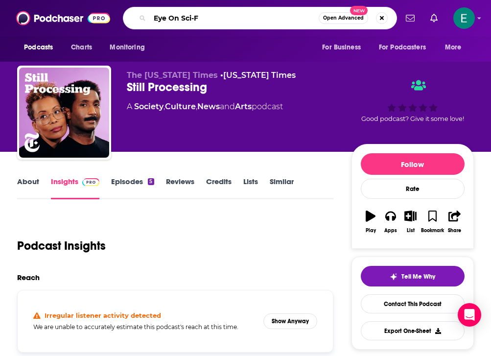
type input "Eye On Sci-Fi"
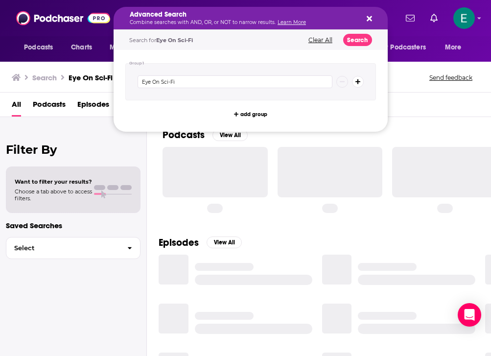
click at [128, 137] on div "Filter By Want to filter your results? Choose a tab above to access filters. Sa…" at bounding box center [73, 295] width 147 height 356
drag, startPoint x: 157, startPoint y: 18, endPoint x: 151, endPoint y: 19, distance: 5.4
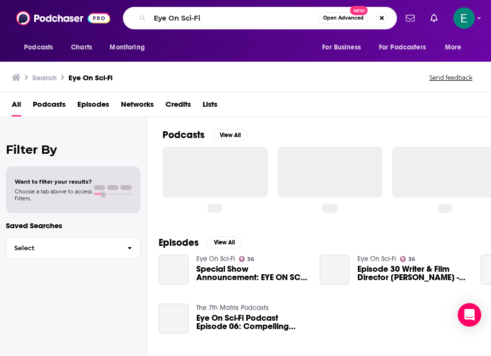
click at [148, 154] on div "Podcasts View All Episodes View All Eye On Sci-Fi 36 Special Show Announcement:…" at bounding box center [319, 237] width 344 height 241
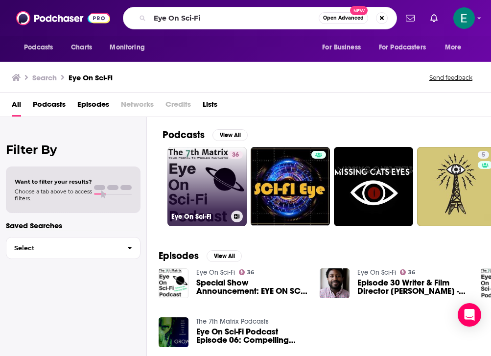
click at [190, 179] on link "36 Eye On Sci-Fi" at bounding box center [207, 186] width 79 height 79
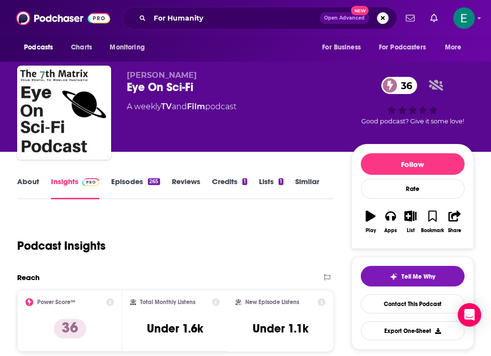
click at [24, 182] on link "About" at bounding box center [28, 188] width 22 height 23
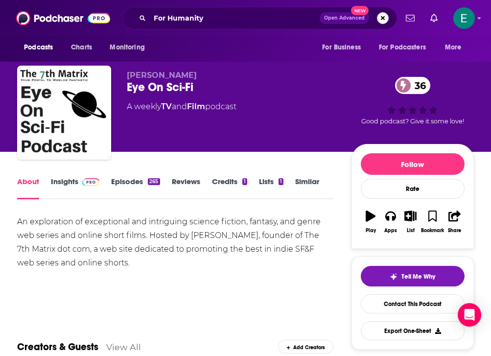
click at [73, 183] on link "Insights" at bounding box center [75, 188] width 48 height 23
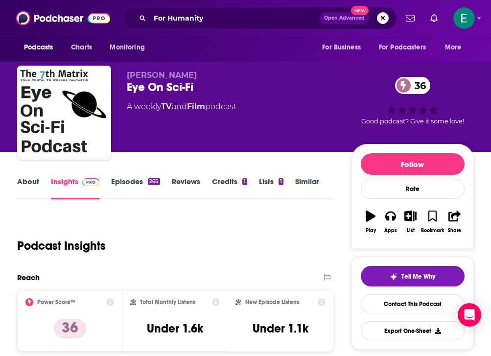
click at [131, 187] on link "Episodes 265" at bounding box center [135, 188] width 48 height 23
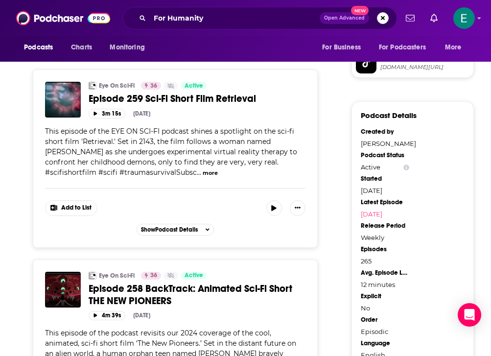
scroll to position [797, 0]
